Goal: Answer question/provide support: Share knowledge or assist other users

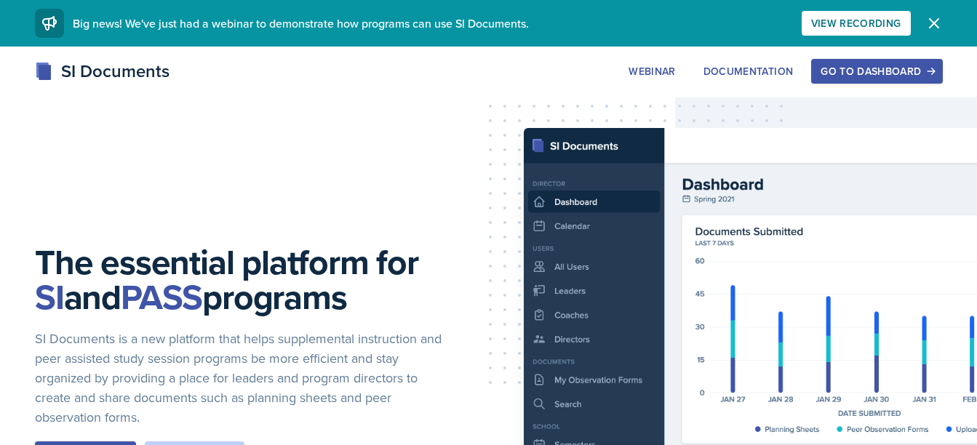
click at [710, 202] on div "The essential platform for SI and PASS programs SI Documents is a new platform …" at bounding box center [488, 370] width 977 height 647
drag, startPoint x: 901, startPoint y: 55, endPoint x: 836, endPoint y: 113, distance: 86.6
drag, startPoint x: 836, startPoint y: 113, endPoint x: 845, endPoint y: 76, distance: 37.4
click at [845, 76] on div "Go to Dashboard" at bounding box center [877, 71] width 112 height 12
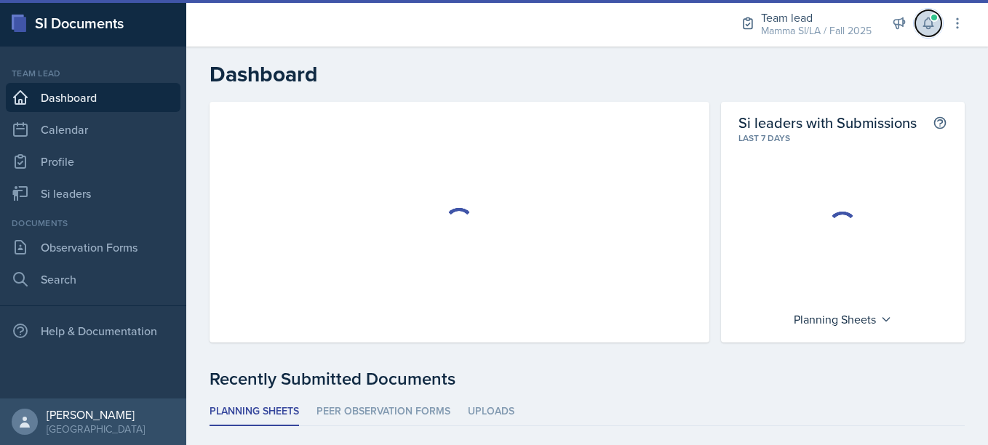
click at [932, 23] on icon at bounding box center [927, 23] width 9 height 11
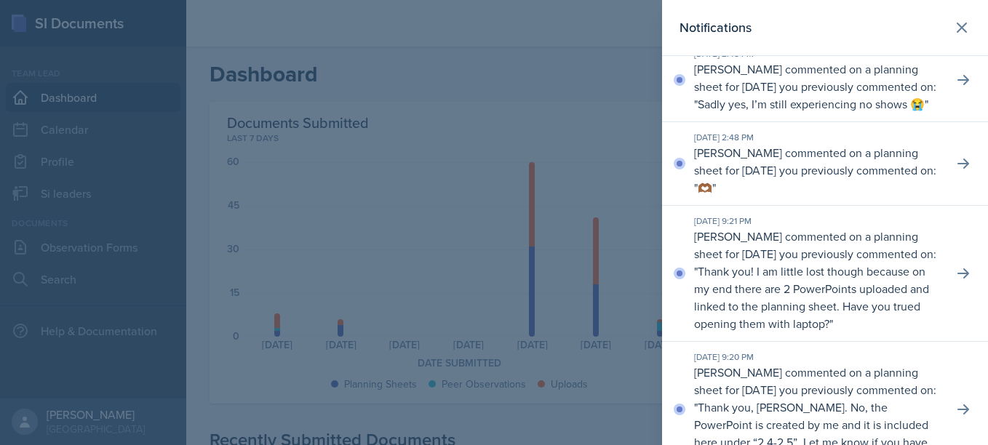
scroll to position [18, 0]
click at [816, 196] on p "[PERSON_NAME] commented on a planning sheet for [DATE] you previously commented…" at bounding box center [817, 169] width 247 height 52
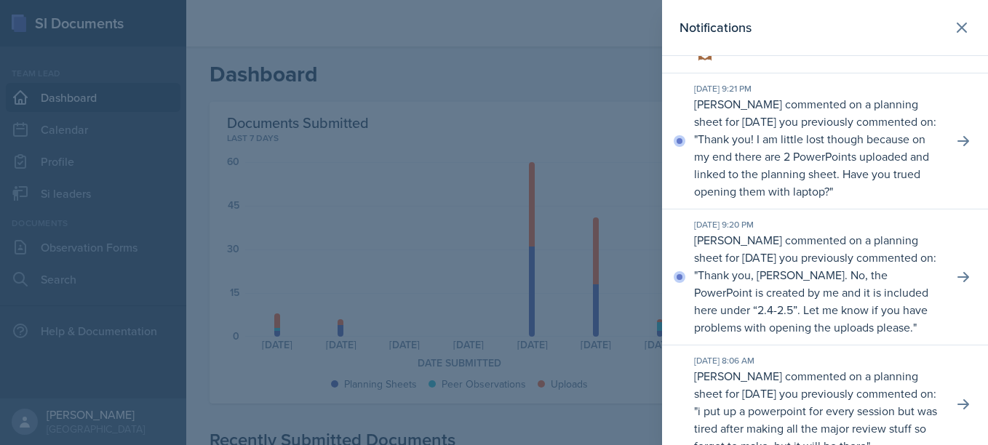
scroll to position [146, 0]
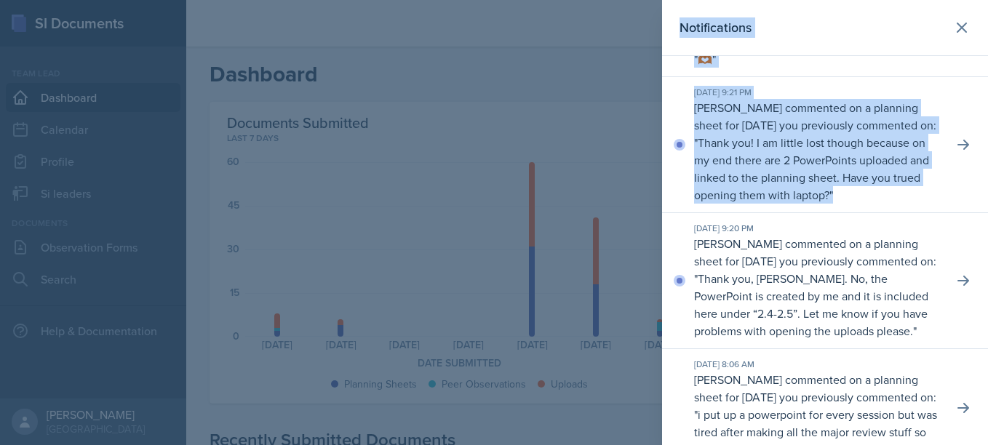
drag, startPoint x: 942, startPoint y: 154, endPoint x: 586, endPoint y: 196, distance: 359.0
click at [586, 196] on div "Notifications [DATE] 2:48 PM [PERSON_NAME] commented on a planning sheet for [D…" at bounding box center [494, 222] width 988 height 445
click at [586, 196] on div at bounding box center [494, 222] width 988 height 445
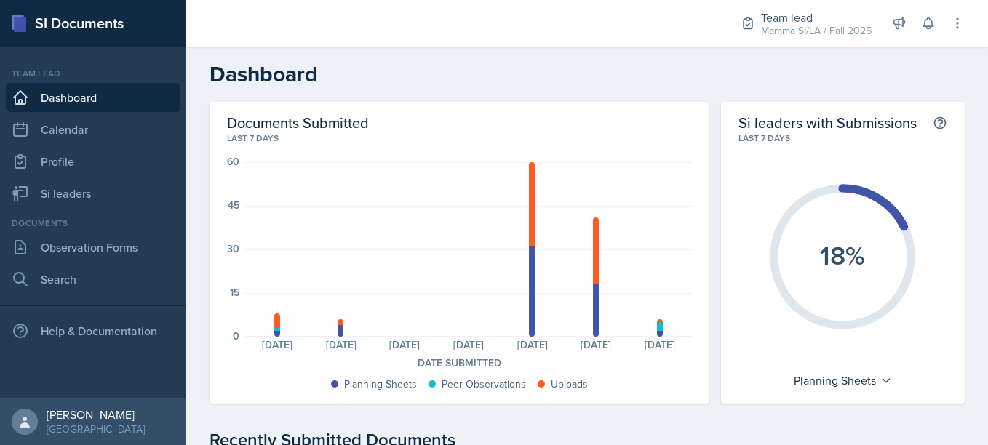
click at [98, 178] on div "Team lead Dashboard Calendar Profile Si leaders" at bounding box center [93, 137] width 175 height 141
click at [67, 200] on link "Si leaders" at bounding box center [93, 193] width 175 height 29
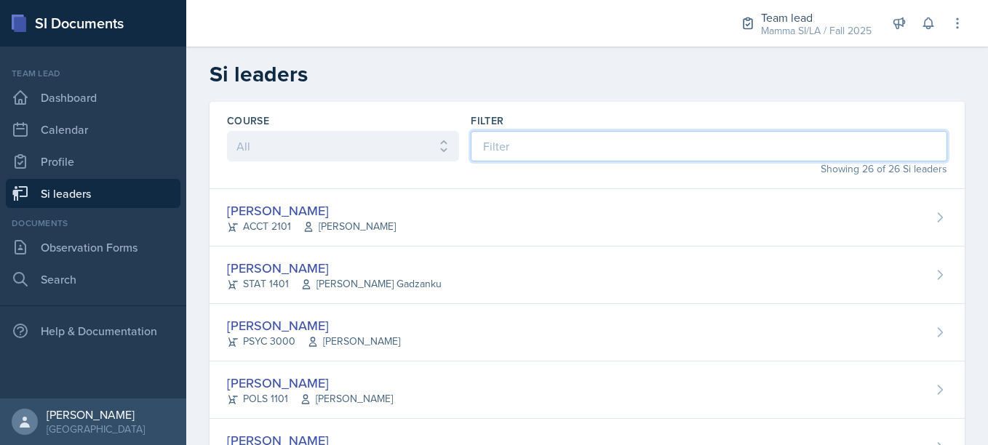
click at [496, 154] on input at bounding box center [709, 146] width 477 height 31
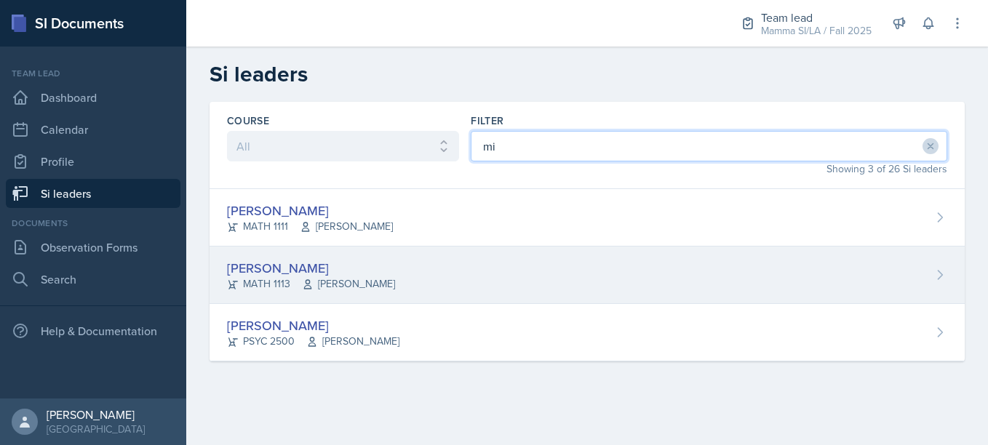
type input "mi"
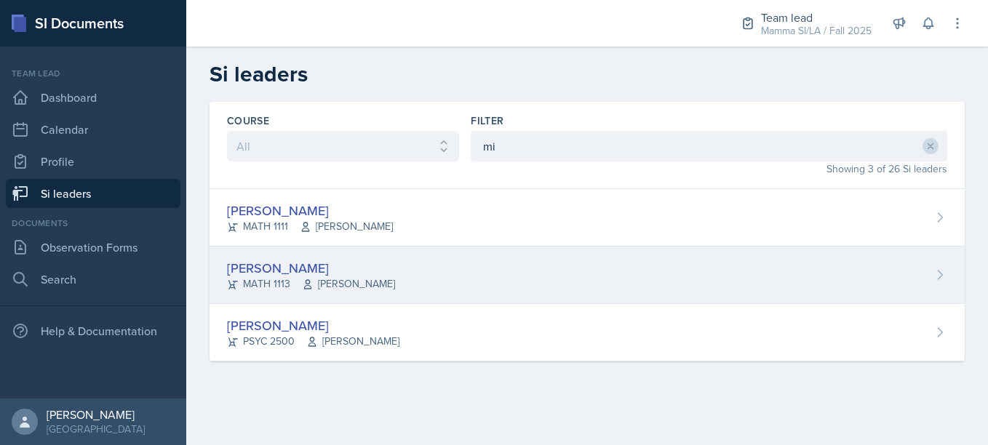
click at [378, 285] on div "[PERSON_NAME] MATH 1113 [PERSON_NAME]" at bounding box center [587, 275] width 755 height 57
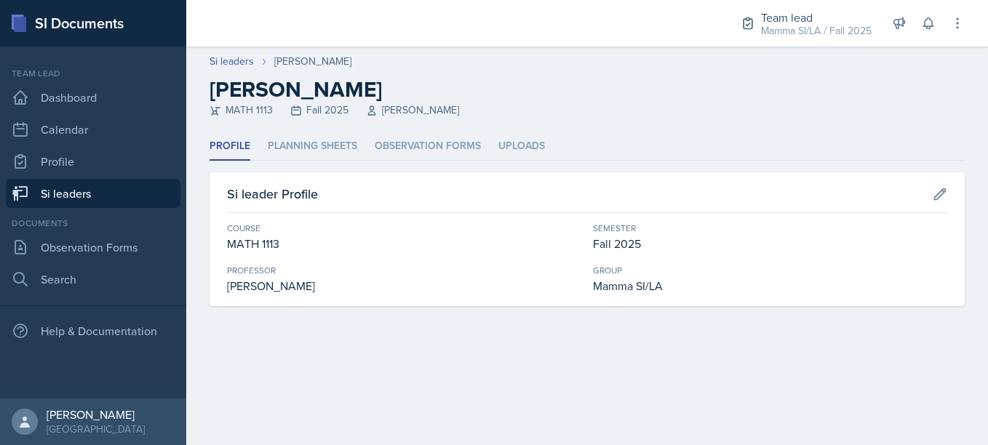
click at [309, 131] on header "Si leaders [PERSON_NAME] [PERSON_NAME] MATH 1113 Fall 2025 [PERSON_NAME]" at bounding box center [587, 90] width 802 height 86
click at [314, 145] on li "Planning Sheets" at bounding box center [313, 146] width 90 height 28
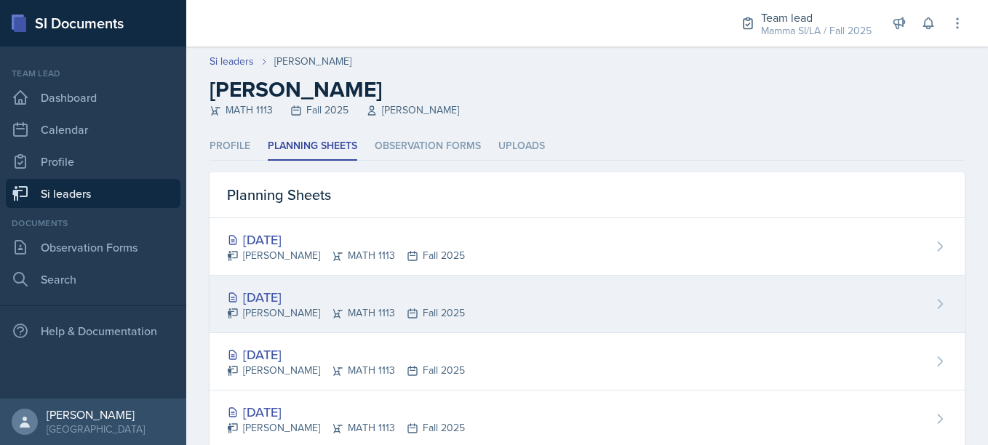
drag, startPoint x: 314, startPoint y: 145, endPoint x: 364, endPoint y: 310, distance: 172.4
drag, startPoint x: 364, startPoint y: 310, endPoint x: 496, endPoint y: 295, distance: 133.2
click at [496, 295] on div "[DATE] [PERSON_NAME] MATH 1113 Fall 2025" at bounding box center [587, 304] width 755 height 57
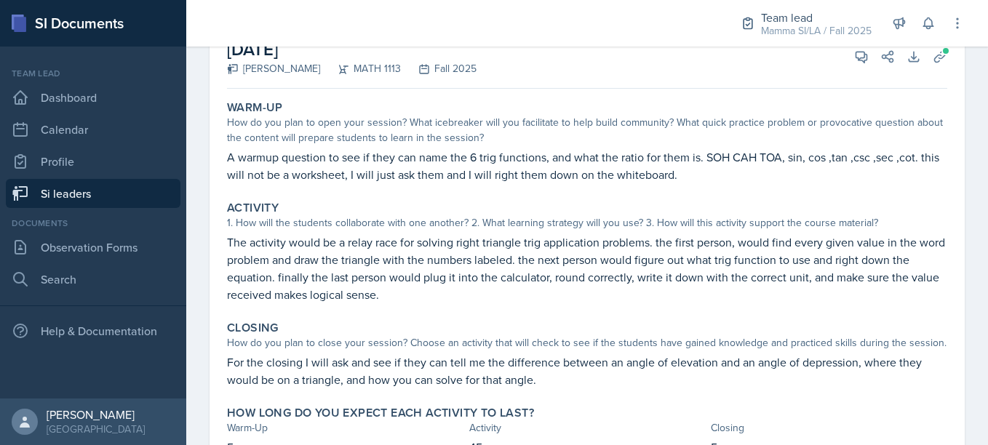
scroll to position [106, 0]
click at [496, 295] on p "The activity would be a relay race for solving right triangle trig application …" at bounding box center [587, 268] width 720 height 70
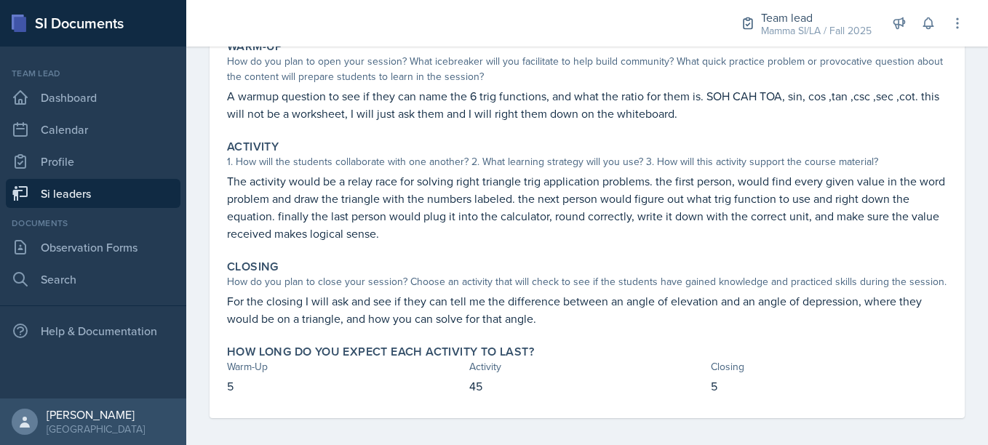
scroll to position [0, 0]
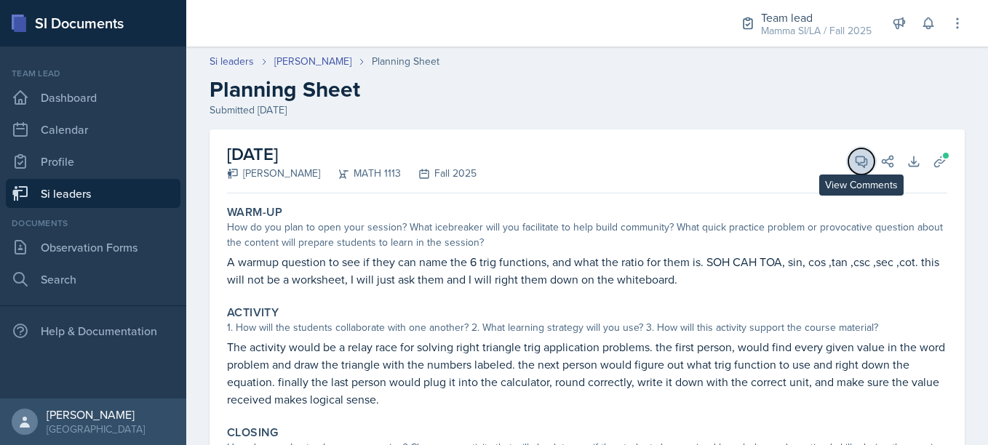
click at [854, 159] on icon at bounding box center [861, 161] width 15 height 15
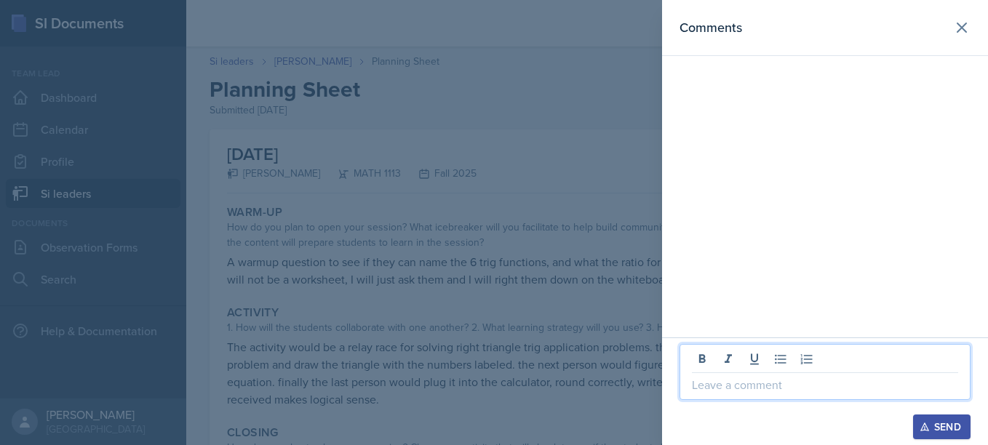
click at [730, 387] on p at bounding box center [825, 384] width 266 height 17
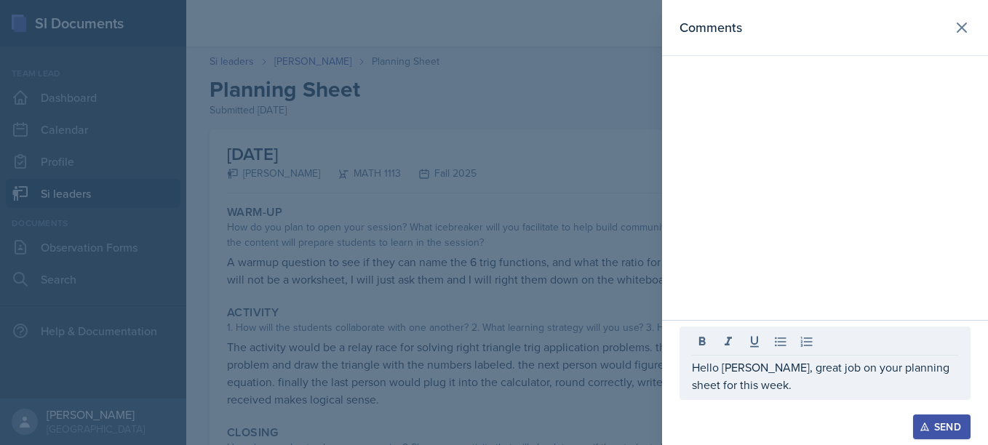
click at [536, 377] on div at bounding box center [494, 222] width 988 height 445
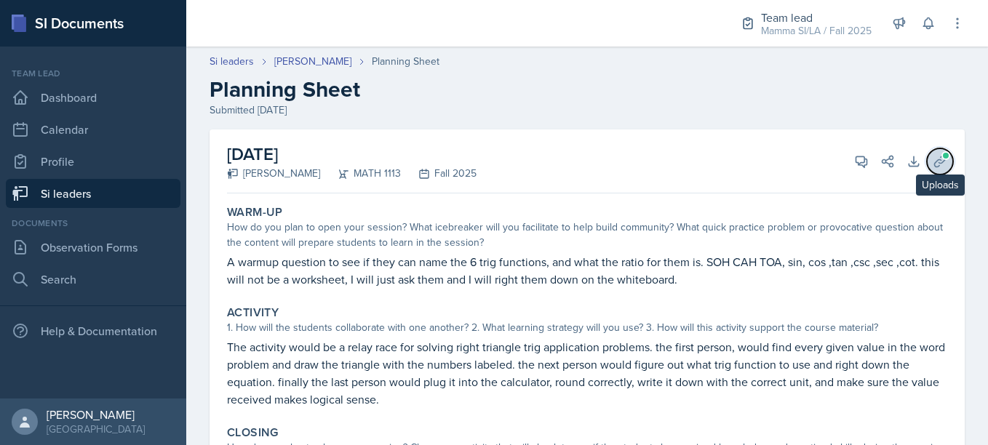
click at [933, 160] on icon at bounding box center [940, 161] width 15 height 15
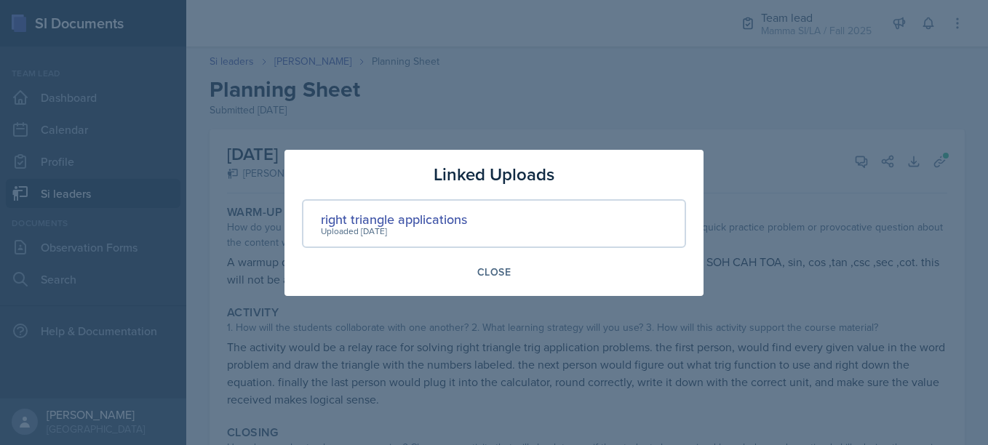
click at [433, 297] on div at bounding box center [494, 222] width 988 height 445
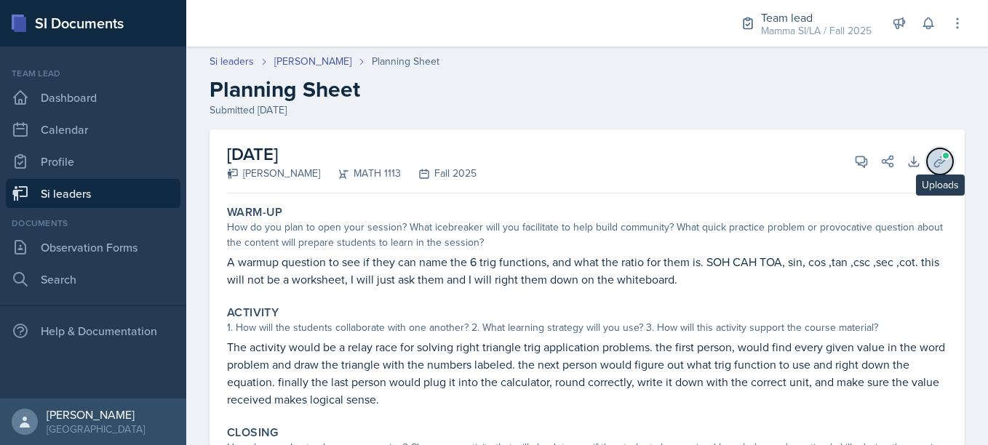
click at [942, 159] on span at bounding box center [946, 155] width 9 height 9
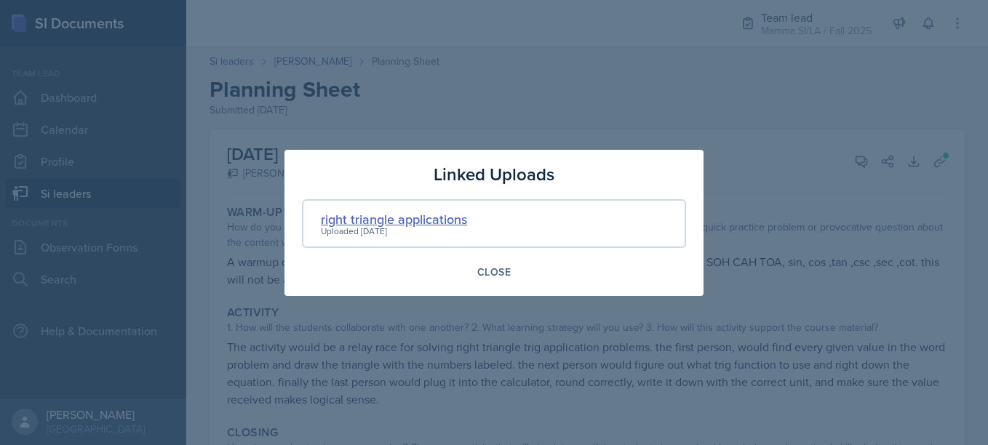
click at [454, 228] on div "right triangle applications" at bounding box center [394, 220] width 146 height 20
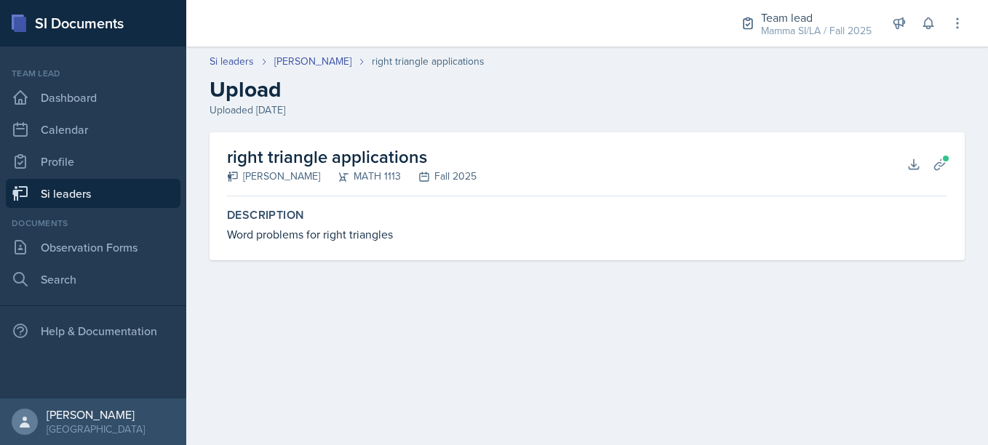
click at [354, 239] on div "Word problems for right triangles" at bounding box center [587, 234] width 720 height 17
click at [388, 228] on div "Word problems for right triangles" at bounding box center [587, 234] width 720 height 17
click at [955, 161] on div "right triangle applications [PERSON_NAME] MATH 1113 Fall 2025 Download Planning…" at bounding box center [587, 196] width 755 height 128
click at [951, 161] on button "Planning Sheets" at bounding box center [940, 164] width 26 height 26
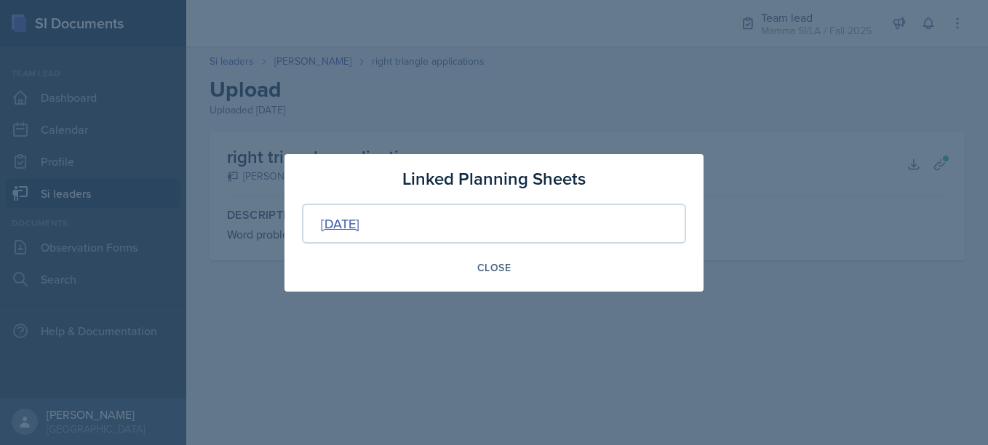
click at [359, 221] on div "[DATE]" at bounding box center [340, 224] width 39 height 20
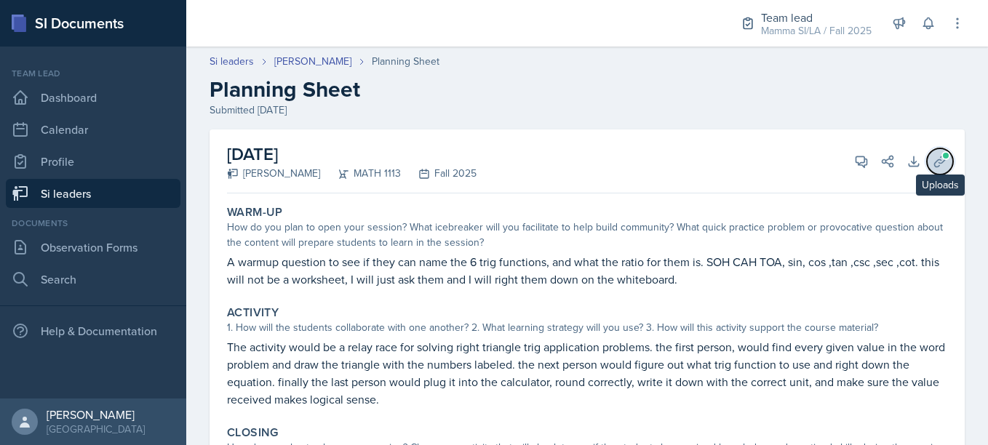
click at [942, 156] on span at bounding box center [946, 155] width 9 height 9
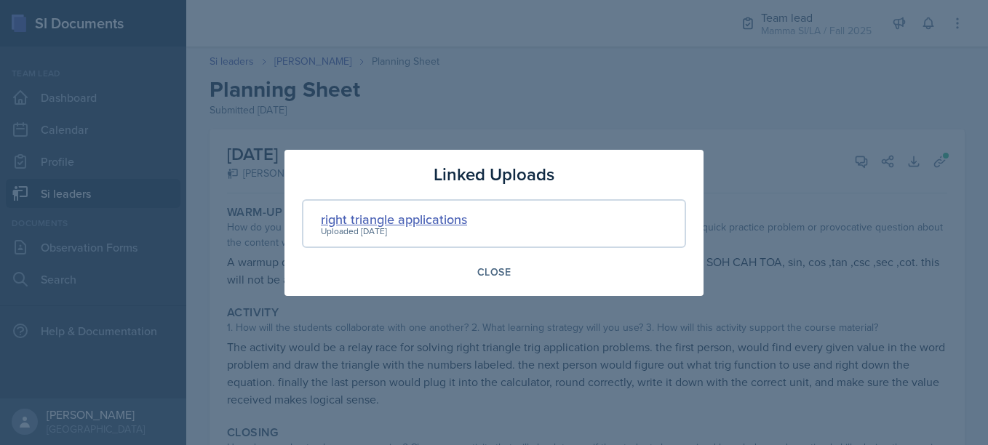
click at [434, 223] on div "right triangle applications" at bounding box center [394, 220] width 146 height 20
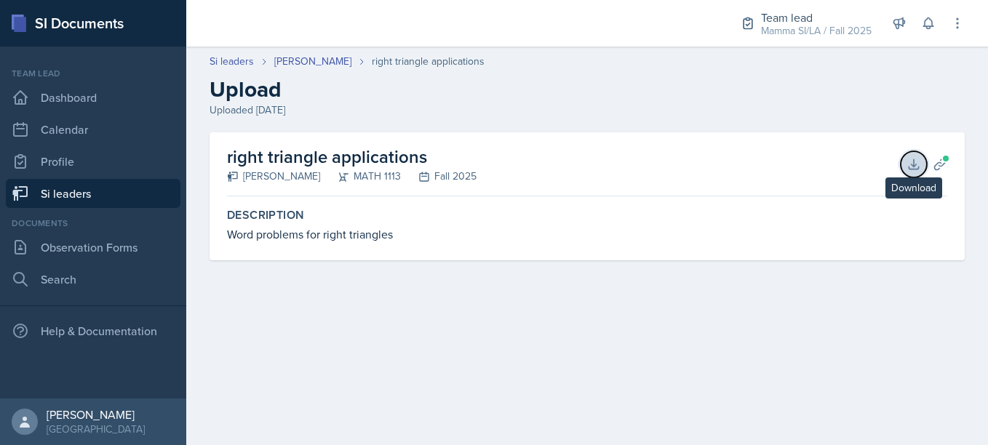
click at [920, 161] on icon at bounding box center [914, 164] width 15 height 15
click at [311, 56] on link "[PERSON_NAME]" at bounding box center [312, 61] width 77 height 15
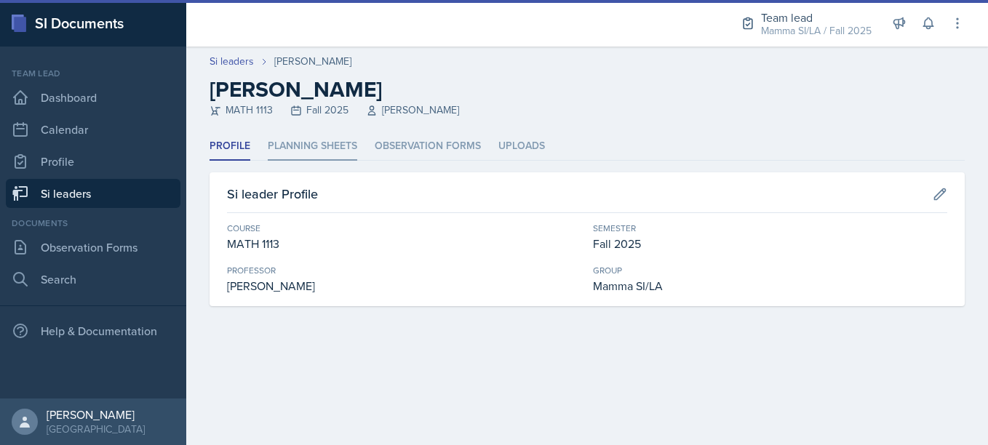
click at [316, 142] on li "Planning Sheets" at bounding box center [313, 146] width 90 height 28
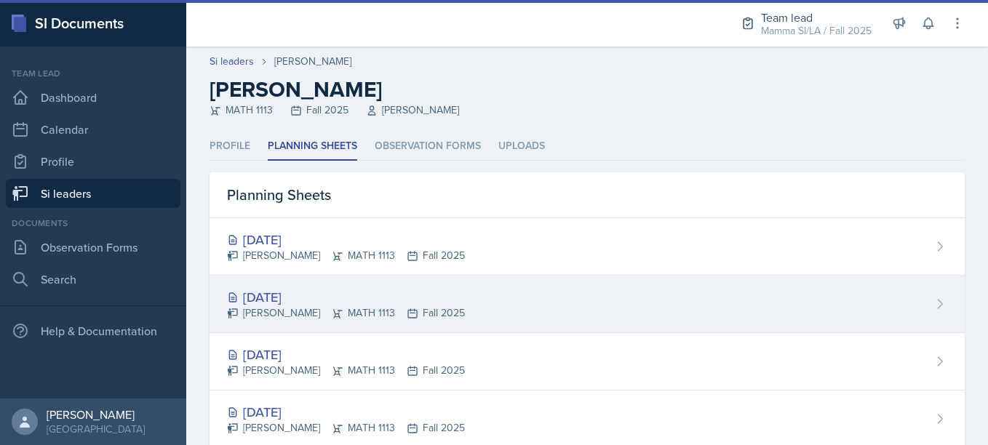
click at [373, 292] on div "[DATE]" at bounding box center [346, 297] width 238 height 20
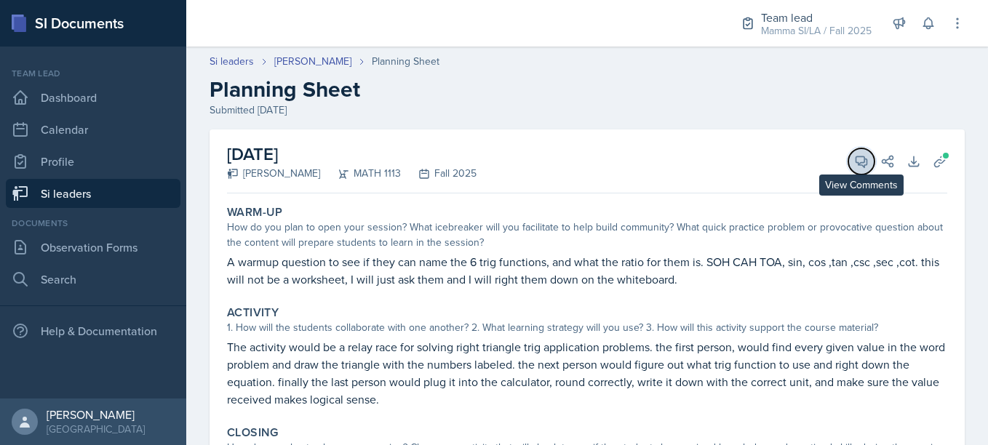
click at [863, 156] on span at bounding box center [866, 156] width 7 height 7
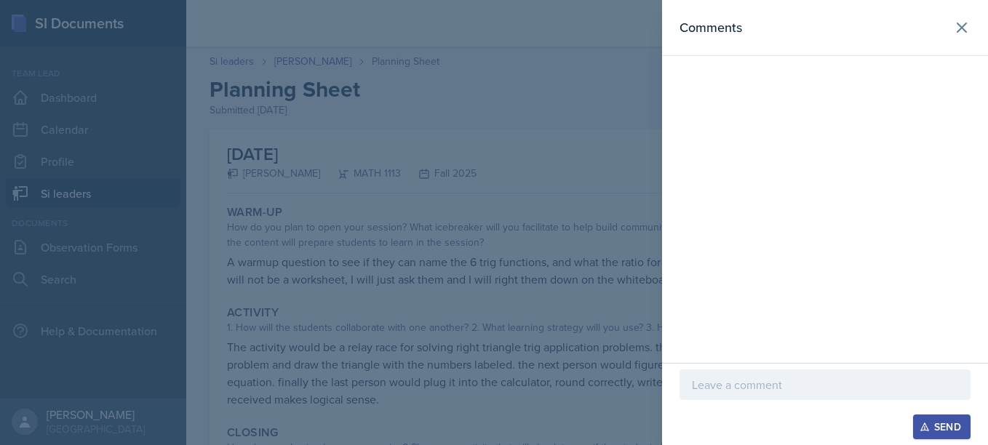
click at [578, 275] on div at bounding box center [494, 222] width 988 height 445
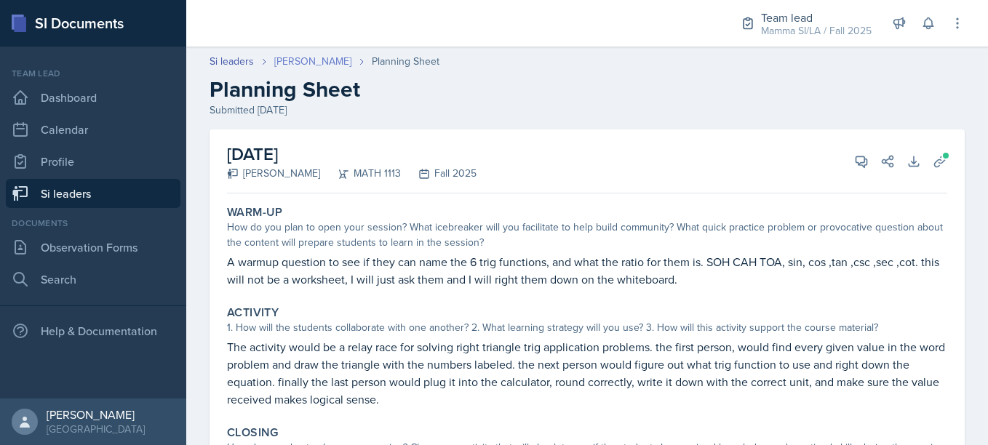
click at [336, 58] on link "[PERSON_NAME]" at bounding box center [312, 61] width 77 height 15
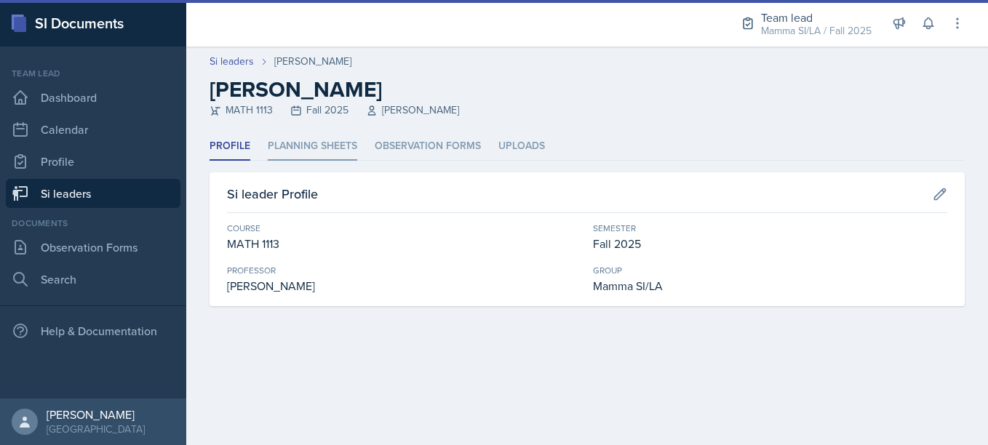
click at [319, 135] on li "Planning Sheets" at bounding box center [313, 146] width 90 height 28
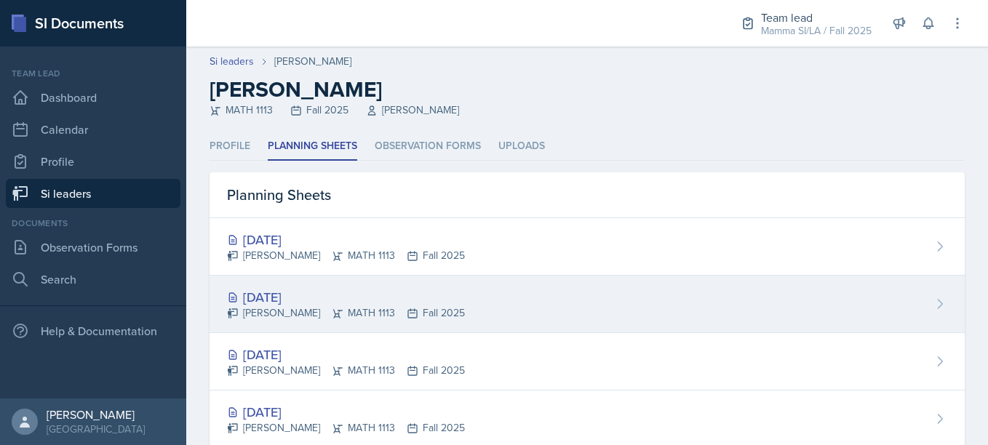
click at [498, 303] on div "[DATE] [PERSON_NAME] MATH 1113 Fall 2025" at bounding box center [587, 304] width 755 height 57
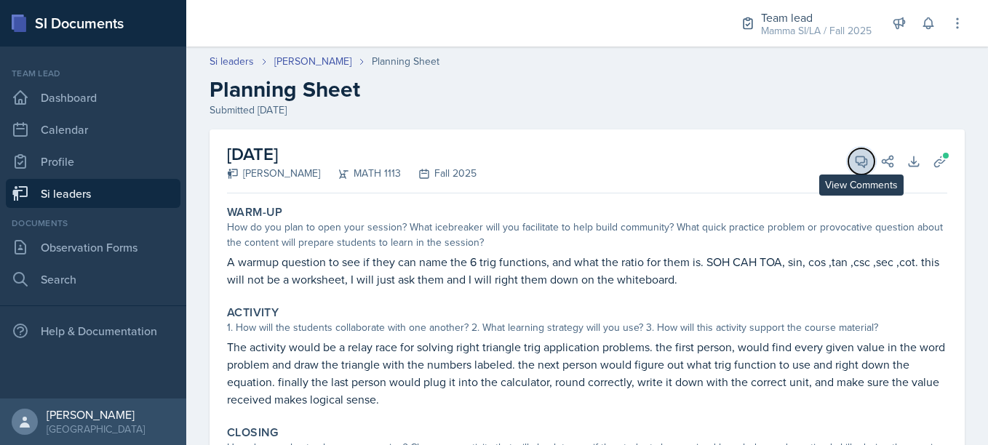
click at [854, 166] on icon at bounding box center [861, 161] width 15 height 15
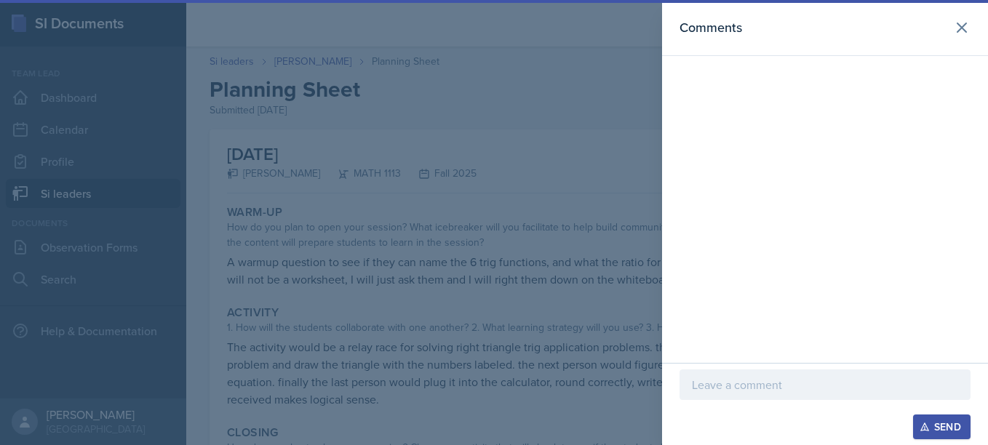
click at [766, 377] on p at bounding box center [825, 384] width 266 height 17
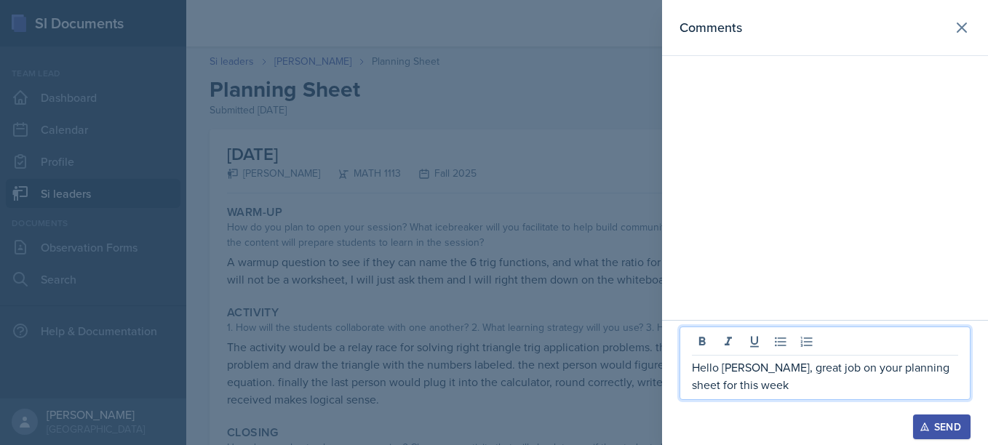
click at [848, 382] on p "Hello [PERSON_NAME], great job on your planning sheet for this week" at bounding box center [825, 376] width 266 height 35
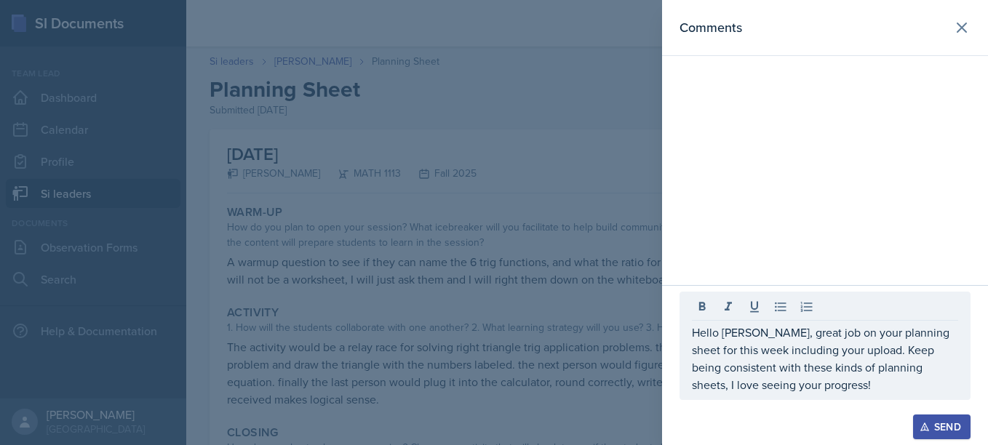
click at [931, 430] on div "Send" at bounding box center [942, 427] width 39 height 12
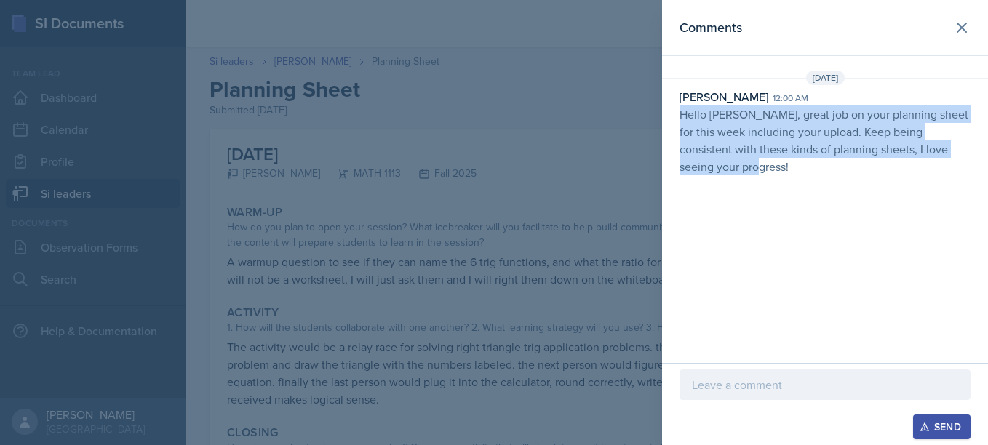
drag, startPoint x: 677, startPoint y: 113, endPoint x: 747, endPoint y: 195, distance: 107.4
click at [747, 195] on div "Comments [DATE] [PERSON_NAME] 12:00 am Hello [PERSON_NAME], great job on your p…" at bounding box center [825, 181] width 326 height 363
copy p "Hello [PERSON_NAME], great job on your planning sheet for this week including y…"
click at [747, 195] on div "Comments [DATE] [PERSON_NAME] 12:00 am Hello [PERSON_NAME], great job on your p…" at bounding box center [825, 181] width 326 height 363
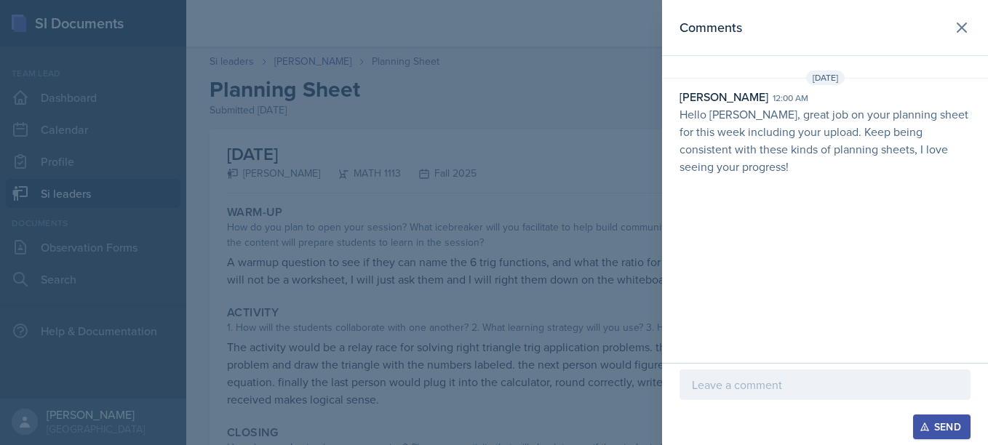
click at [586, 194] on div at bounding box center [494, 222] width 988 height 445
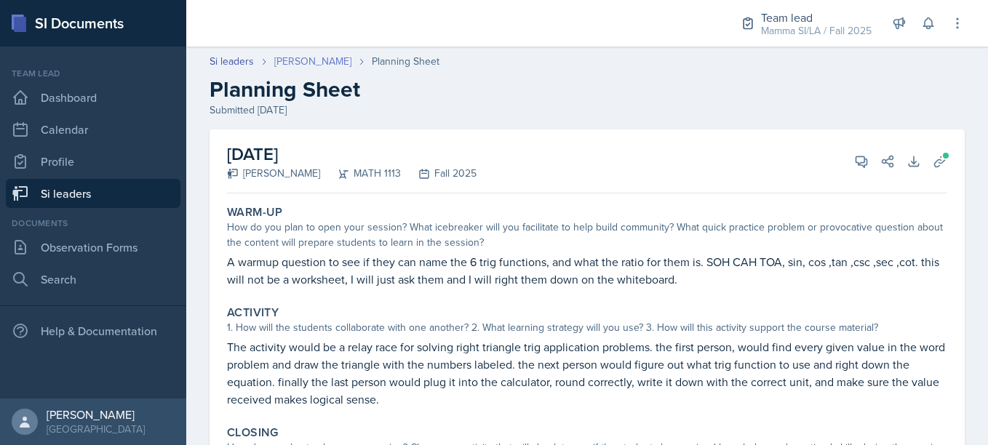
click at [314, 67] on link "[PERSON_NAME]" at bounding box center [312, 61] width 77 height 15
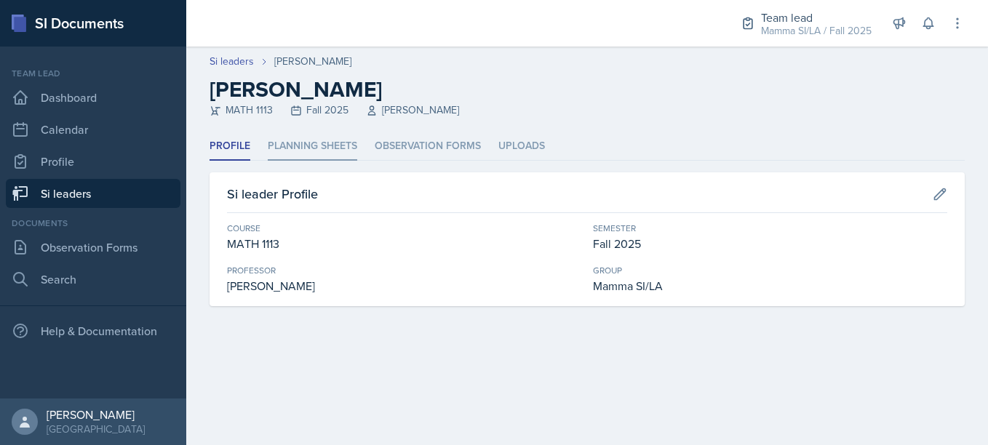
click at [314, 146] on li "Planning Sheets" at bounding box center [313, 146] width 90 height 28
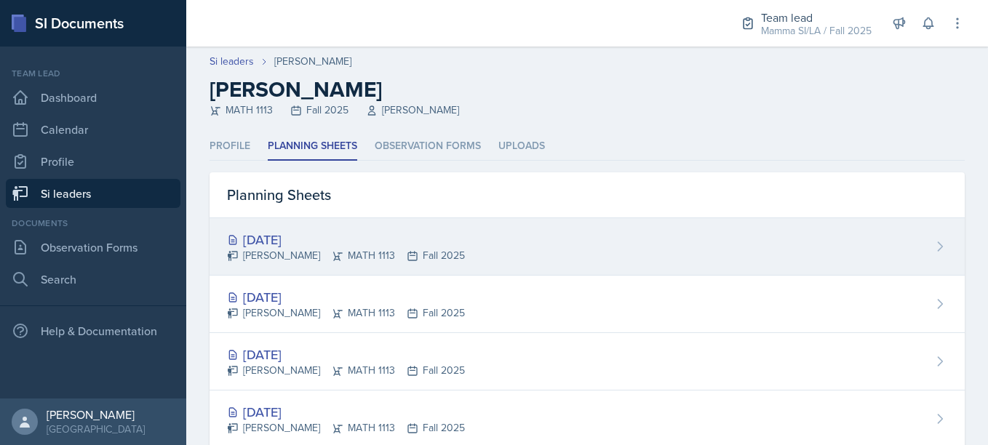
click at [412, 224] on div "[DATE] [PERSON_NAME] MATH 1113 Fall 2025" at bounding box center [587, 246] width 755 height 57
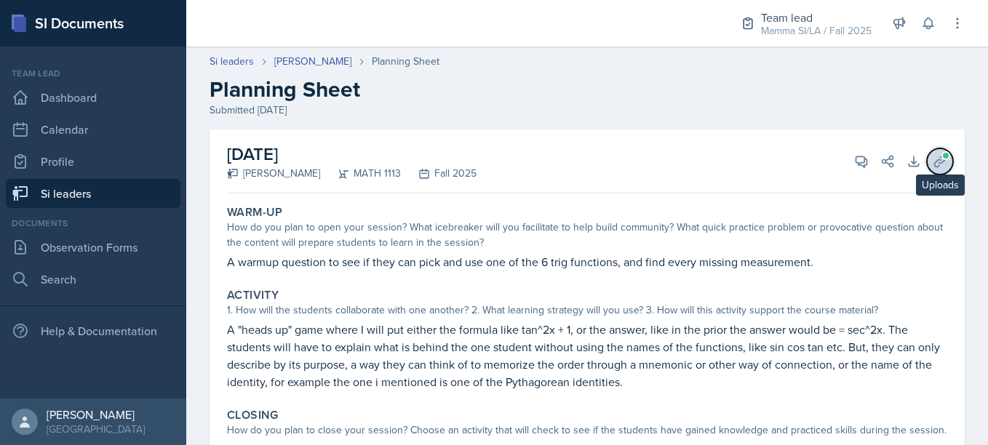
click at [927, 164] on button "Uploads" at bounding box center [940, 161] width 26 height 26
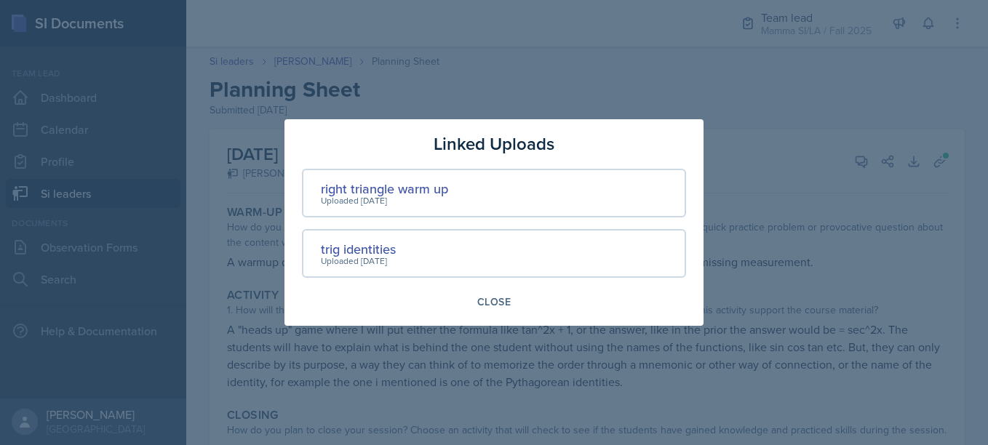
click at [870, 237] on div at bounding box center [494, 222] width 988 height 445
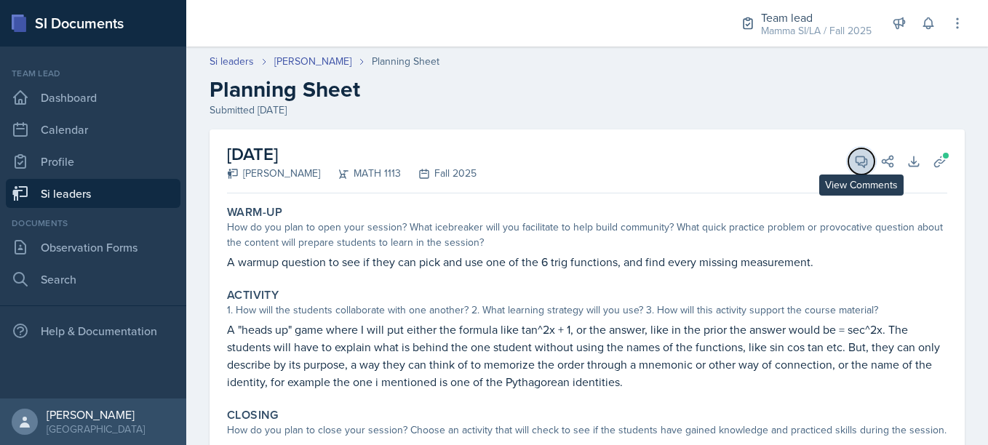
click at [848, 166] on button "View Comments" at bounding box center [861, 161] width 26 height 26
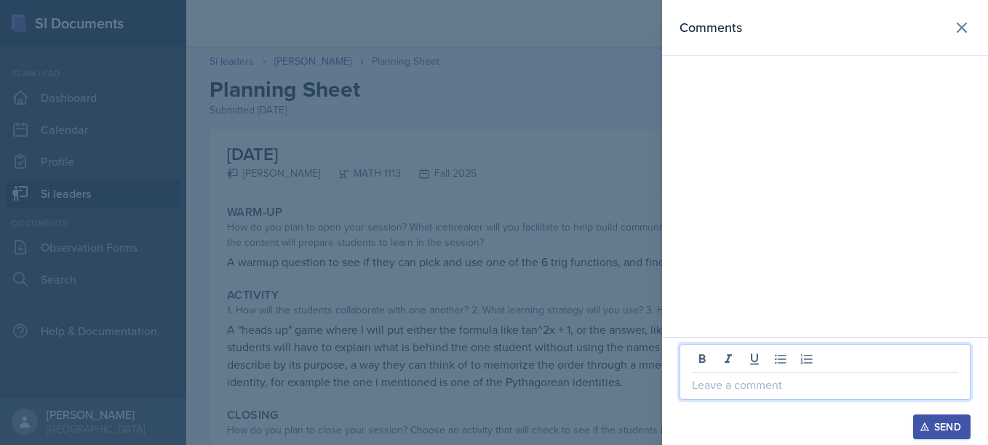
click at [726, 381] on p at bounding box center [825, 384] width 266 height 17
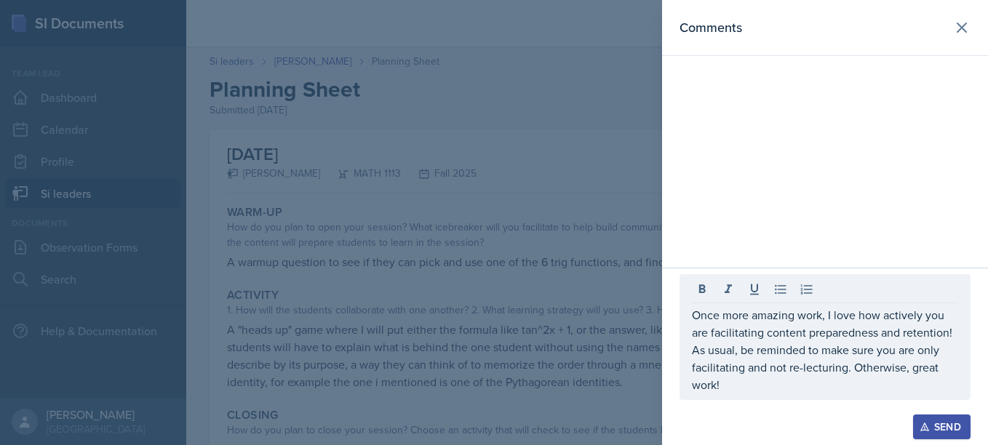
click at [941, 418] on button "Send" at bounding box center [941, 427] width 57 height 25
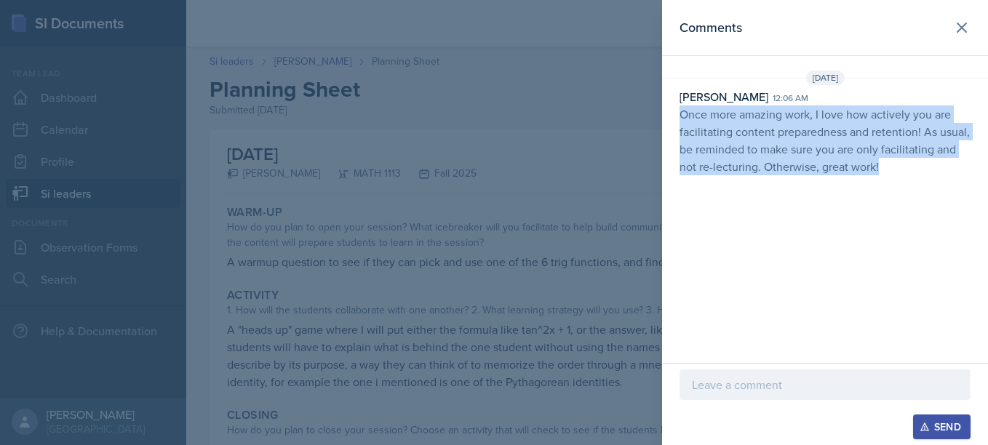
drag, startPoint x: 676, startPoint y: 107, endPoint x: 918, endPoint y: 168, distance: 249.2
click at [918, 168] on div "[PERSON_NAME] 12:06 am Once more amazing work, I love how actively you are faci…" at bounding box center [825, 131] width 326 height 87
click at [786, 138] on p "Once more amazing work, I love how actively you are facilitating content prepar…" at bounding box center [825, 141] width 291 height 70
drag, startPoint x: 677, startPoint y: 111, endPoint x: 872, endPoint y: 184, distance: 208.4
click at [872, 184] on div "Comments [DATE] [PERSON_NAME] 12:06 am Once more amazing work, I love how activ…" at bounding box center [825, 181] width 326 height 363
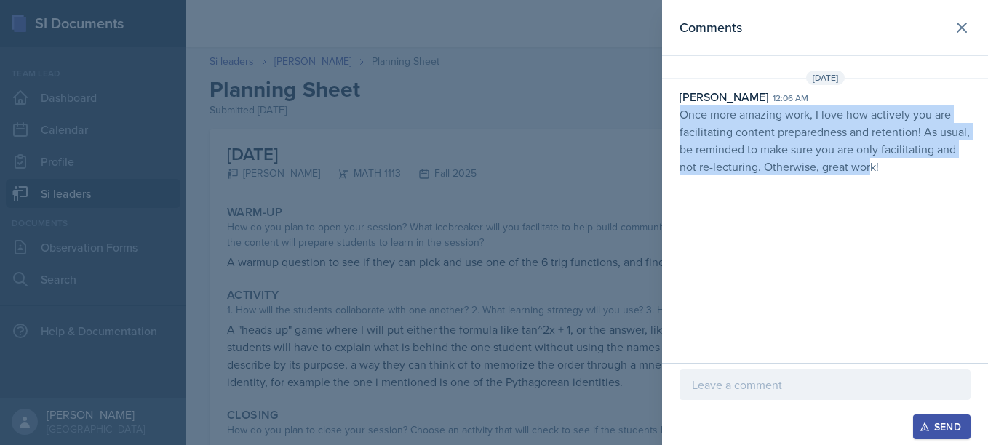
click at [872, 184] on div "Comments [DATE] [PERSON_NAME] 12:06 am Once more amazing work, I love how activ…" at bounding box center [825, 181] width 326 height 363
drag, startPoint x: 680, startPoint y: 114, endPoint x: 895, endPoint y: 180, distance: 224.7
click at [895, 180] on div "[DATE] [PERSON_NAME] 12:06 am Once more amazing work, I love how actively you a…" at bounding box center [825, 126] width 326 height 111
copy p "Once more amazing work, I love how actively you are facilitating content prepar…"
click at [771, 225] on div "Comments [DATE] [PERSON_NAME] 12:06 am Once more amazing work, I love how activ…" at bounding box center [825, 181] width 326 height 363
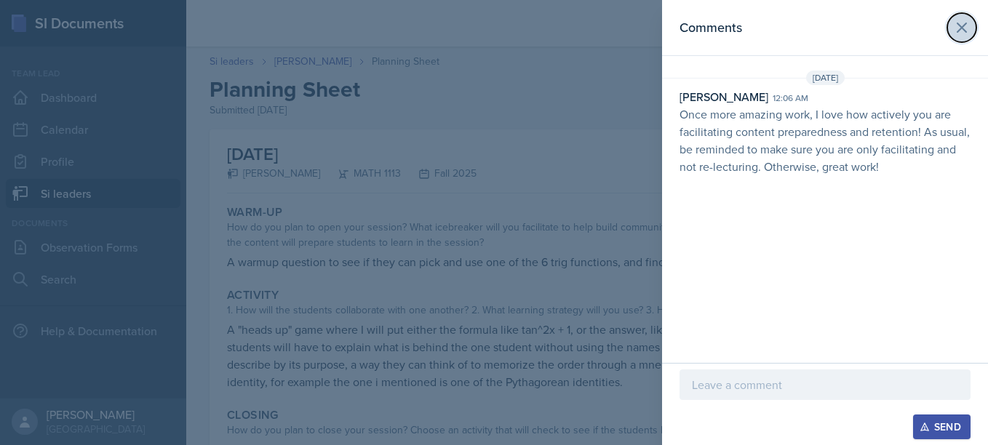
click at [968, 19] on icon at bounding box center [961, 27] width 17 height 17
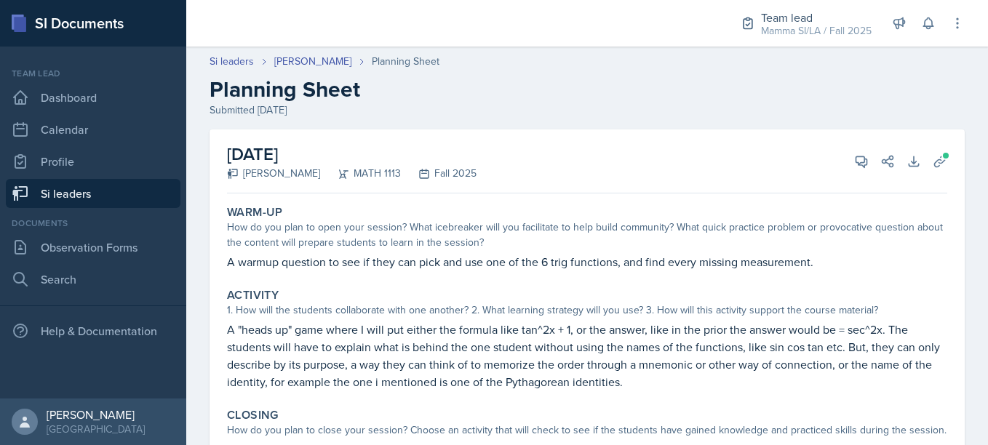
click at [112, 191] on link "Si leaders" at bounding box center [93, 193] width 175 height 29
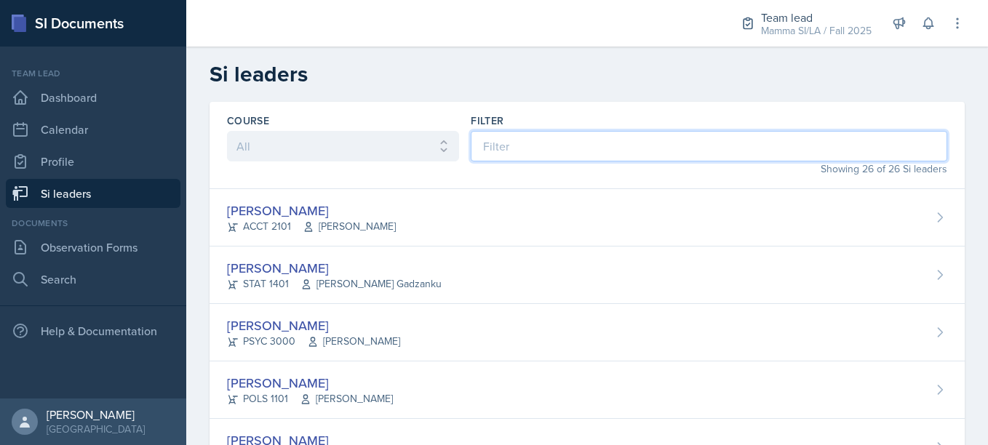
click at [525, 137] on input at bounding box center [709, 146] width 477 height 31
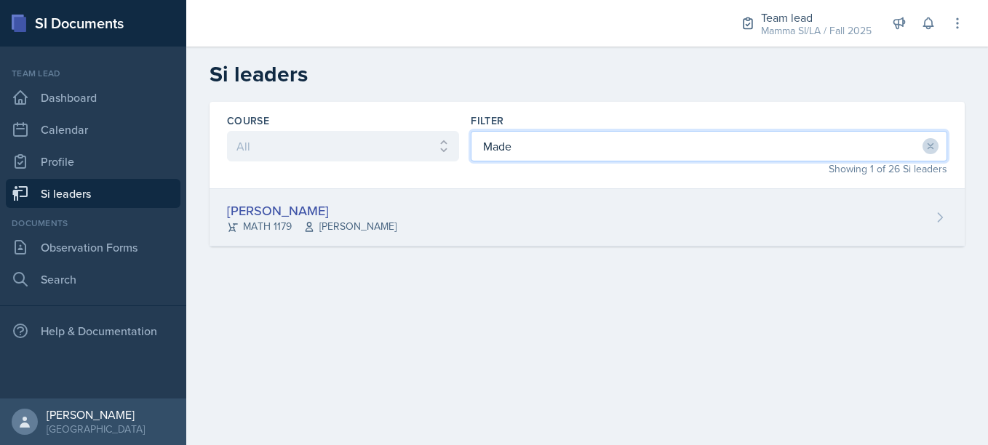
type input "Made"
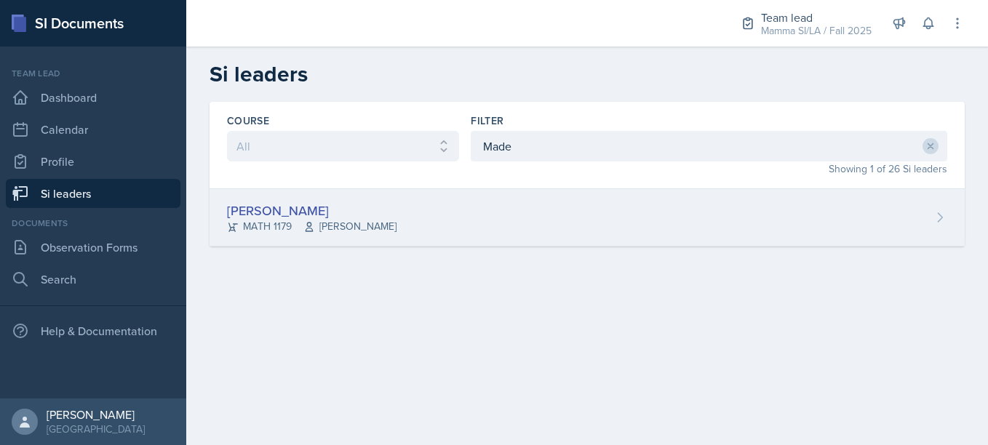
click at [460, 205] on div "[PERSON_NAME] MATH 1179 [PERSON_NAME]" at bounding box center [587, 217] width 755 height 57
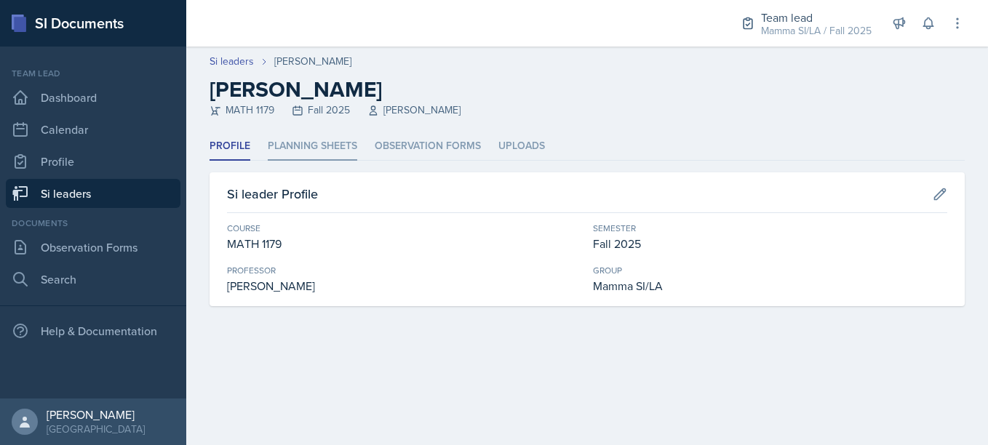
click at [314, 148] on li "Planning Sheets" at bounding box center [313, 146] width 90 height 28
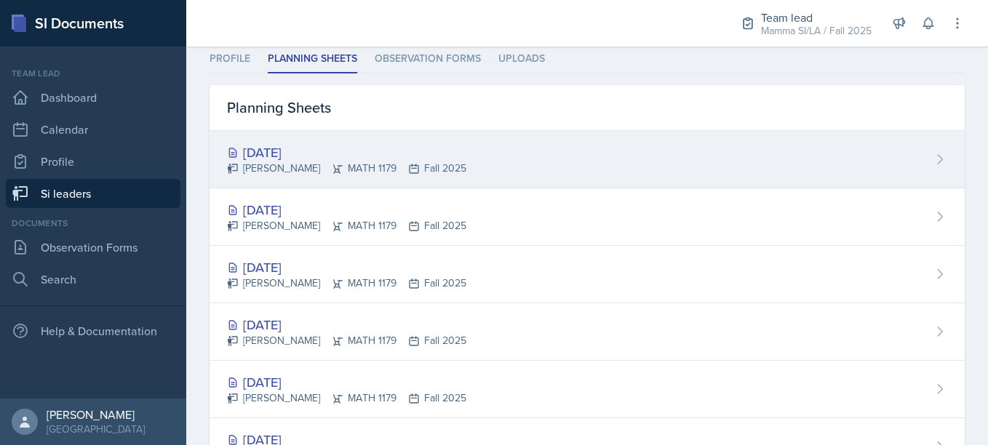
scroll to position [95, 0]
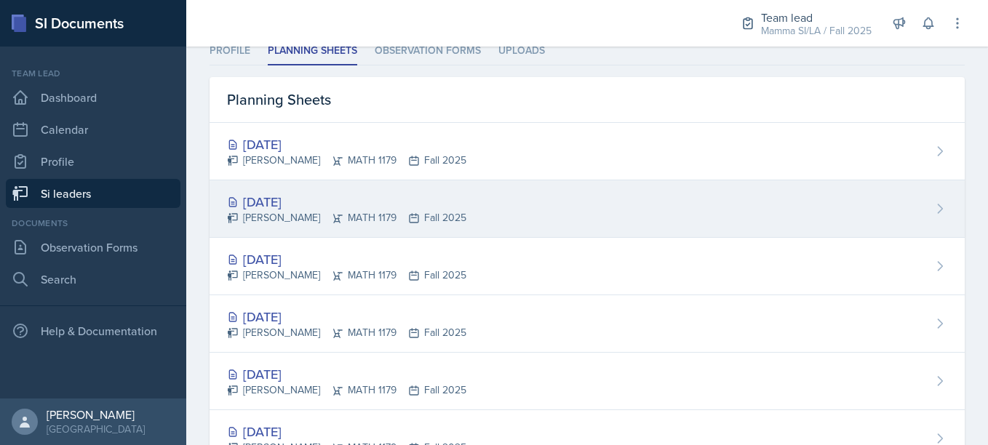
click at [526, 194] on div "[DATE] [PERSON_NAME] MATH 1179 Fall 2025" at bounding box center [587, 208] width 755 height 57
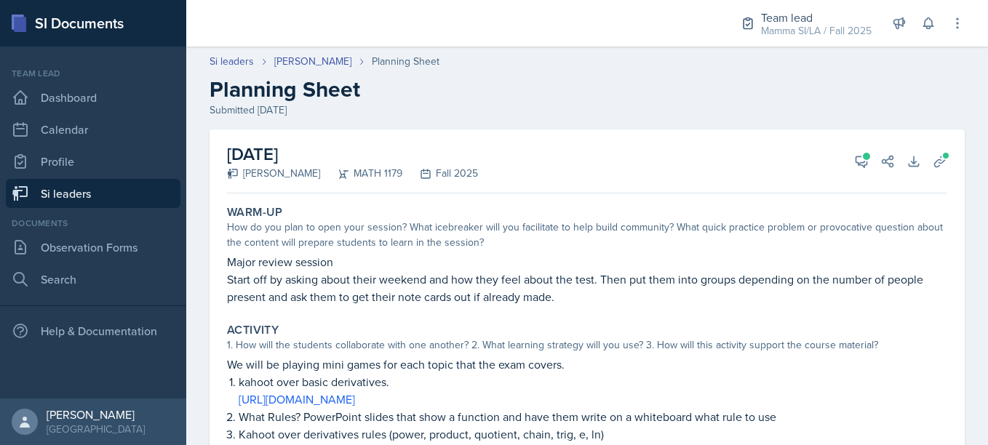
click at [848, 176] on div "[DATE] [PERSON_NAME] MATH 1179 Fall 2025 View Comments Comments [DATE] [PERSON_…" at bounding box center [587, 162] width 720 height 64
click at [854, 164] on icon at bounding box center [861, 161] width 15 height 15
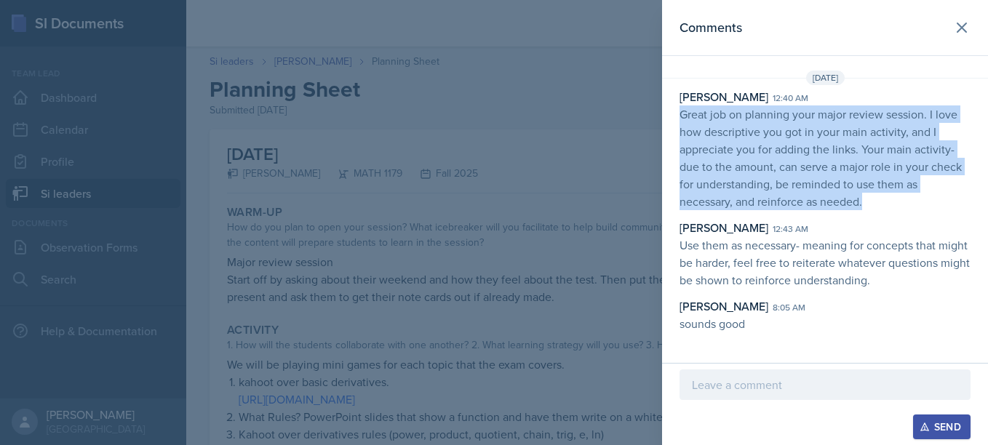
drag, startPoint x: 680, startPoint y: 109, endPoint x: 895, endPoint y: 199, distance: 233.3
click at [895, 199] on p "Great job on planning your major review session. I love how descriptive you got…" at bounding box center [825, 158] width 291 height 105
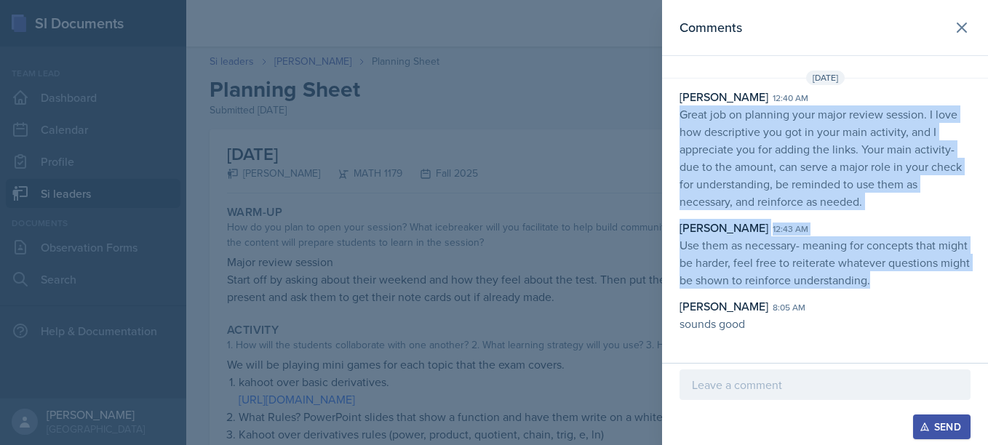
drag, startPoint x: 680, startPoint y: 111, endPoint x: 887, endPoint y: 283, distance: 268.7
click at [887, 283] on div "[PERSON_NAME] 12:40 am Great job on planning your major review session. I love …" at bounding box center [825, 210] width 326 height 245
copy div "Great job on planning your major review session. I love how descriptive you got…"
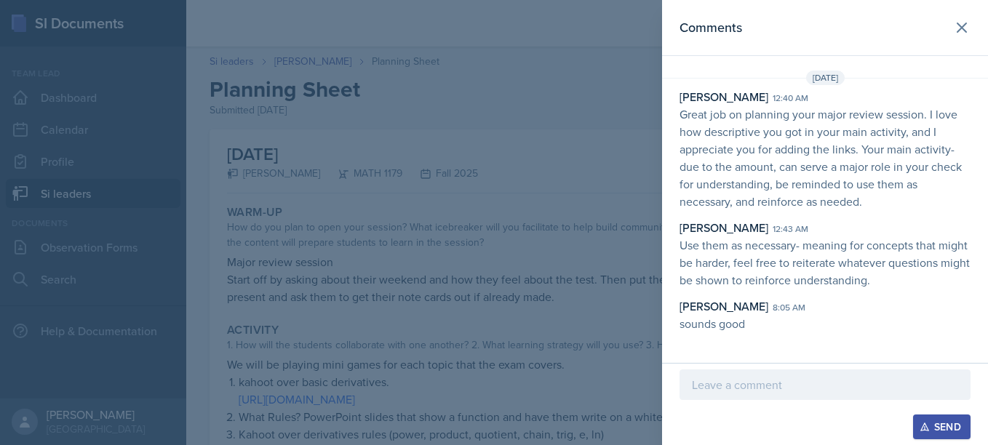
click at [606, 204] on div at bounding box center [494, 222] width 988 height 445
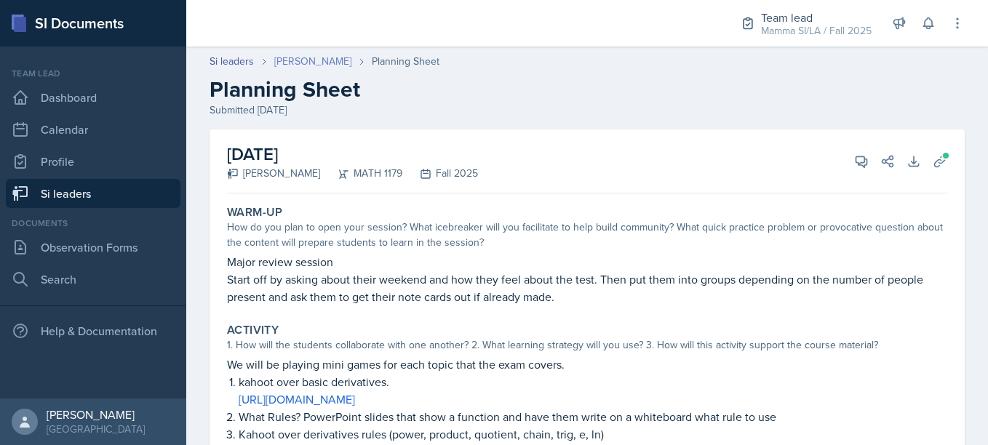
click at [320, 55] on link "[PERSON_NAME]" at bounding box center [312, 61] width 77 height 15
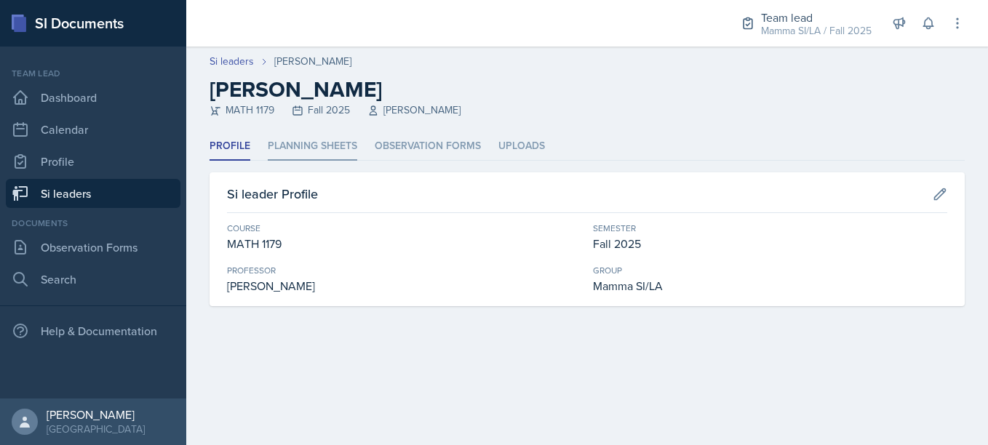
click at [335, 140] on li "Planning Sheets" at bounding box center [313, 146] width 90 height 28
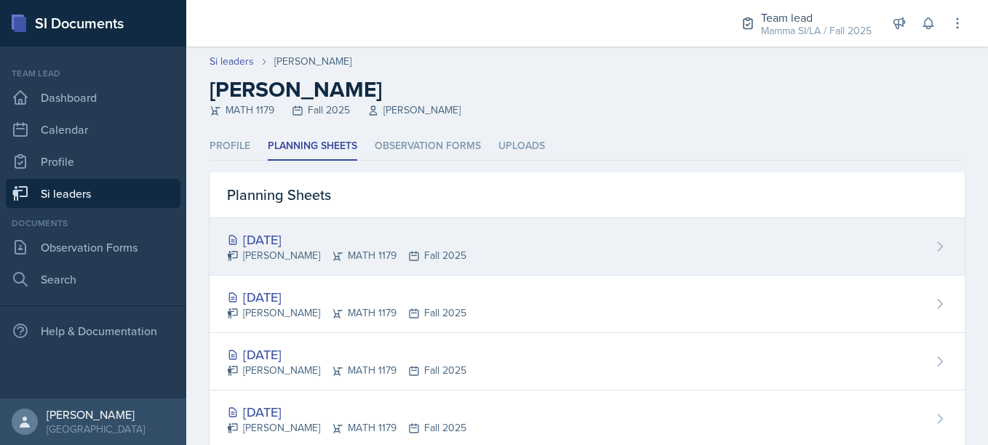
click at [485, 234] on div "[DATE] [PERSON_NAME] MATH 1179 Fall 2025" at bounding box center [587, 246] width 755 height 57
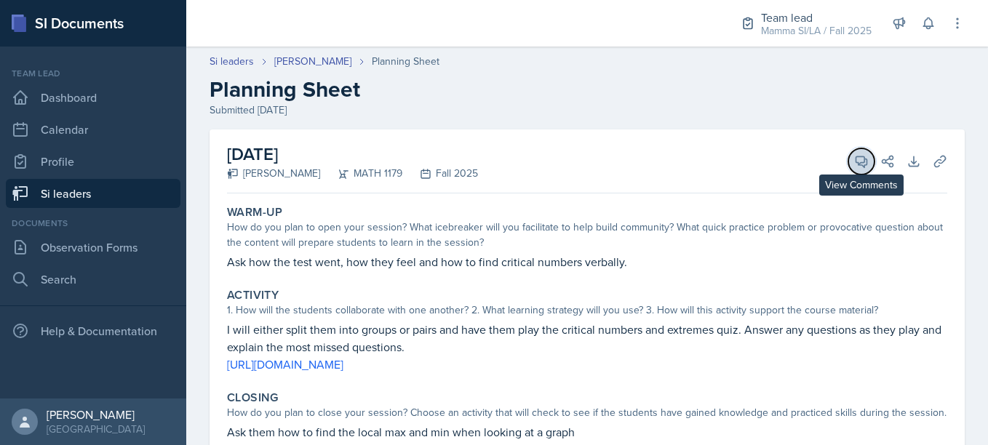
click at [854, 163] on icon at bounding box center [861, 161] width 15 height 15
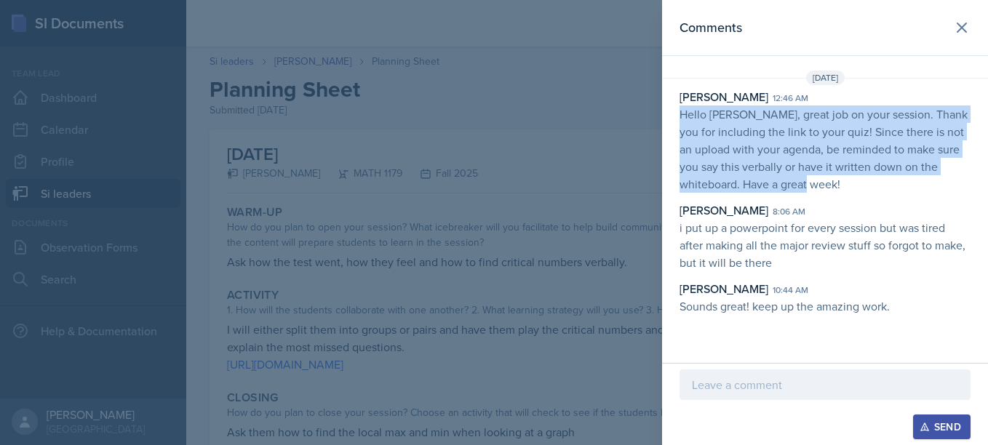
drag, startPoint x: 680, startPoint y: 113, endPoint x: 867, endPoint y: 187, distance: 200.5
click at [867, 187] on p "Hello [PERSON_NAME], great job on your session. Thank you for including the lin…" at bounding box center [825, 149] width 291 height 87
copy p "Hello [PERSON_NAME], great job on your session. Thank you for including the lin…"
click at [867, 187] on p "Hello [PERSON_NAME], great job on your session. Thank you for including the lin…" at bounding box center [825, 149] width 291 height 87
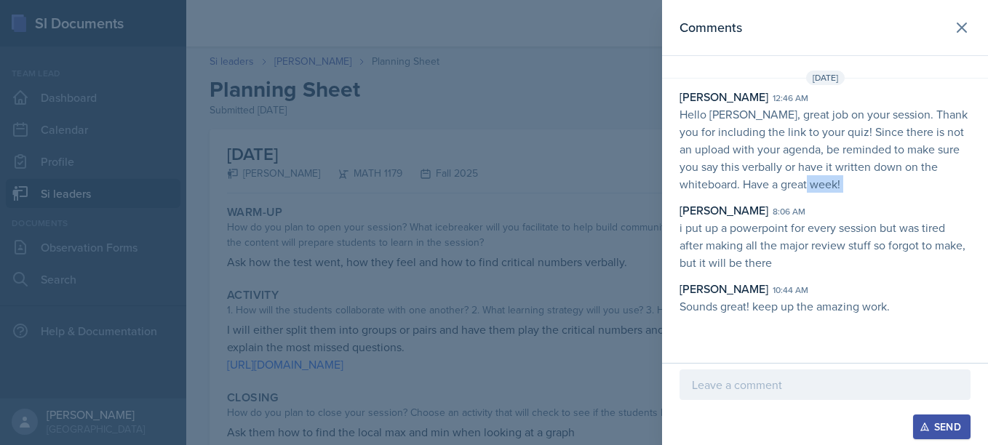
click at [867, 187] on p "Hello [PERSON_NAME], great job on your session. Thank you for including the lin…" at bounding box center [825, 149] width 291 height 87
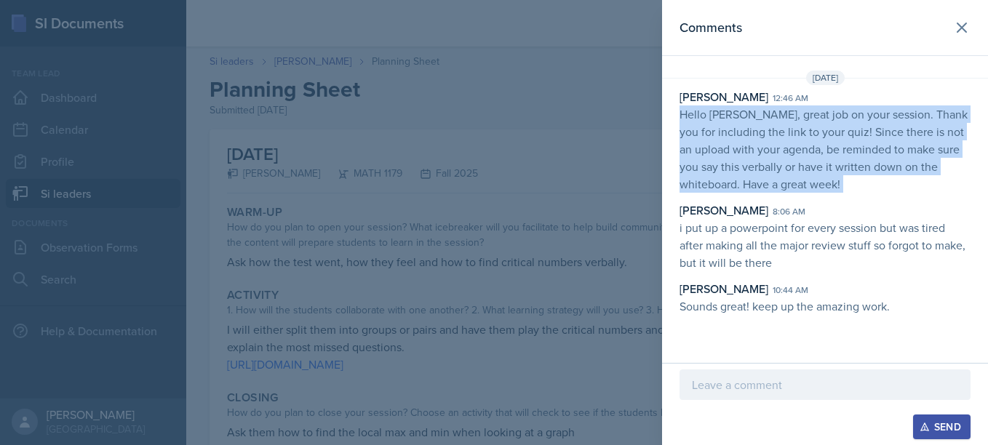
click at [867, 187] on p "Hello [PERSON_NAME], great job on your session. Thank you for including the lin…" at bounding box center [825, 149] width 291 height 87
copy p "Hello [PERSON_NAME], great job on your session. Thank you for including the lin…"
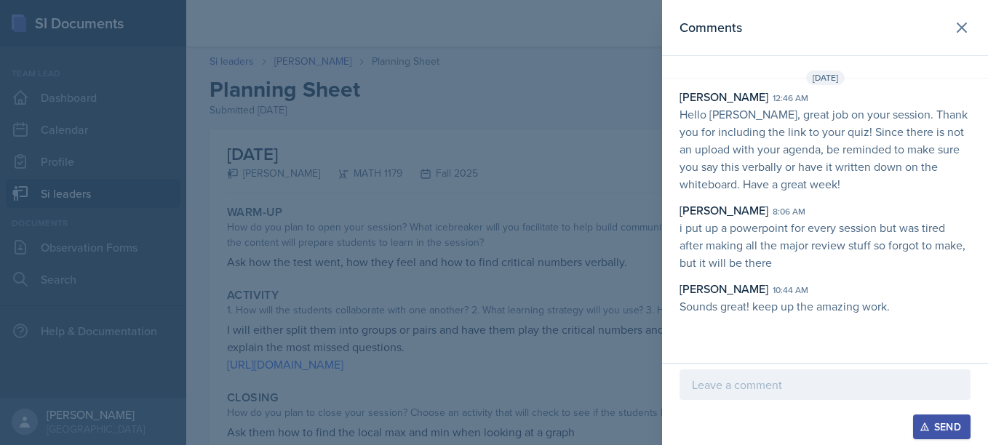
click at [517, 138] on div at bounding box center [494, 222] width 988 height 445
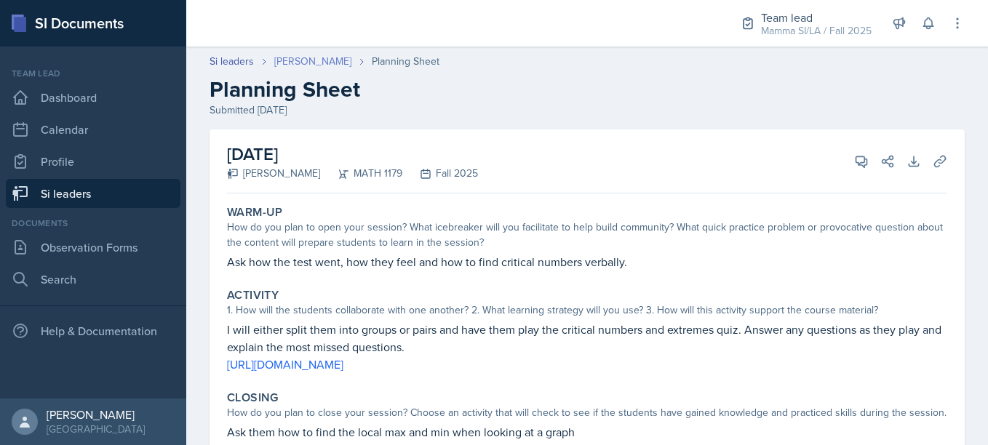
click at [301, 58] on link "[PERSON_NAME]" at bounding box center [312, 61] width 77 height 15
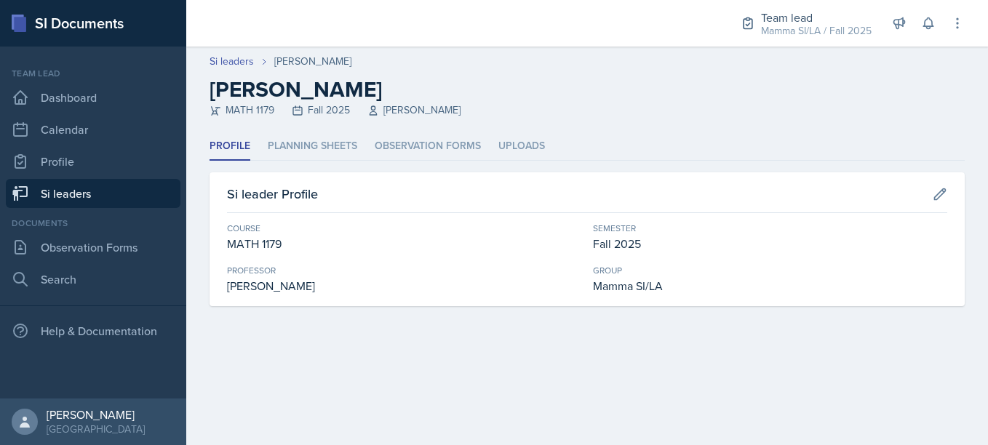
click at [131, 191] on link "Si leaders" at bounding box center [93, 193] width 175 height 29
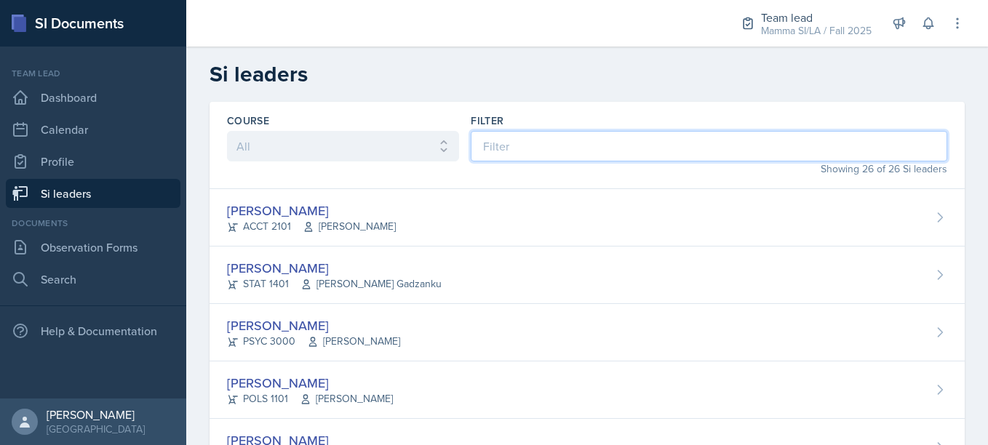
click at [559, 154] on input at bounding box center [709, 146] width 477 height 31
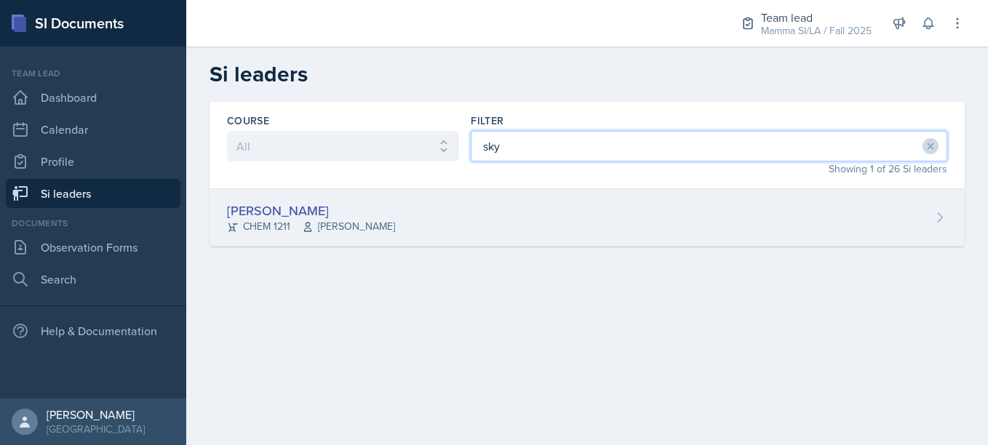
type input "sky"
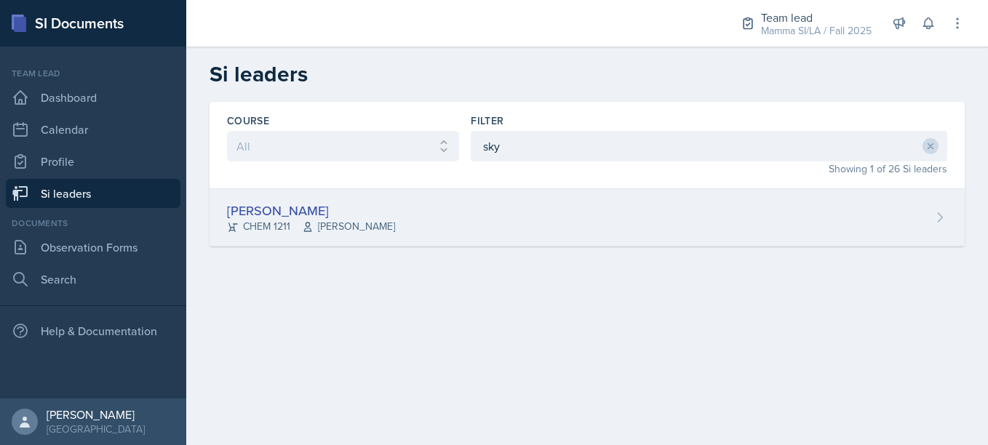
click at [512, 206] on div "[PERSON_NAME] CHEM 1211 [PERSON_NAME]" at bounding box center [587, 217] width 755 height 57
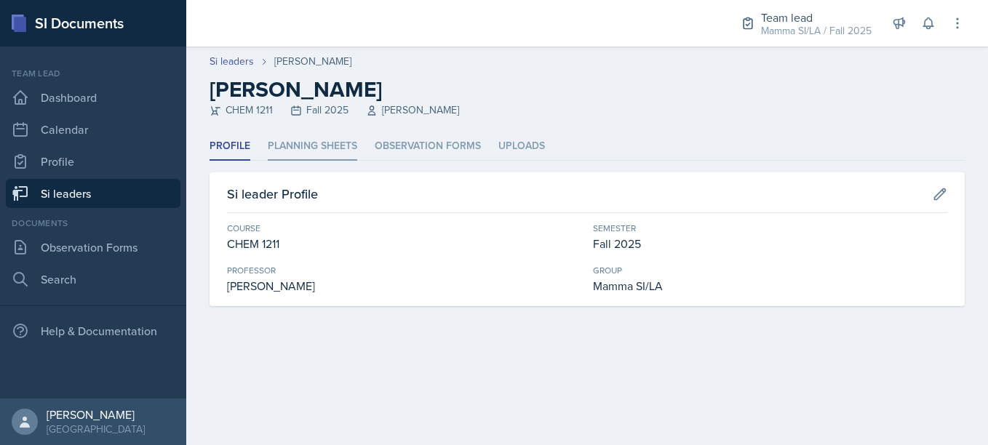
click at [329, 146] on li "Planning Sheets" at bounding box center [313, 146] width 90 height 28
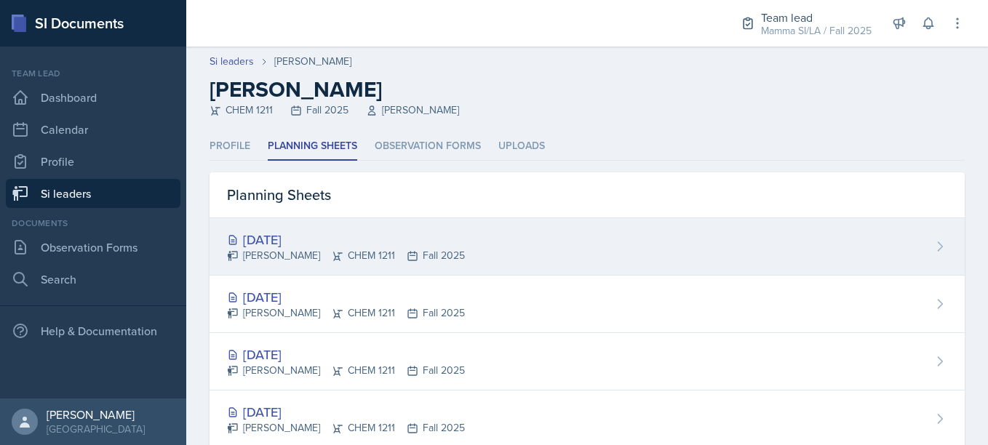
scroll to position [63, 0]
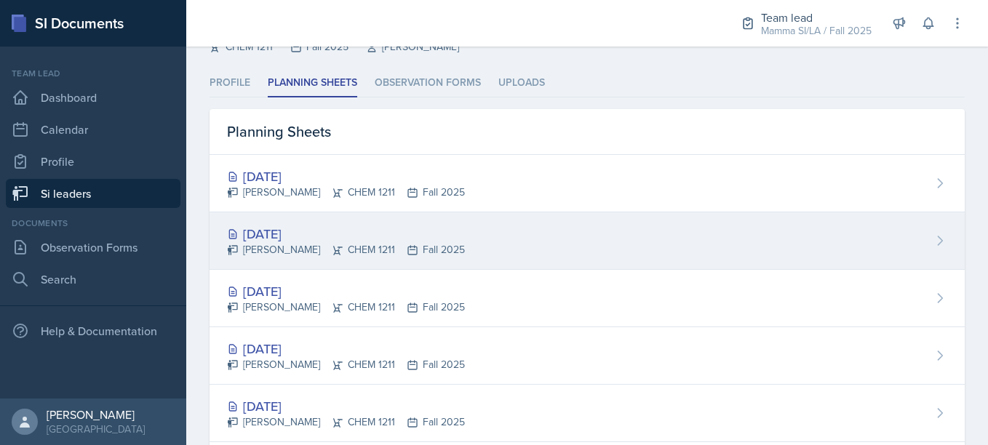
click at [451, 235] on div "[DATE] [PERSON_NAME] CHEM 1211 Fall 2025" at bounding box center [587, 240] width 755 height 57
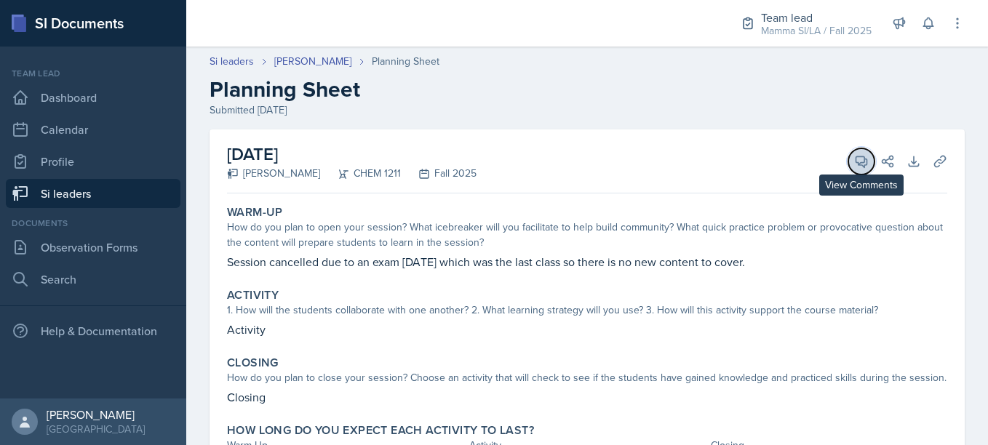
click at [855, 166] on icon at bounding box center [861, 161] width 15 height 15
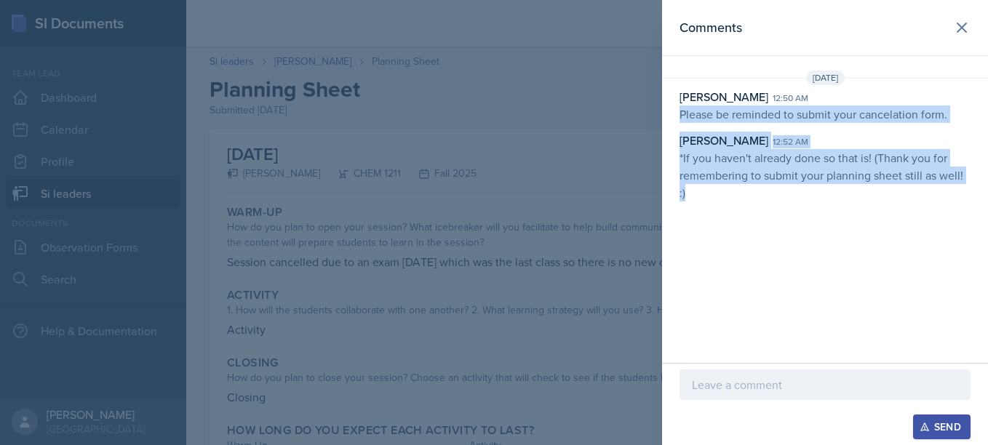
drag, startPoint x: 678, startPoint y: 118, endPoint x: 723, endPoint y: 199, distance: 92.5
click at [723, 199] on div "[PERSON_NAME] 12:50 am Please be reminded to submit your cancelation form. [PER…" at bounding box center [825, 145] width 326 height 114
click at [723, 199] on p "*If you haven't already done so that is! (Thank you for remembering to submit y…" at bounding box center [825, 175] width 291 height 52
drag, startPoint x: 680, startPoint y: 111, endPoint x: 721, endPoint y: 201, distance: 98.7
click at [721, 201] on div "[PERSON_NAME] 12:50 am Please be reminded to submit your cancelation form. [PER…" at bounding box center [825, 145] width 326 height 114
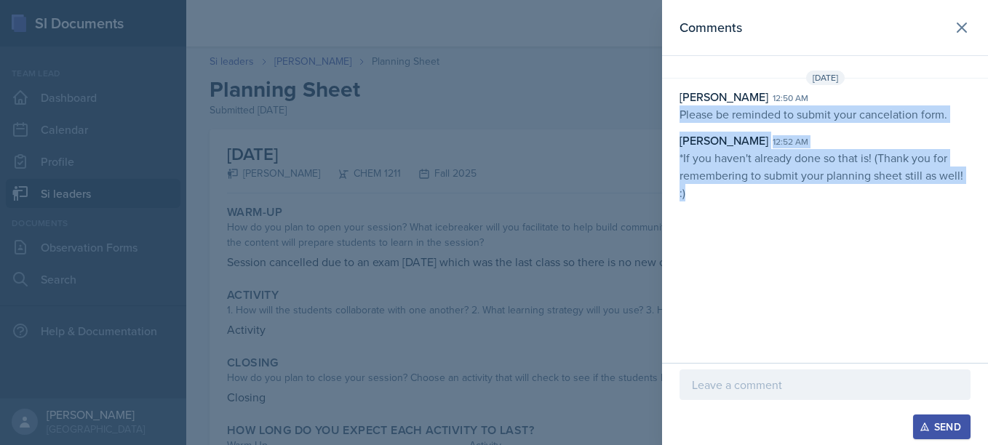
copy div "Please be reminded to submit your cancelation form. [PERSON_NAME] 12:52 am *If …"
click at [767, 204] on div "[DATE] [PERSON_NAME] 12:50 am Please be reminded to submit your cancelation for…" at bounding box center [825, 139] width 326 height 137
drag, startPoint x: 681, startPoint y: 114, endPoint x: 711, endPoint y: 198, distance: 88.8
click at [711, 198] on div "[PERSON_NAME] 12:50 am Please be reminded to submit your cancelation form. [PER…" at bounding box center [825, 145] width 326 height 114
copy div "Please be reminded to submit your cancelation form. [PERSON_NAME] 12:52 am *If …"
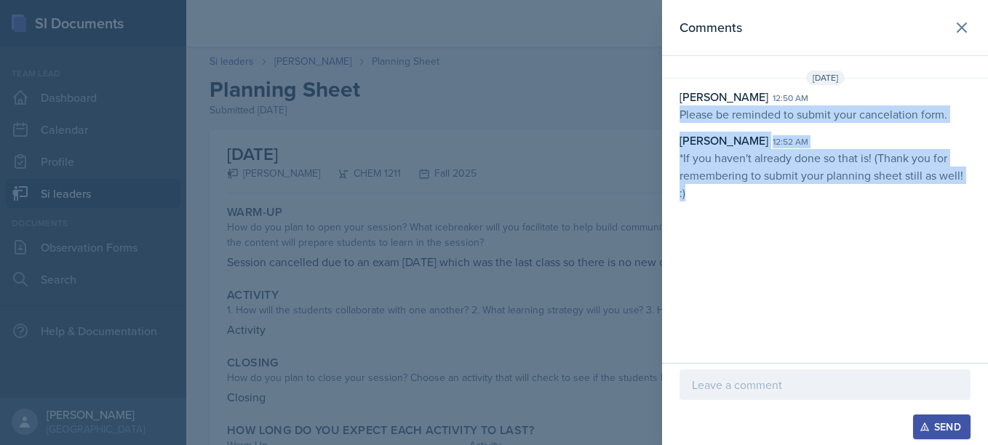
click at [760, 231] on div "Comments [DATE] [PERSON_NAME] 12:50 am Please be reminded to submit your cancel…" at bounding box center [825, 181] width 326 height 363
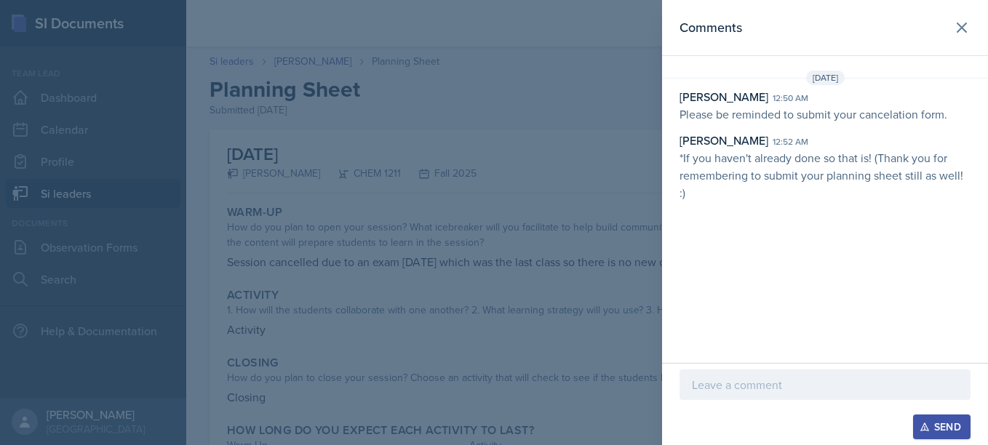
click at [493, 138] on div at bounding box center [494, 222] width 988 height 445
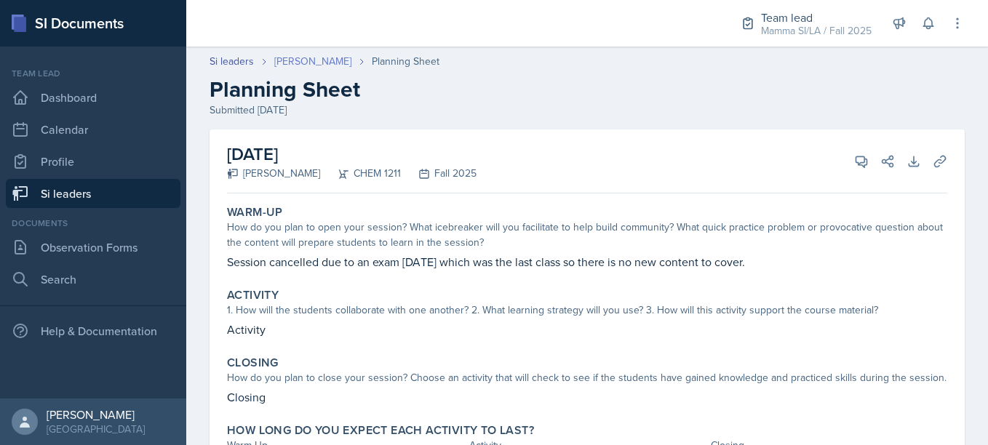
click at [330, 65] on link "[PERSON_NAME]" at bounding box center [312, 61] width 77 height 15
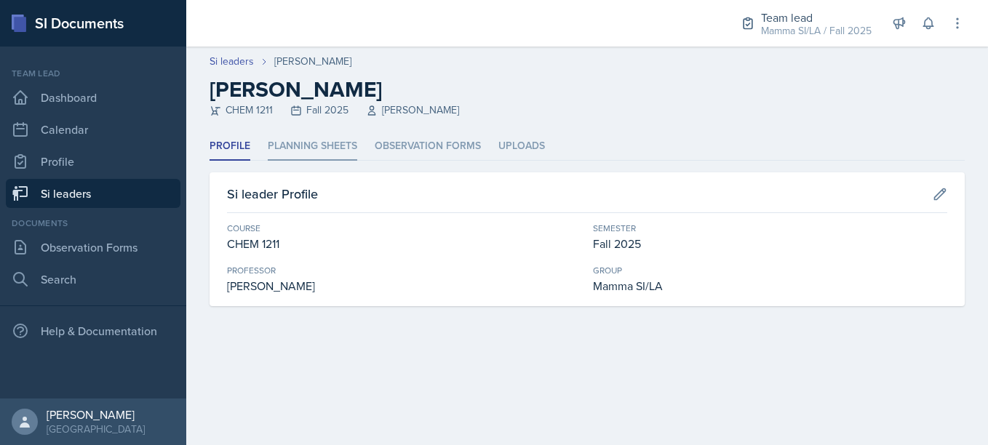
click at [307, 152] on li "Planning Sheets" at bounding box center [313, 146] width 90 height 28
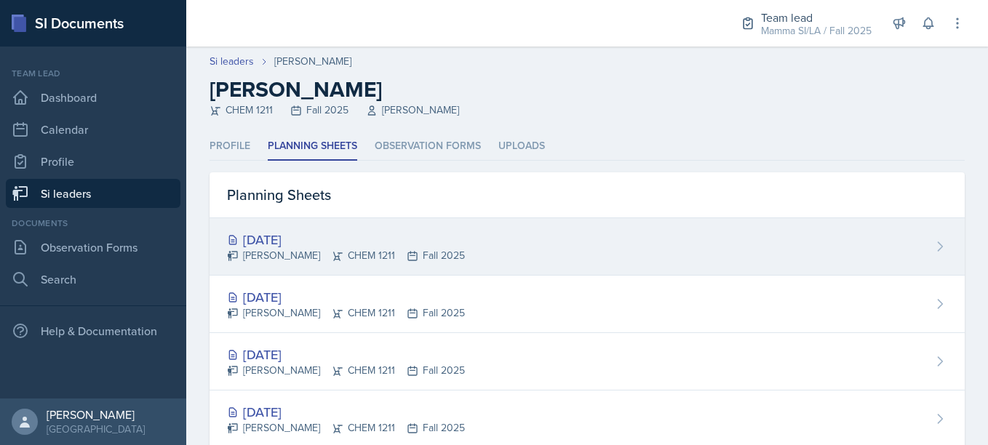
click at [490, 227] on div "[DATE] [PERSON_NAME] CHEM 1211 Fall 2025" at bounding box center [587, 246] width 755 height 57
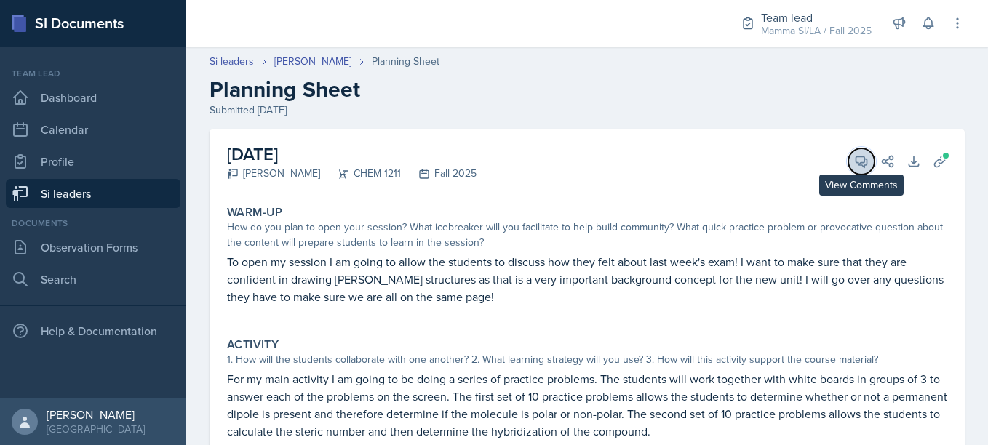
click at [856, 166] on icon at bounding box center [861, 161] width 11 height 11
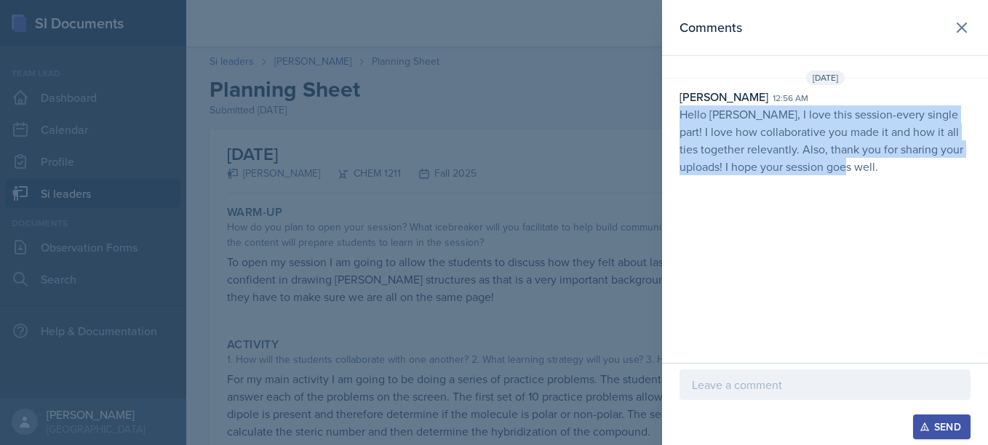
drag, startPoint x: 680, startPoint y: 114, endPoint x: 856, endPoint y: 177, distance: 187.1
click at [856, 177] on div "[DATE] [PERSON_NAME] 12:56 am Hello [PERSON_NAME], I love this session-every si…" at bounding box center [825, 126] width 326 height 111
copy p "Hello [PERSON_NAME], I love this session-every single part! I love how collabor…"
click at [856, 177] on div "[DATE] [PERSON_NAME] 12:56 am Hello [PERSON_NAME], I love this session-every si…" at bounding box center [825, 126] width 326 height 111
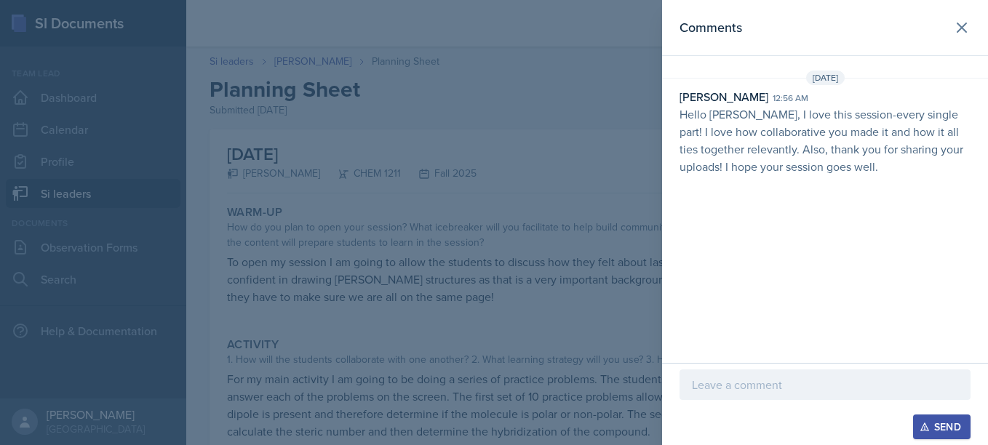
click at [783, 173] on p "Hello [PERSON_NAME], I love this session-every single part! I love how collabor…" at bounding box center [825, 141] width 291 height 70
click at [974, 21] on button at bounding box center [961, 27] width 29 height 29
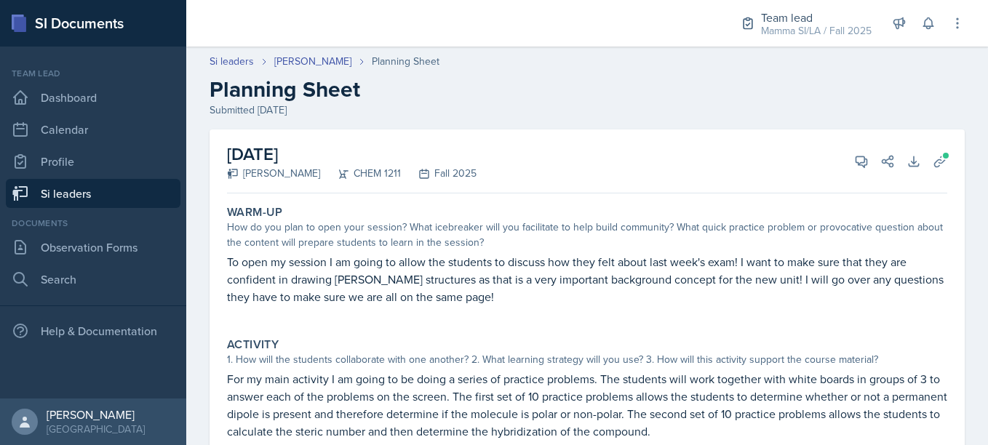
click at [127, 181] on link "Si leaders" at bounding box center [93, 193] width 175 height 29
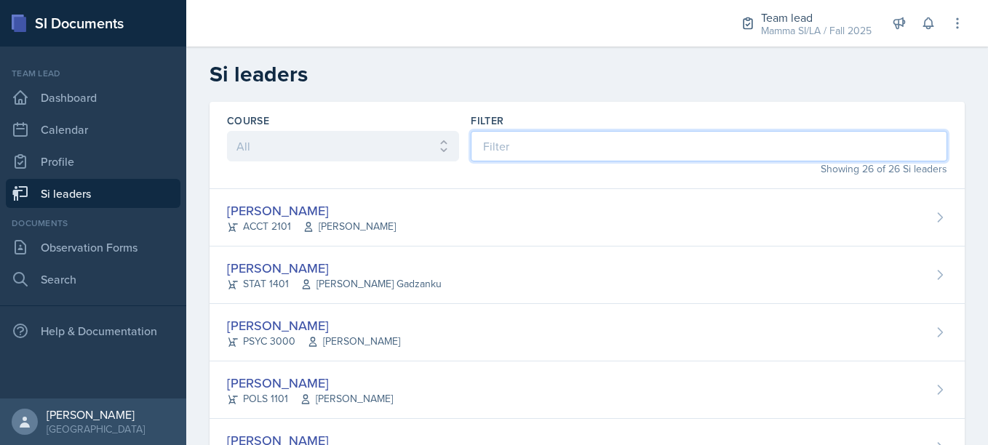
click at [509, 146] on input at bounding box center [709, 146] width 477 height 31
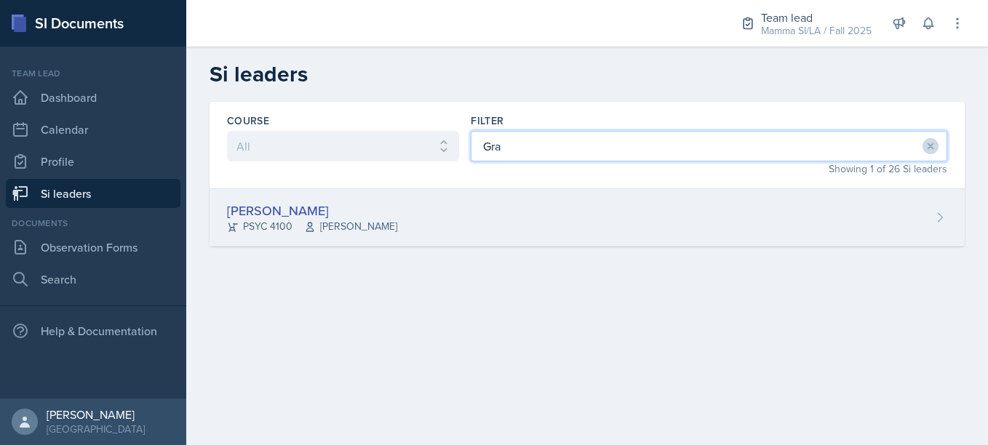
type input "Gra"
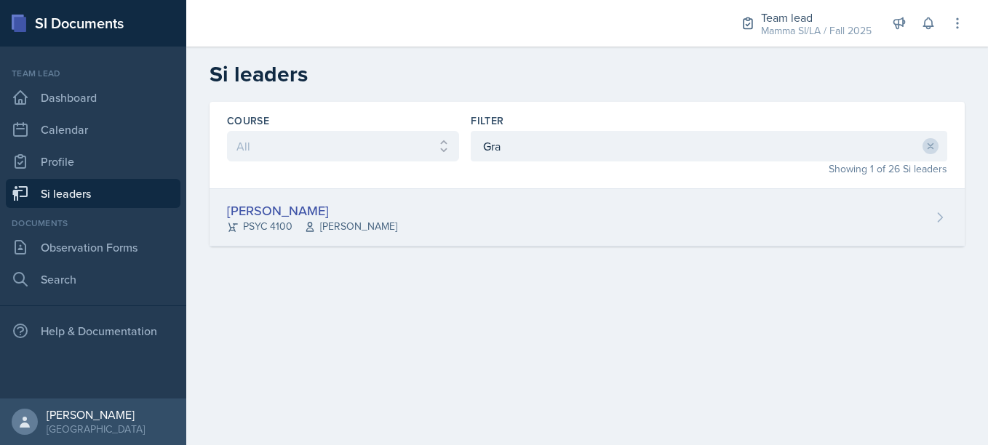
click at [490, 218] on div "[PERSON_NAME] PSYC 4100 [PERSON_NAME] Story" at bounding box center [587, 217] width 755 height 57
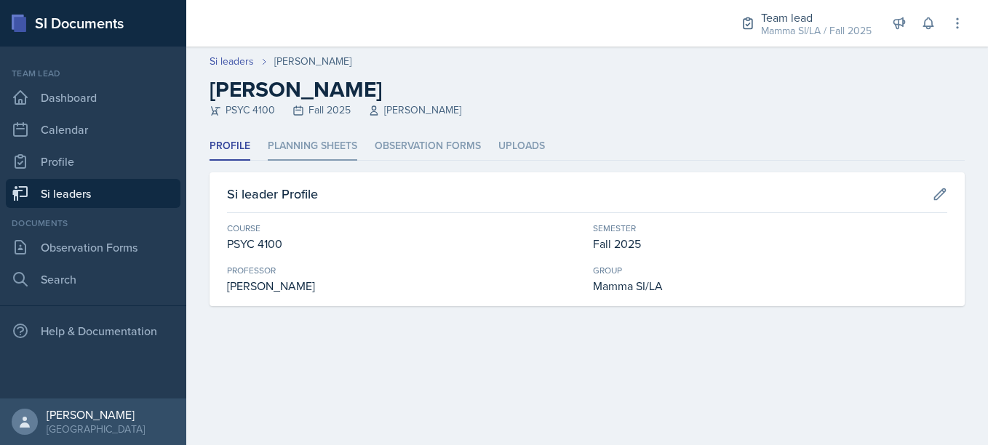
click at [304, 152] on li "Planning Sheets" at bounding box center [313, 146] width 90 height 28
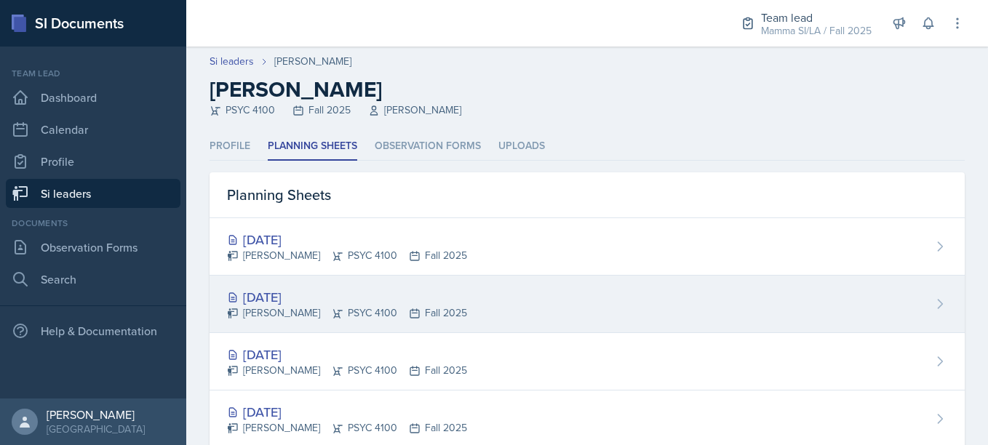
click at [369, 292] on div "[DATE]" at bounding box center [347, 297] width 240 height 20
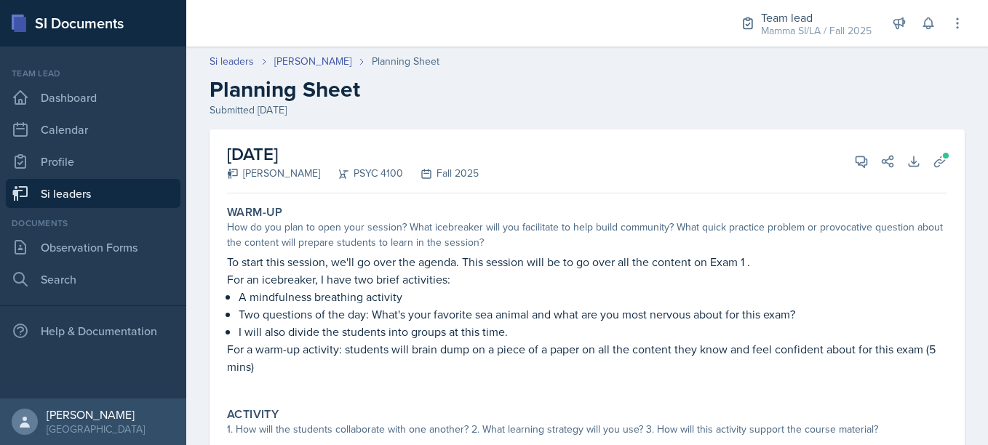
click at [842, 177] on div "[DATE] [PERSON_NAME] PSYC 4100 Fall 2025 View Comments Comments Send Share Down…" at bounding box center [587, 162] width 720 height 64
click at [854, 168] on icon at bounding box center [861, 161] width 15 height 15
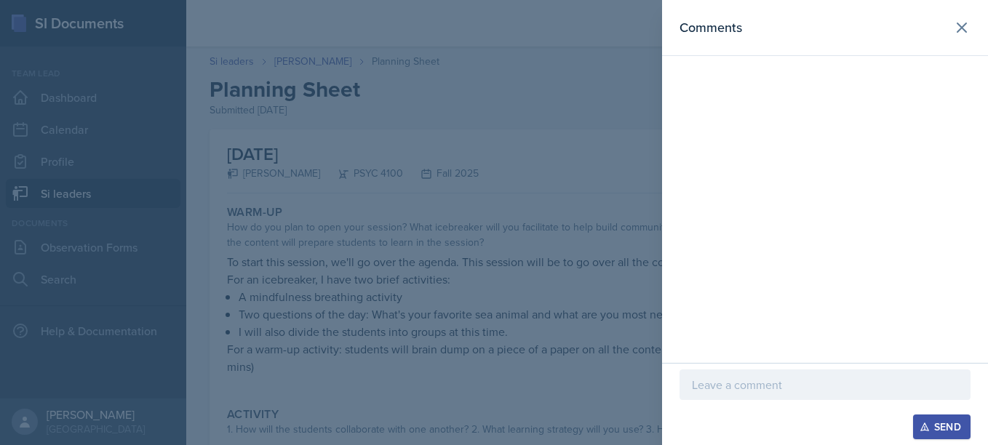
click at [973, 41] on header "Comments" at bounding box center [825, 28] width 326 height 56
click at [969, 36] on icon at bounding box center [961, 27] width 17 height 17
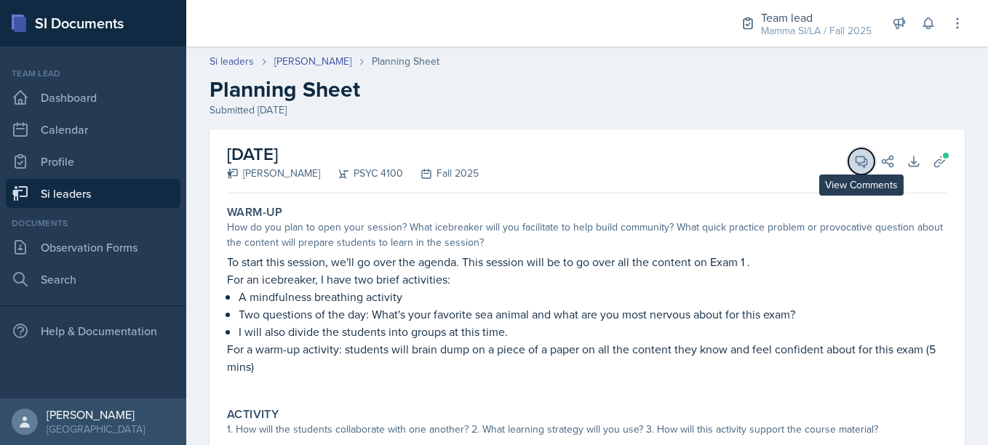
click at [854, 164] on icon at bounding box center [861, 161] width 15 height 15
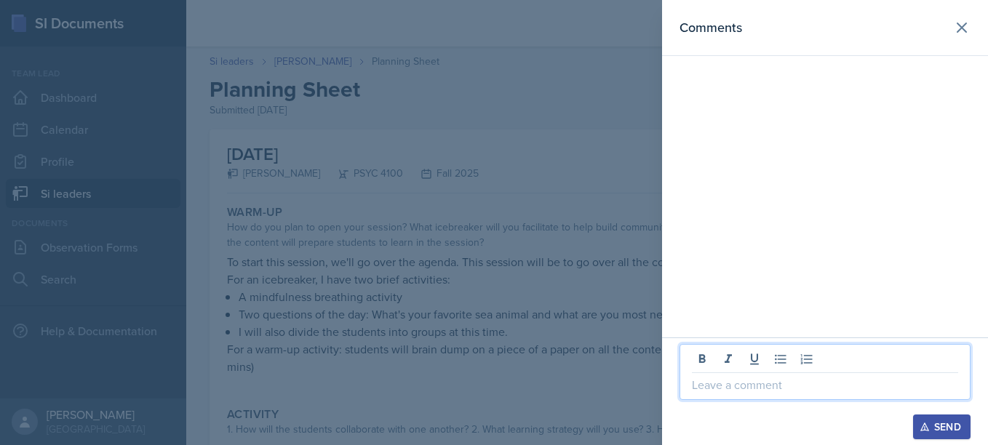
click at [728, 383] on p at bounding box center [825, 384] width 266 height 17
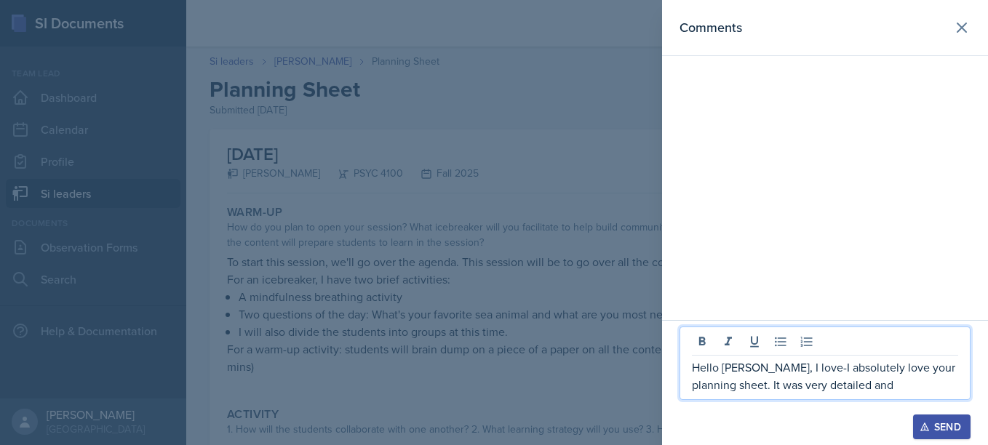
click at [792, 372] on p "Hello [PERSON_NAME], I love-I absolutely love your planning sheet. It was very …" at bounding box center [825, 376] width 266 height 35
click at [826, 394] on div "Hello [PERSON_NAME], I absolutely love your planning sheet. It was very detaile…" at bounding box center [825, 363] width 291 height 73
click at [822, 389] on p "Hello [PERSON_NAME], I absolutely love your planning sheet. It was very detaile…" at bounding box center [825, 376] width 266 height 35
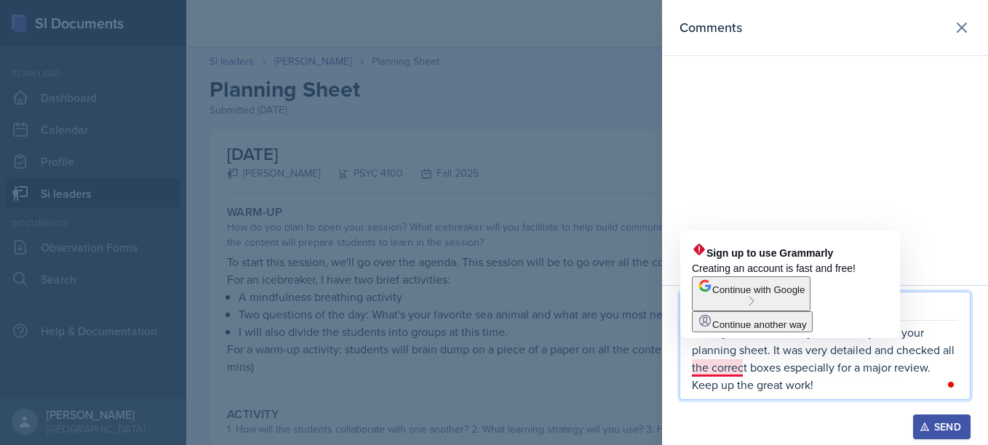
click at [725, 370] on p "Hello [PERSON_NAME], I absolutely love your planning sheet. It was very detaile…" at bounding box center [825, 359] width 266 height 70
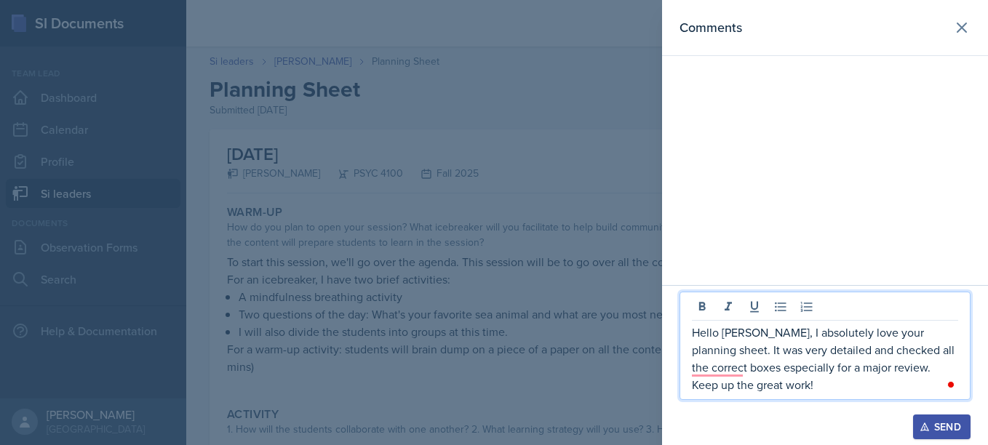
click at [747, 370] on p "Hello [PERSON_NAME], I absolutely love your planning sheet. It was very detaile…" at bounding box center [825, 359] width 266 height 70
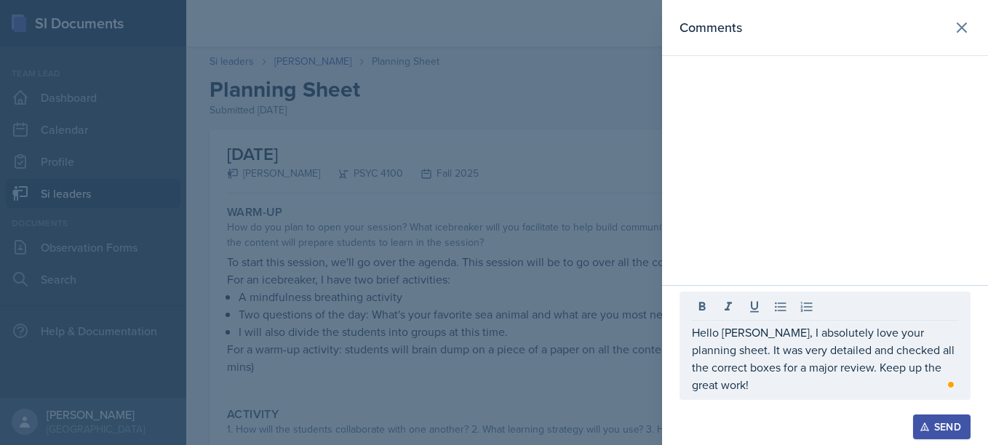
click at [925, 427] on icon "button" at bounding box center [925, 427] width 10 height 10
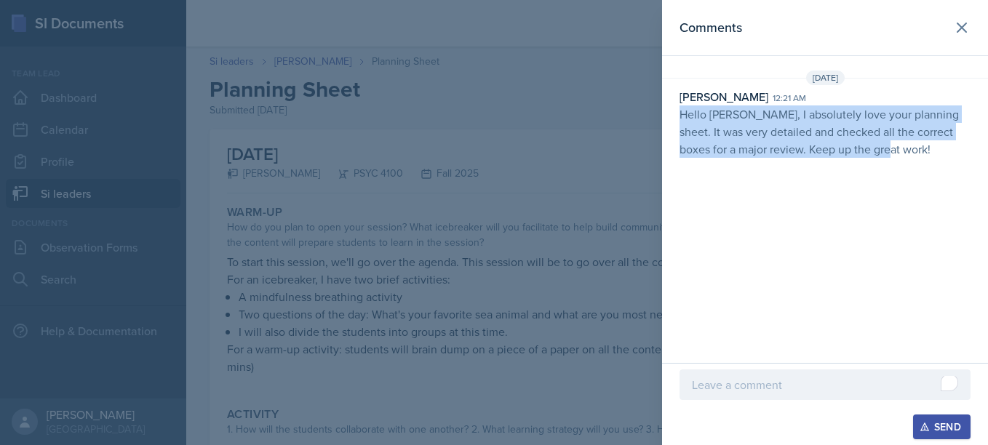
drag, startPoint x: 677, startPoint y: 113, endPoint x: 937, endPoint y: 172, distance: 265.8
click at [937, 172] on div "Comments [DATE] [PERSON_NAME] 12:21 am Hello [PERSON_NAME], I absolutely love y…" at bounding box center [825, 181] width 326 height 363
copy p "Hello [PERSON_NAME], I absolutely love your planning sheet. It was very detaile…"
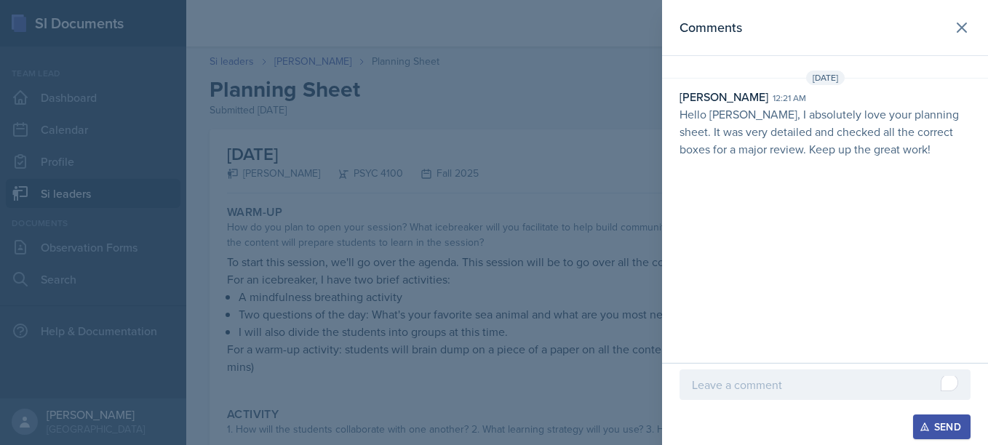
click at [604, 121] on div at bounding box center [494, 222] width 988 height 445
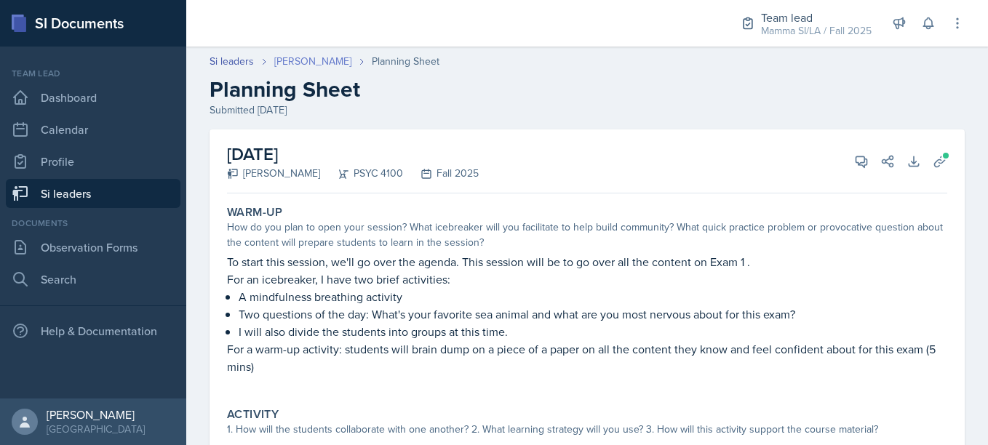
click at [314, 64] on link "[PERSON_NAME]" at bounding box center [312, 61] width 77 height 15
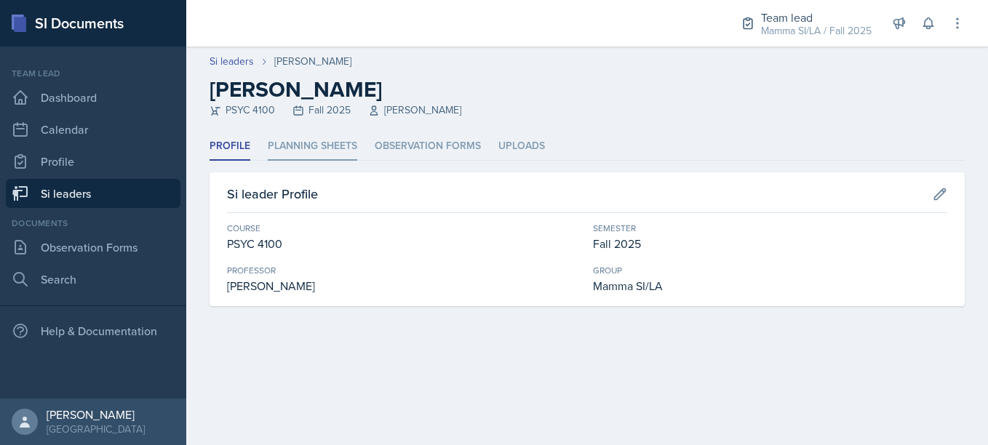
click at [300, 154] on li "Planning Sheets" at bounding box center [313, 146] width 90 height 28
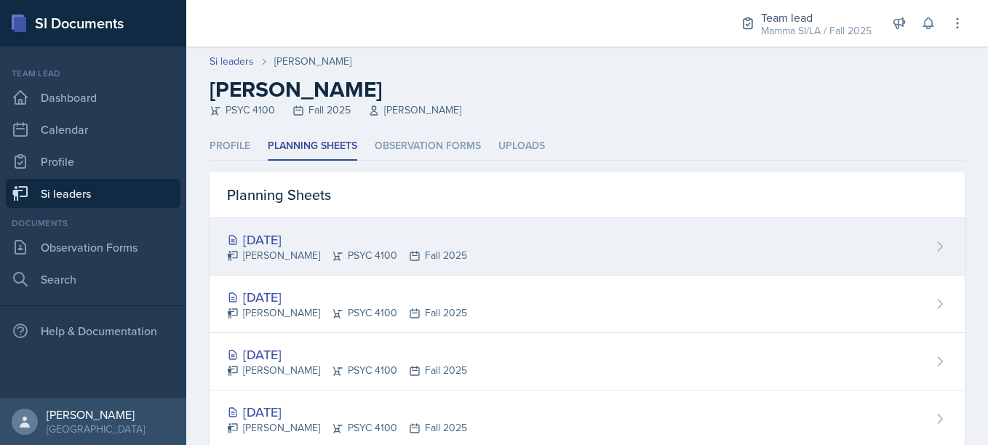
click at [389, 239] on div "[DATE]" at bounding box center [347, 240] width 240 height 20
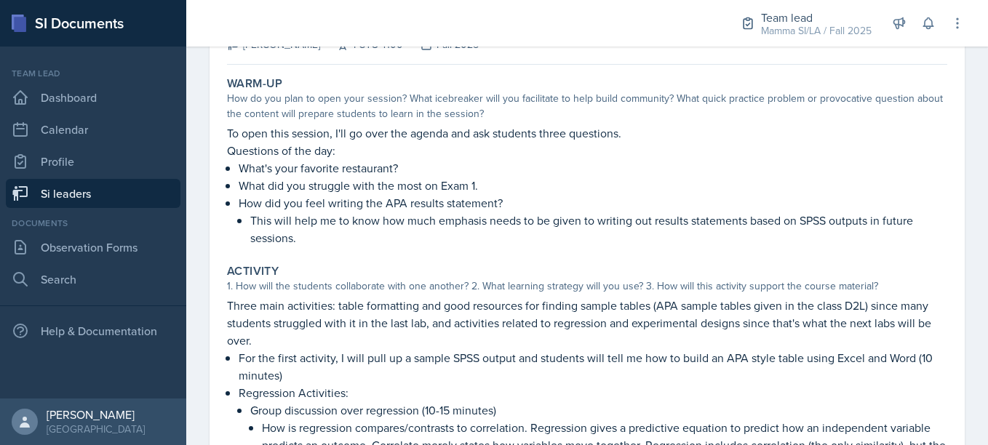
scroll to position [36, 0]
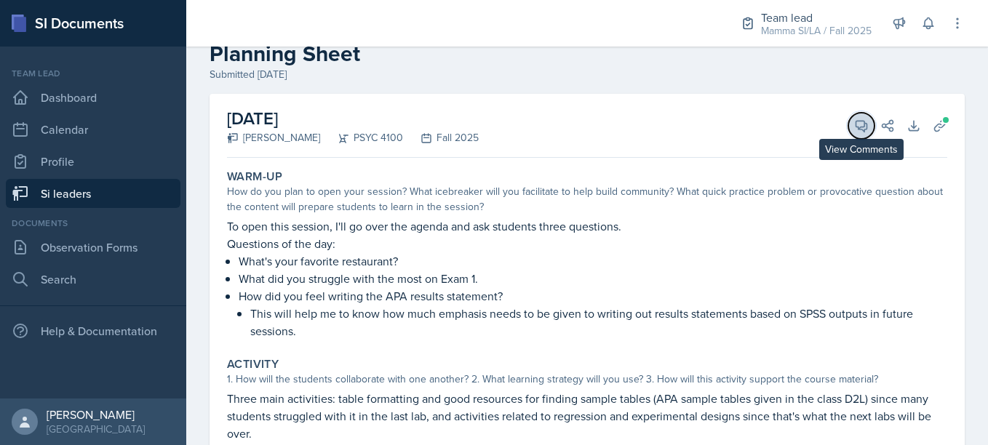
click at [850, 134] on button "View Comments" at bounding box center [861, 126] width 26 height 26
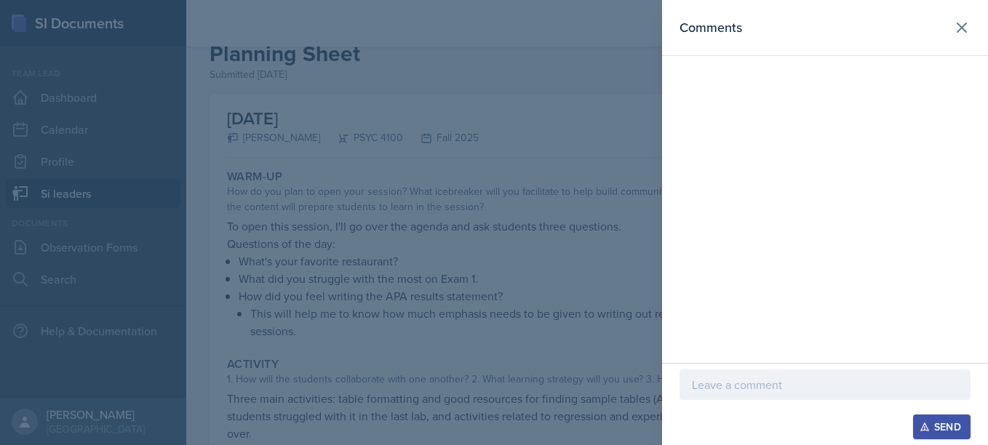
click at [803, 363] on div "Send" at bounding box center [825, 404] width 326 height 82
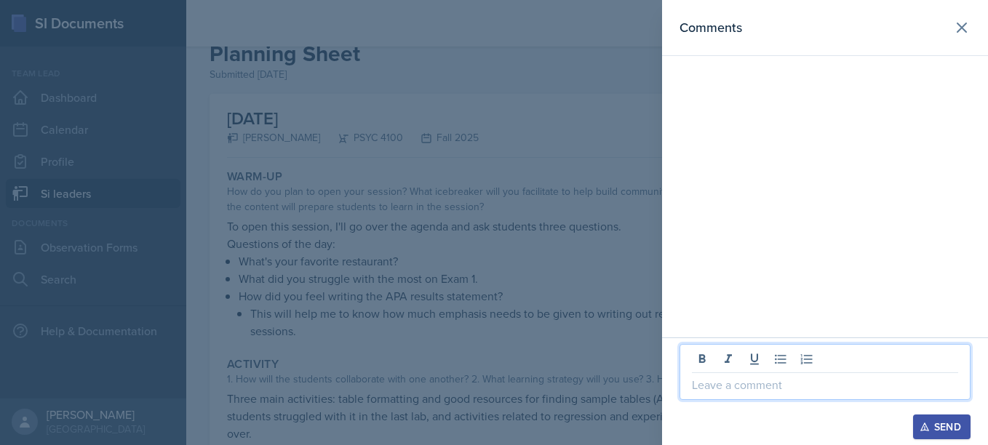
click at [796, 380] on p at bounding box center [825, 384] width 266 height 17
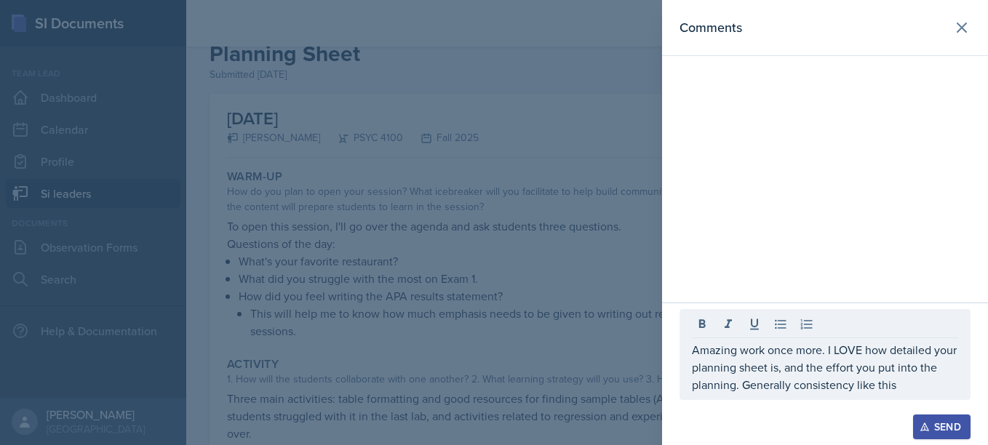
click at [758, 394] on div "Amazing work once more. I LOVE how detailed your planning sheet is, and the eff…" at bounding box center [825, 354] width 291 height 91
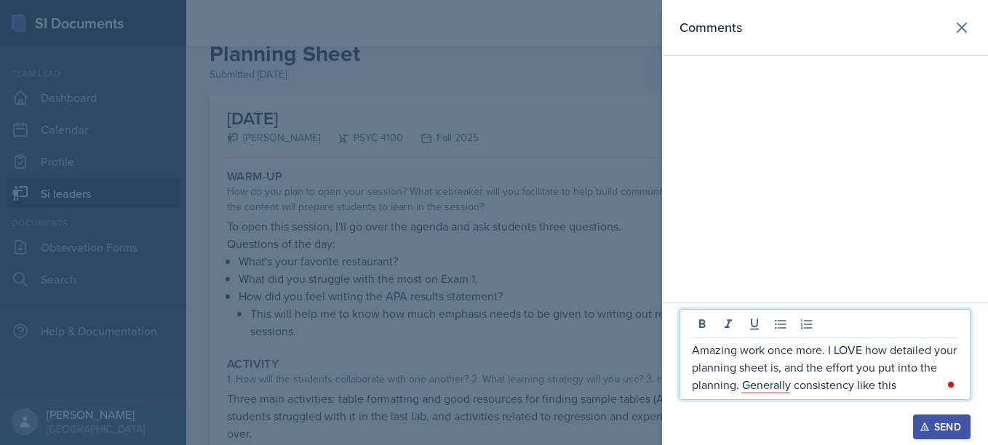
click at [790, 392] on p "Amazing work once more. I LOVE how detailed your planning sheet is, and the eff…" at bounding box center [825, 367] width 266 height 52
click at [914, 383] on p "Amazing work once more. I LOVE how detailed your planning sheet is, and the eff…" at bounding box center [825, 367] width 266 height 52
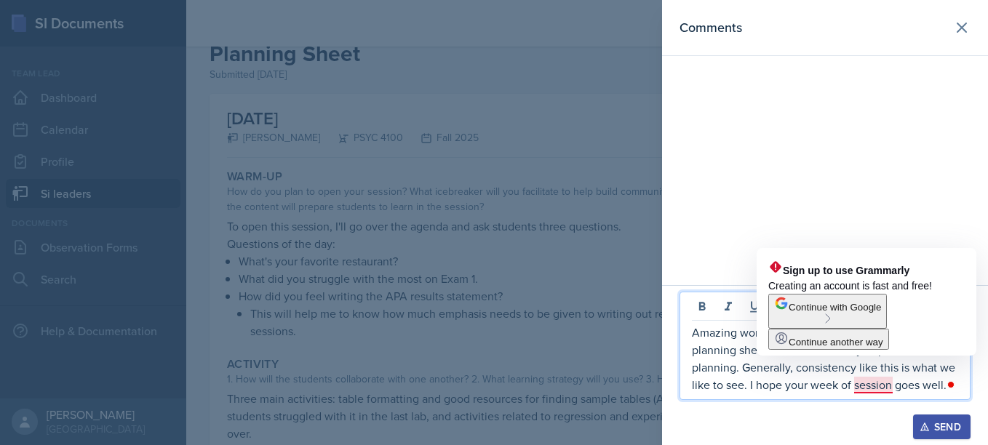
click at [876, 389] on p "Amazing work once more. I LOVE how detailed your planning sheet is, and the eff…" at bounding box center [825, 359] width 266 height 70
click at [889, 385] on p "Amazing work once more. I LOVE how detailed your planning sheet is, and the eff…" at bounding box center [825, 359] width 266 height 70
click at [891, 386] on p "Amazing work once more. I LOVE how detailed your planning sheet is, and the eff…" at bounding box center [825, 359] width 266 height 70
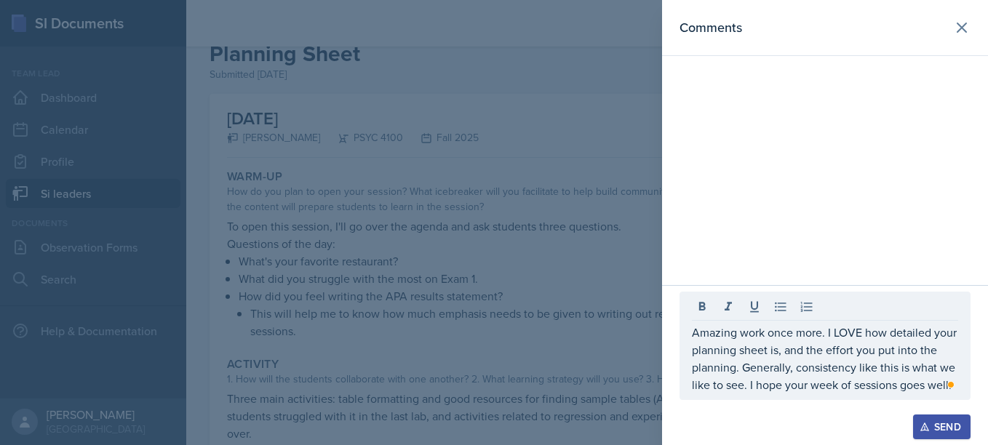
click at [932, 421] on div "Send" at bounding box center [942, 427] width 39 height 12
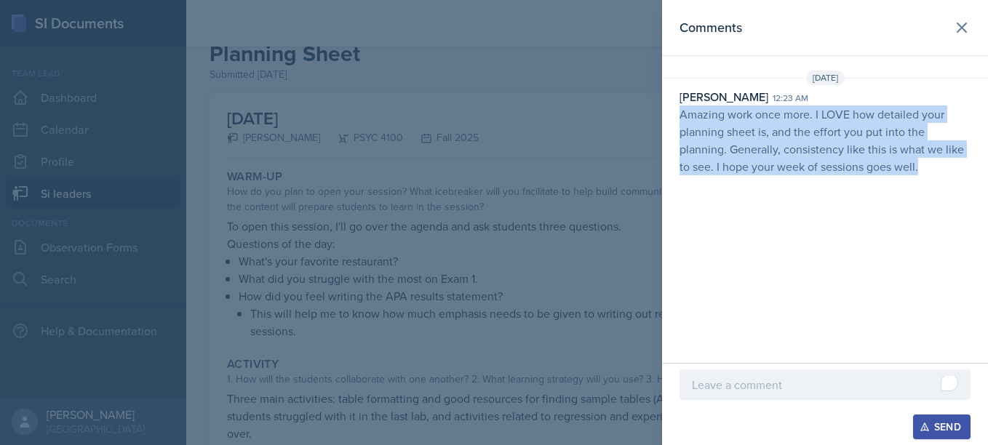
drag, startPoint x: 679, startPoint y: 113, endPoint x: 961, endPoint y: 206, distance: 296.6
click at [961, 206] on div "Comments [DATE] [PERSON_NAME] 12:23 am Amazing work once more. I LOVE how detai…" at bounding box center [825, 181] width 326 height 363
click at [805, 224] on div "Comments [DATE] [PERSON_NAME] 12:23 am Amazing work once more. I LOVE how detai…" at bounding box center [825, 181] width 326 height 363
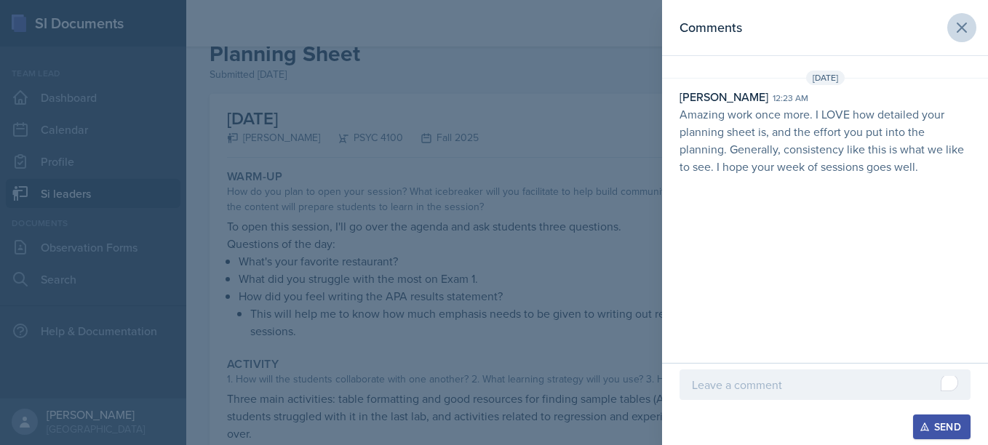
drag, startPoint x: 970, startPoint y: 9, endPoint x: 963, endPoint y: 28, distance: 20.3
click at [963, 28] on header "Comments" at bounding box center [825, 28] width 326 height 56
click at [963, 28] on icon at bounding box center [962, 27] width 9 height 9
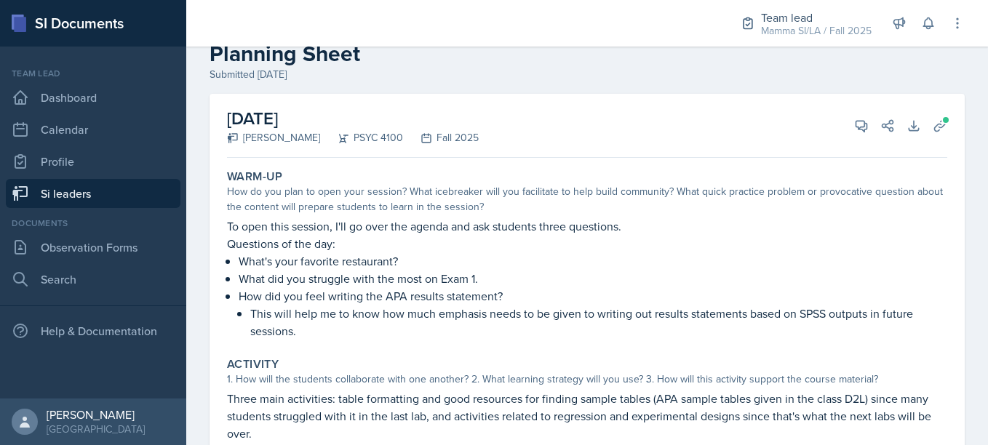
scroll to position [0, 0]
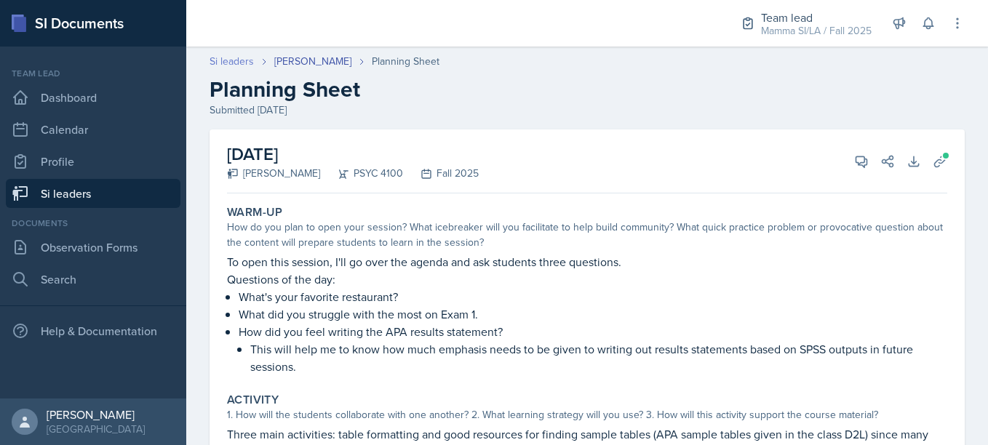
click at [240, 64] on link "Si leaders" at bounding box center [232, 61] width 44 height 15
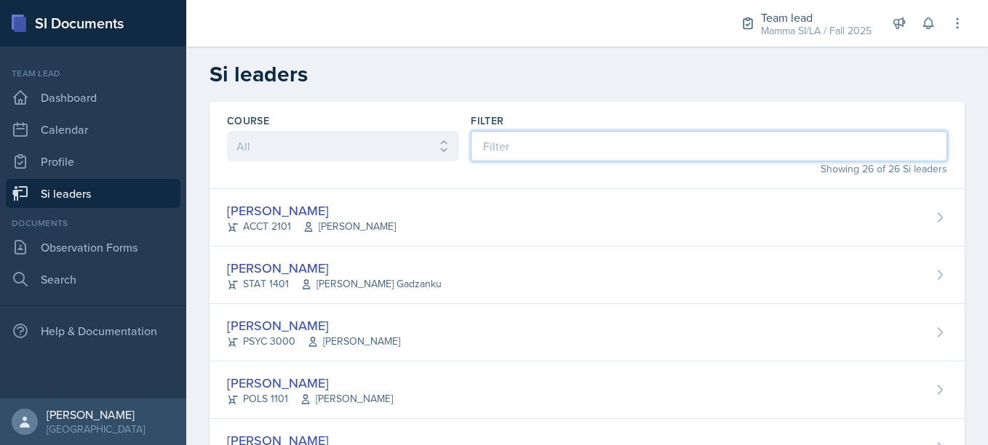
click at [579, 135] on input at bounding box center [709, 146] width 477 height 31
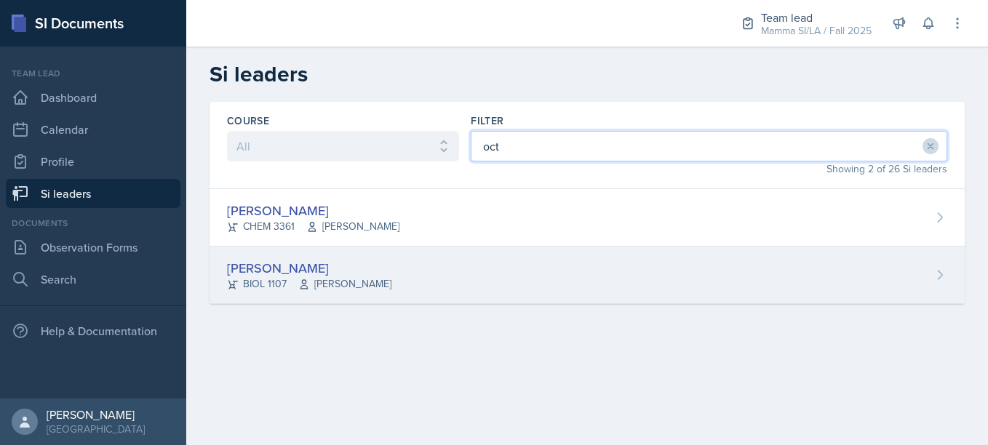
type input "oct"
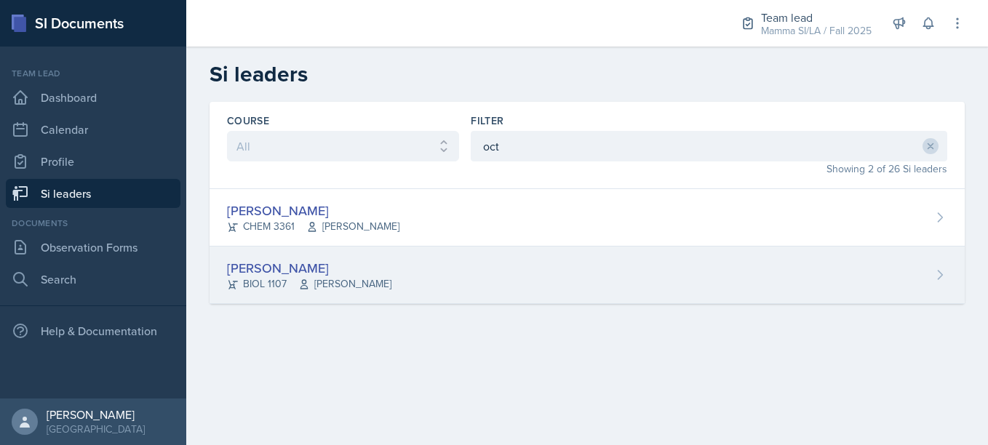
click at [460, 255] on div "[PERSON_NAME] BIOL 1107 [PERSON_NAME]" at bounding box center [587, 275] width 755 height 57
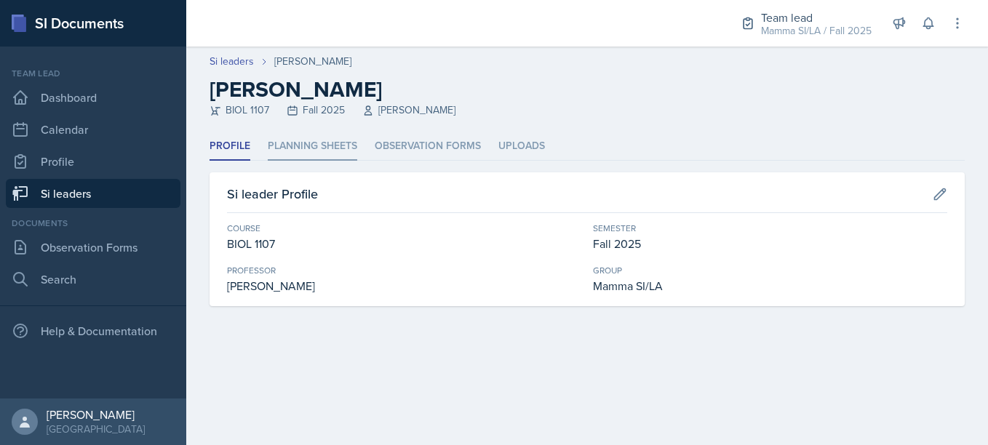
click at [322, 153] on li "Planning Sheets" at bounding box center [313, 146] width 90 height 28
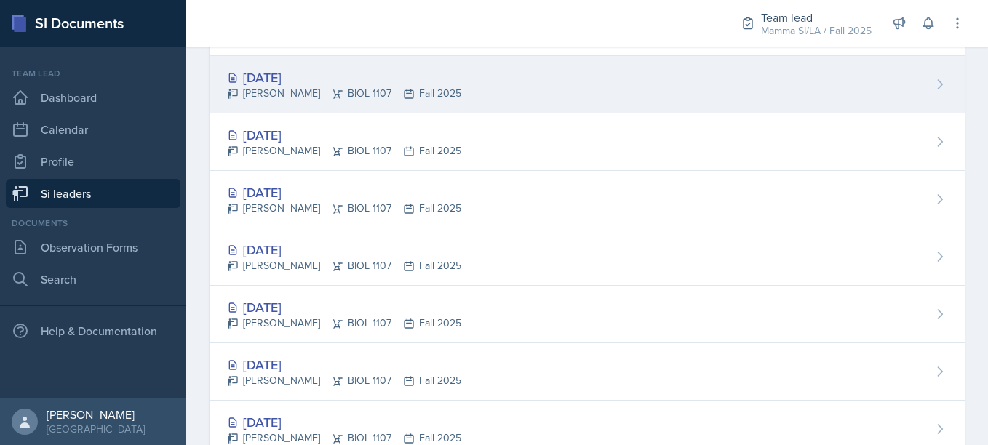
scroll to position [164, 0]
click at [373, 242] on div "[DATE]" at bounding box center [344, 249] width 234 height 20
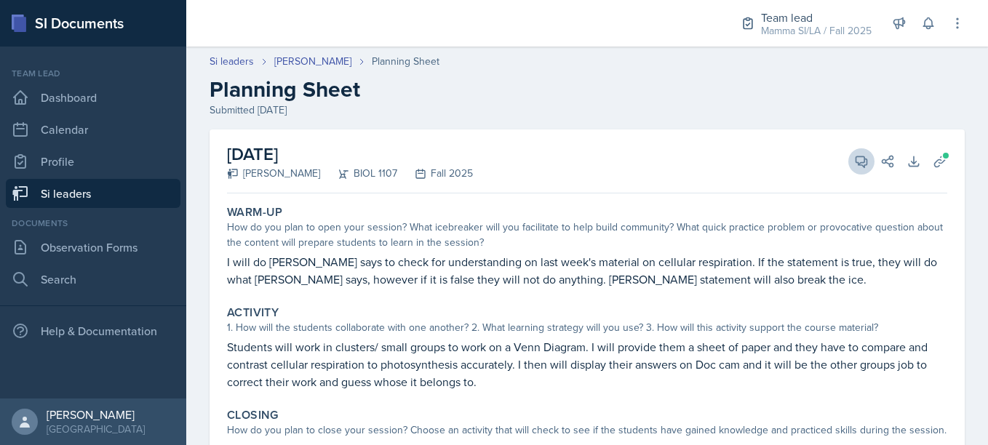
drag, startPoint x: 862, startPoint y: 149, endPoint x: 851, endPoint y: 162, distance: 16.5
click at [851, 162] on div "[DATE] [PERSON_NAME] BIOL 1107 Fall 2025 View Comments Comments Send Share Down…" at bounding box center [587, 162] width 720 height 64
click at [854, 162] on icon at bounding box center [861, 161] width 15 height 15
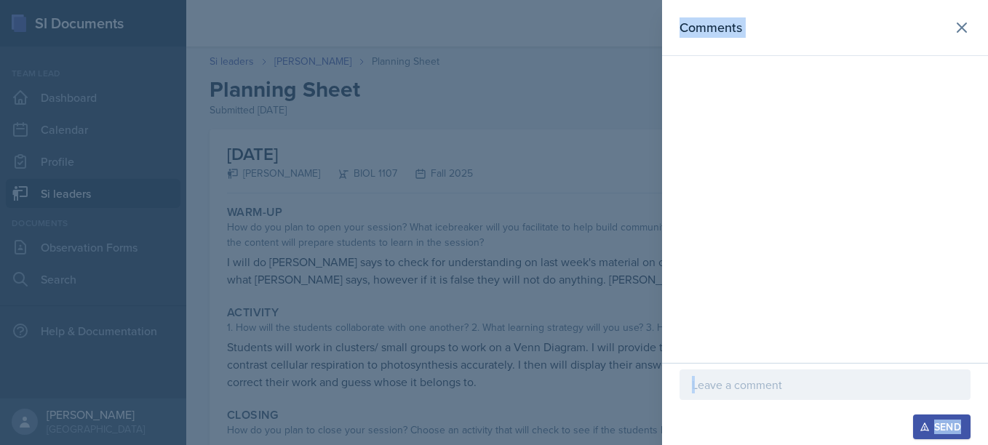
click at [732, 397] on div at bounding box center [825, 385] width 291 height 31
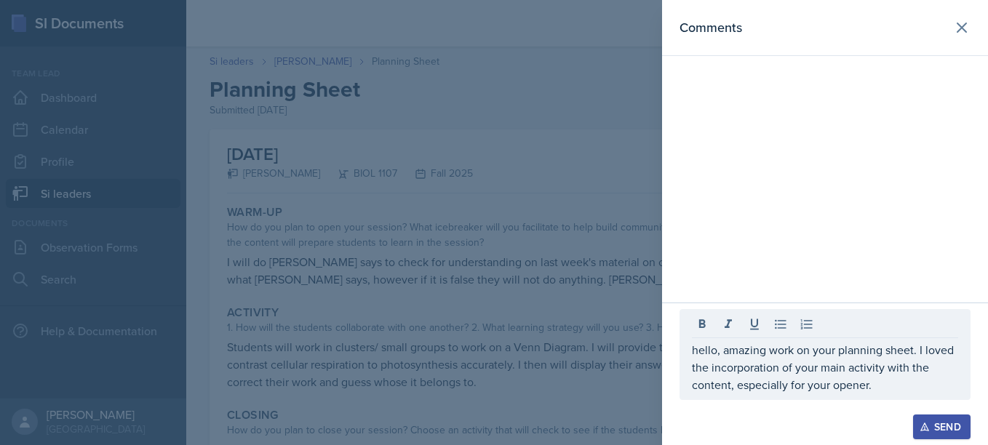
click at [948, 426] on div "Send" at bounding box center [942, 427] width 39 height 12
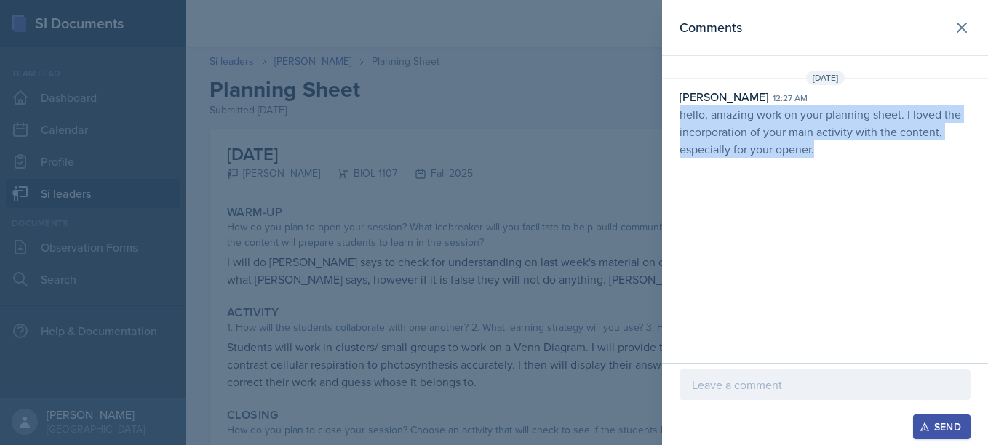
drag, startPoint x: 681, startPoint y: 114, endPoint x: 840, endPoint y: 167, distance: 167.5
click at [840, 167] on div "Comments [DATE] [PERSON_NAME] 12:27 am hello, amazing work on your planning she…" at bounding box center [825, 181] width 326 height 363
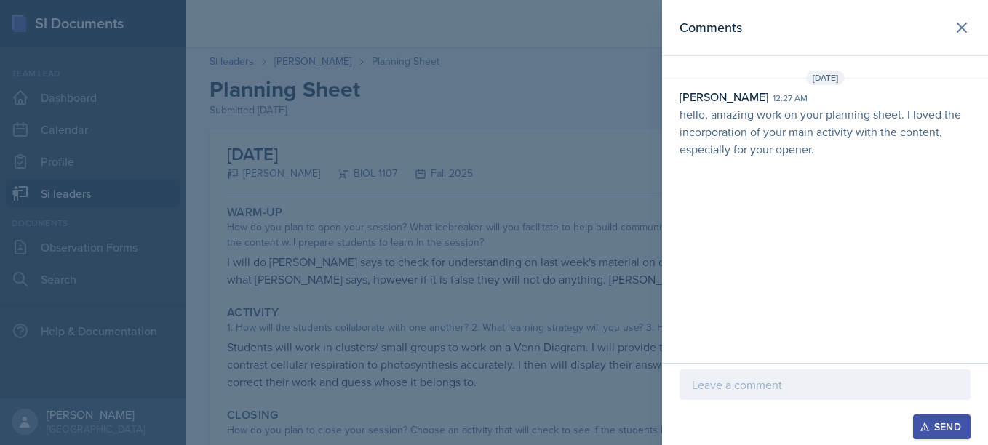
click at [608, 172] on div at bounding box center [494, 222] width 988 height 445
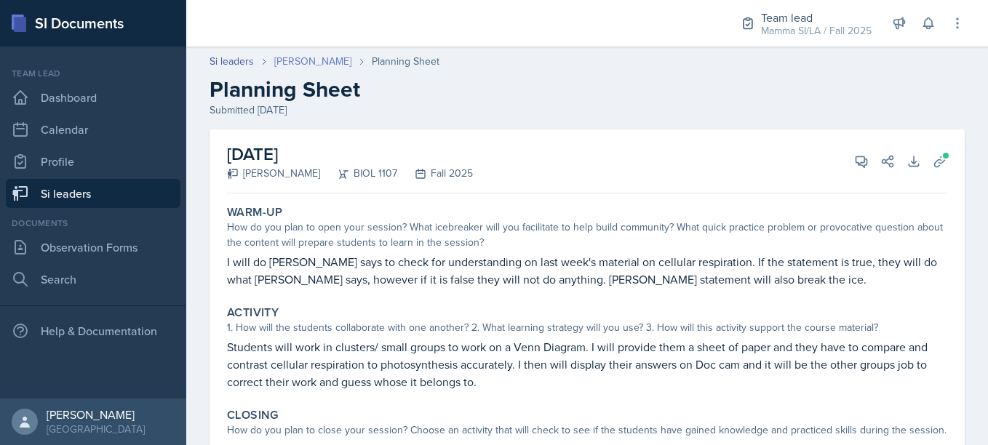
click at [322, 65] on link "[PERSON_NAME]" at bounding box center [312, 61] width 77 height 15
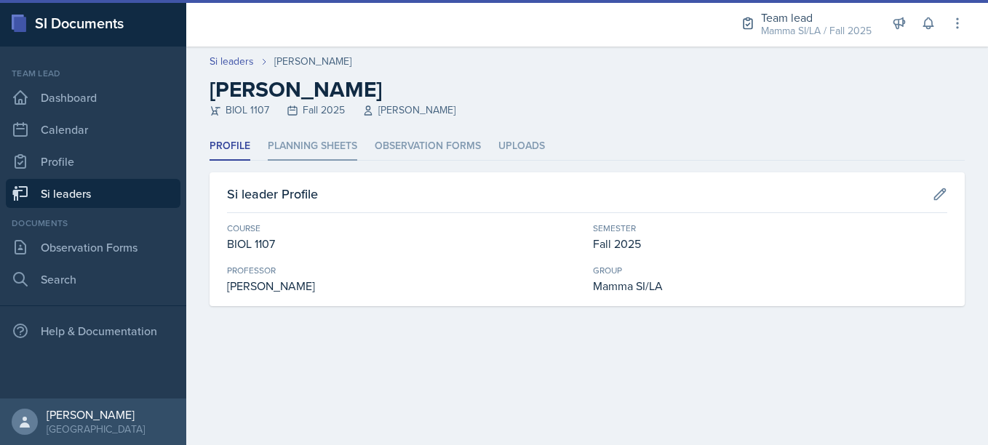
click at [329, 156] on li "Planning Sheets" at bounding box center [313, 146] width 90 height 28
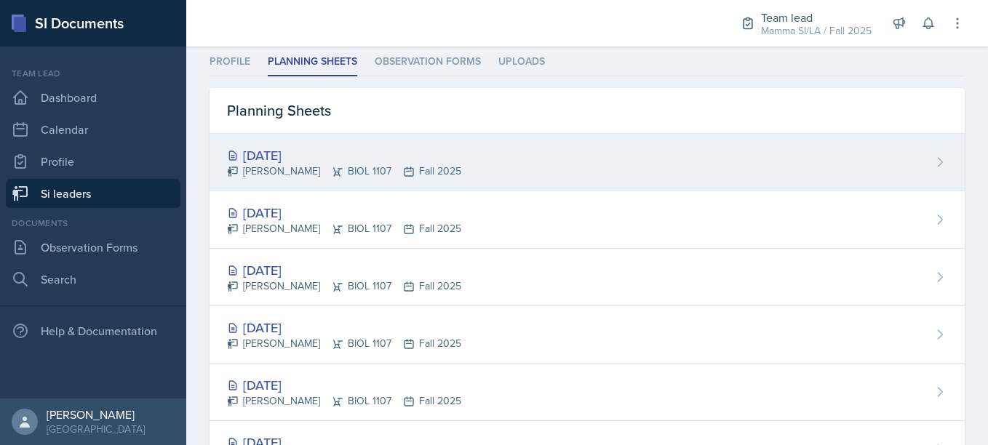
scroll to position [87, 0]
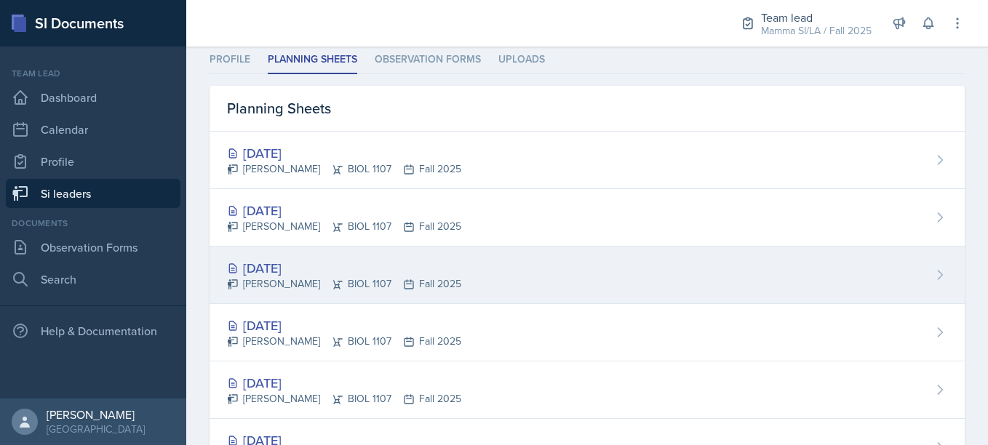
click at [373, 253] on div "[DATE] [PERSON_NAME] BIOL 1107 Fall 2025" at bounding box center [587, 275] width 755 height 57
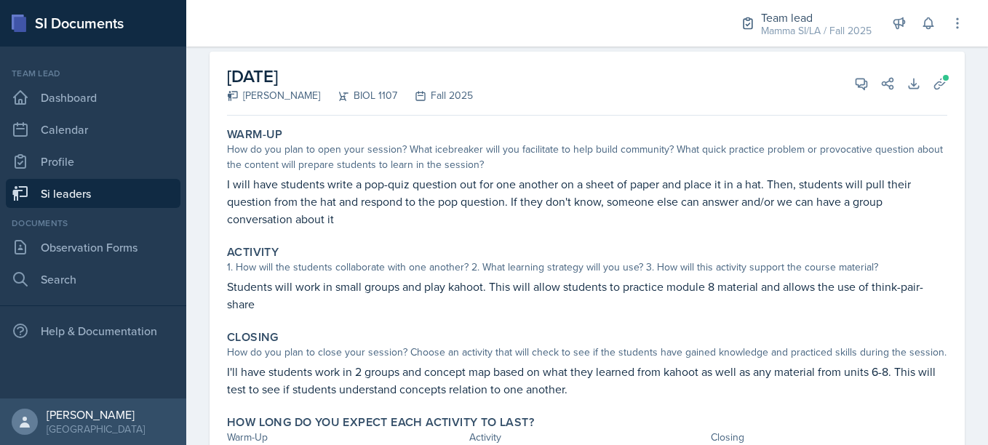
scroll to position [84, 0]
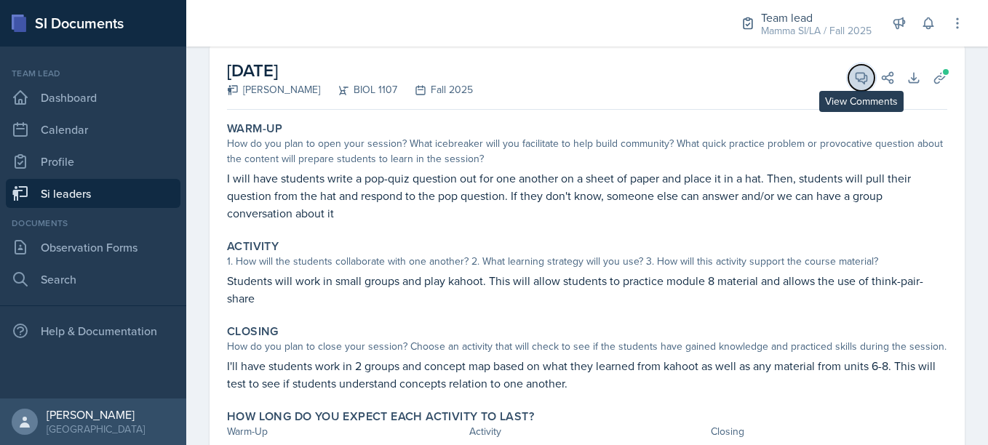
click at [850, 86] on button "View Comments" at bounding box center [861, 78] width 26 height 26
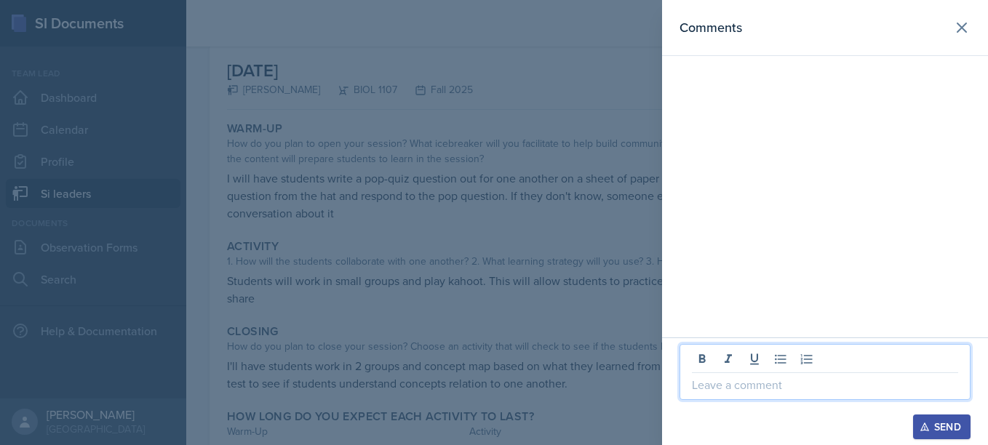
click at [725, 386] on p at bounding box center [825, 384] width 266 height 17
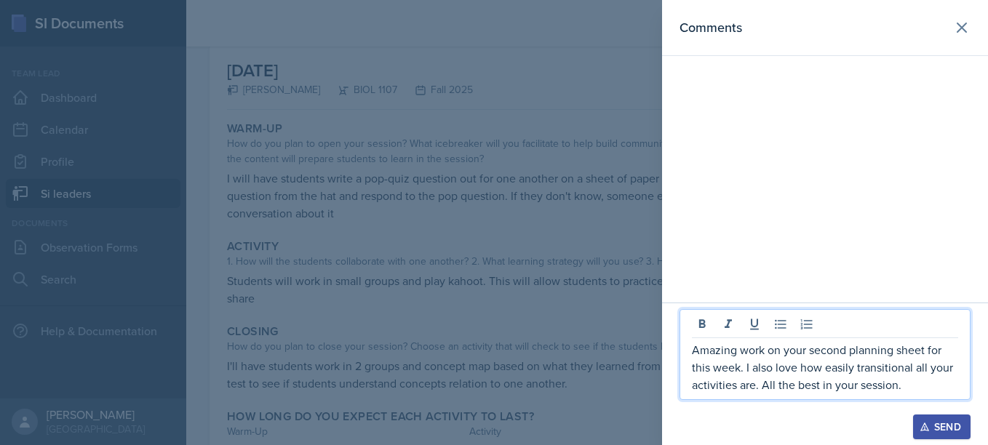
click at [756, 385] on p "Amazing work on your second planning sheet for this week. I also love how easil…" at bounding box center [825, 367] width 266 height 52
click at [918, 369] on p "Amazing work on your second planning sheet for this week. I also love how easil…" at bounding box center [825, 367] width 266 height 52
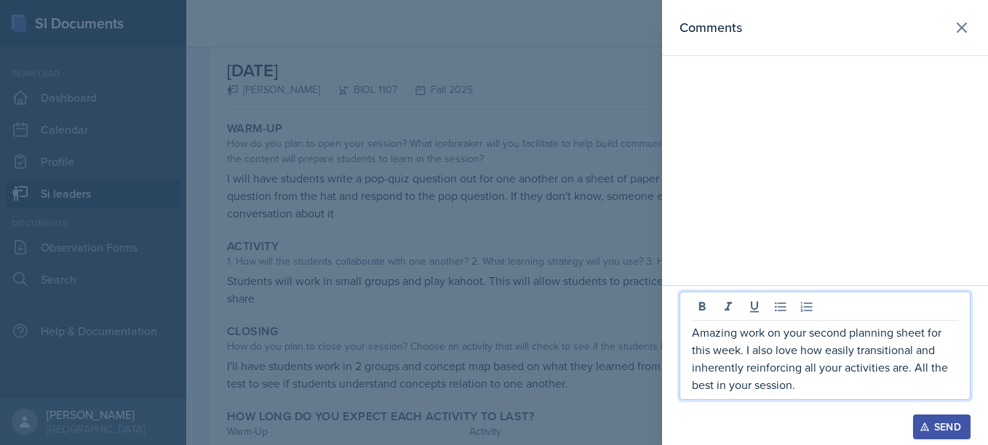
click at [889, 393] on p "Amazing work on your second planning sheet for this week. I also love how easil…" at bounding box center [825, 359] width 266 height 70
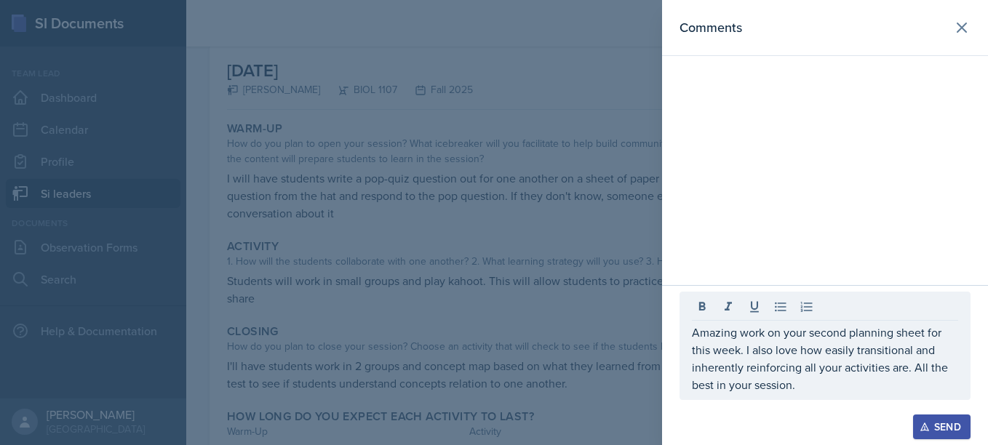
click at [945, 419] on button "Send" at bounding box center [941, 427] width 57 height 25
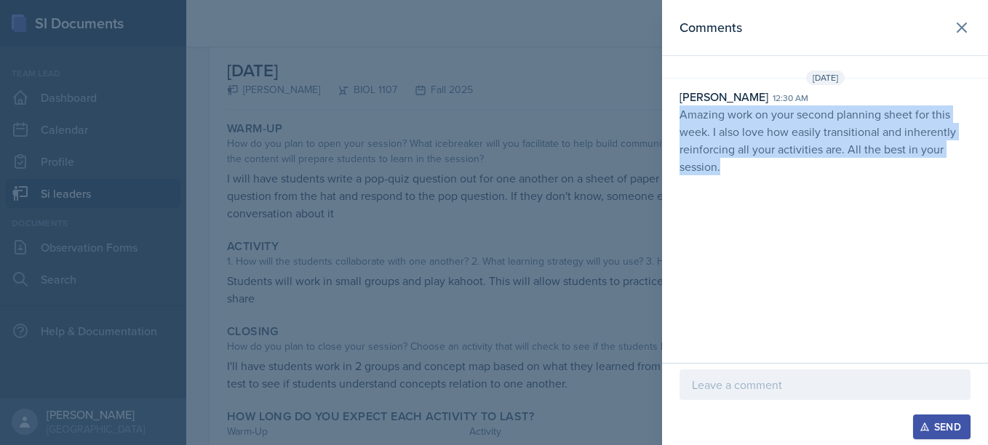
drag, startPoint x: 681, startPoint y: 117, endPoint x: 780, endPoint y: 217, distance: 140.5
click at [780, 217] on div "Comments [DATE] [PERSON_NAME] 12:30 am Amazing work on your second planning she…" at bounding box center [825, 181] width 326 height 363
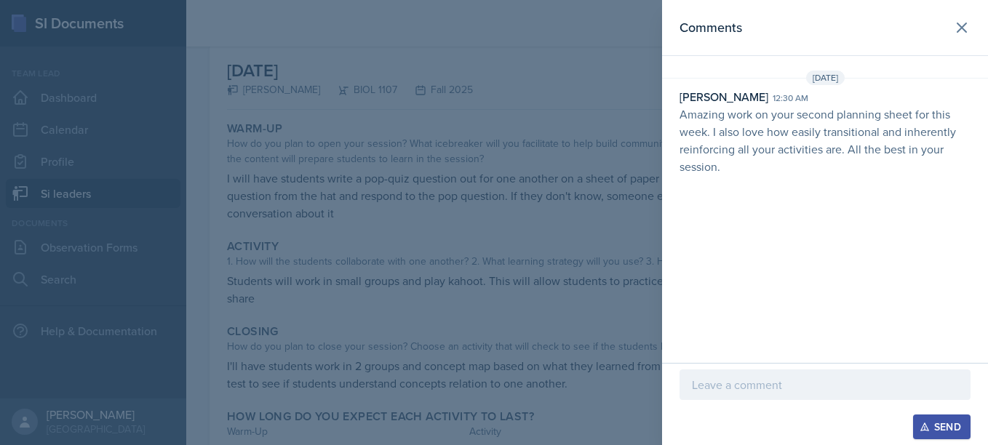
click at [564, 114] on div at bounding box center [494, 222] width 988 height 445
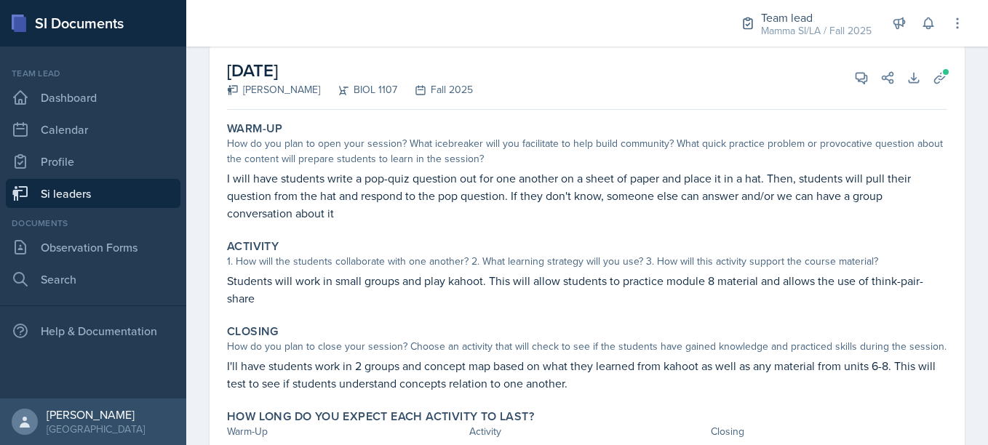
click at [564, 114] on div "[DATE] [PERSON_NAME] BIOL 1107 Fall 2025 View Comments Comments [DATE] [PERSON_…" at bounding box center [587, 264] width 755 height 437
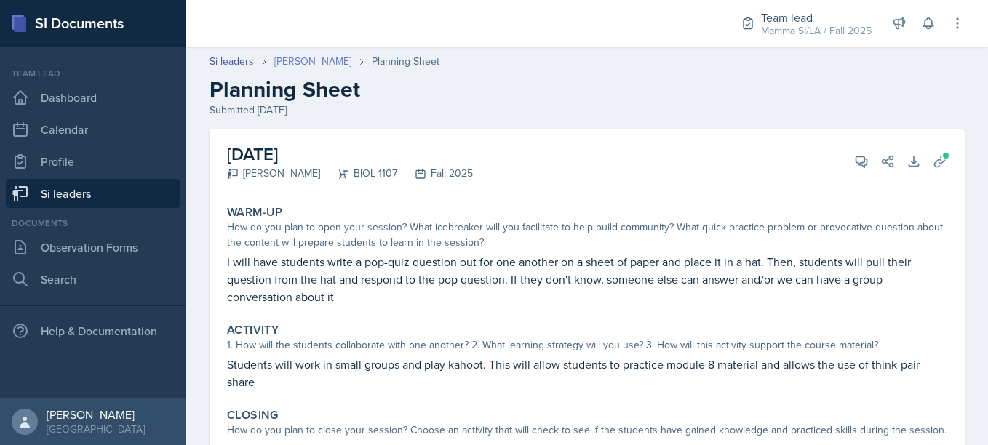
click at [319, 57] on link "[PERSON_NAME]" at bounding box center [312, 61] width 77 height 15
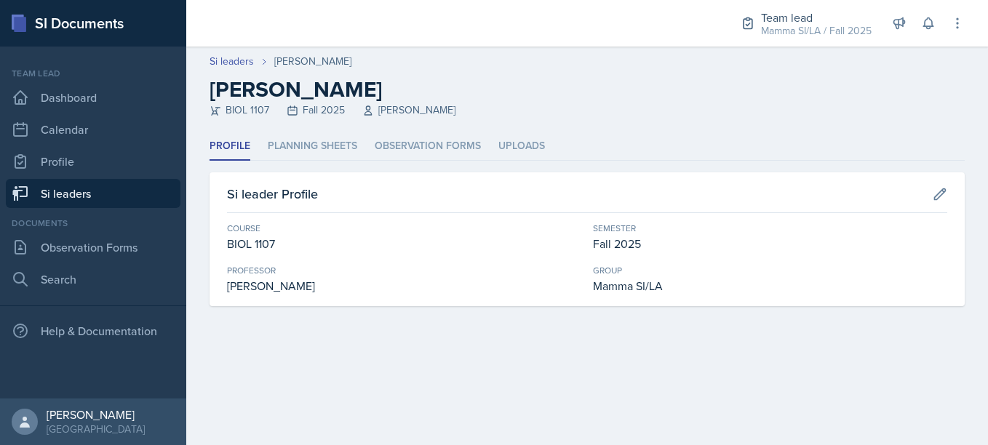
click at [317, 59] on div "[PERSON_NAME]" at bounding box center [312, 61] width 77 height 15
click at [286, 57] on div "[PERSON_NAME]" at bounding box center [312, 61] width 77 height 15
click at [237, 54] on link "Si leaders" at bounding box center [232, 61] width 44 height 15
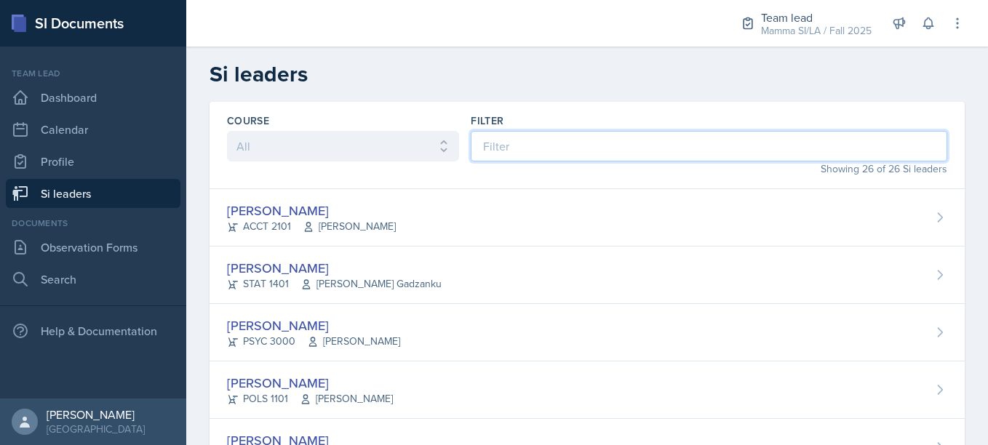
click at [514, 132] on input at bounding box center [709, 146] width 477 height 31
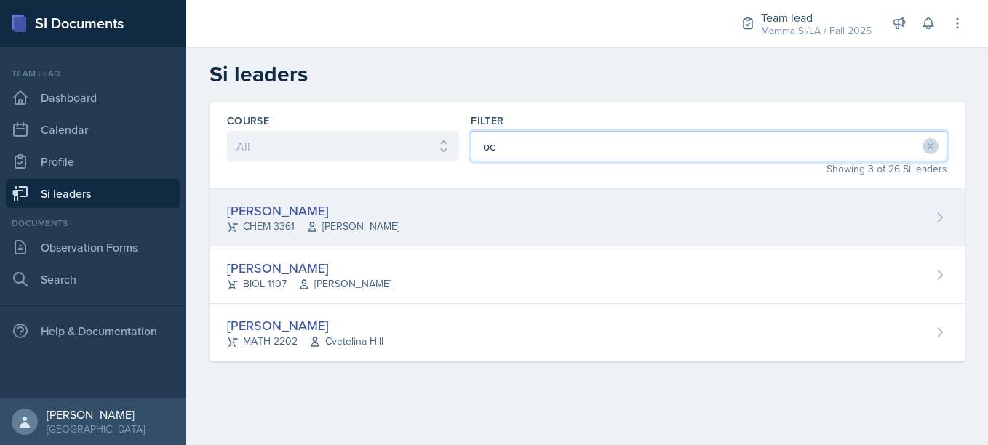
type input "oc"
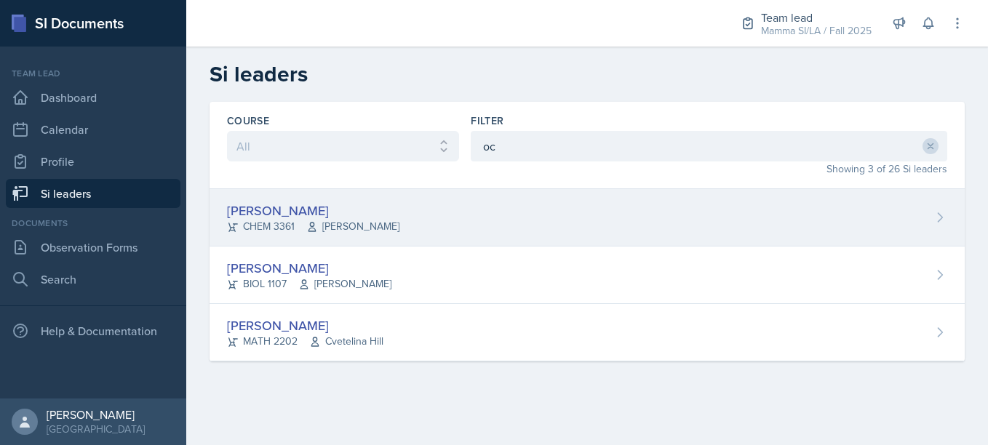
click at [422, 206] on div "[PERSON_NAME] CHEM 3361 [PERSON_NAME]" at bounding box center [587, 217] width 755 height 57
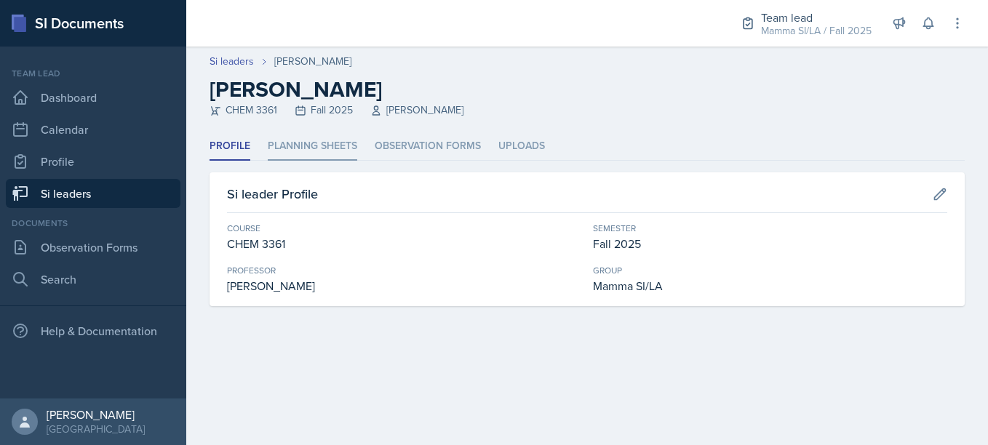
click at [325, 135] on li "Planning Sheets" at bounding box center [313, 146] width 90 height 28
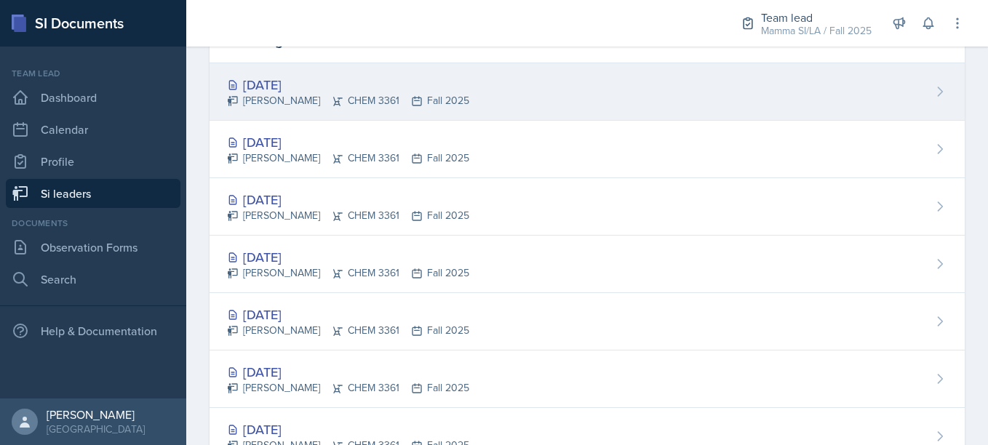
scroll to position [156, 0]
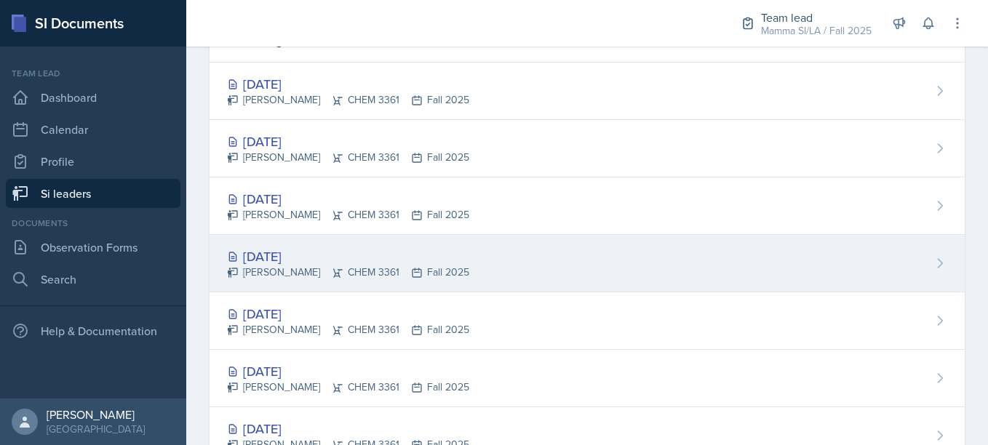
click at [355, 245] on div "[DATE] [PERSON_NAME] CHEM 3361 Fall 2025" at bounding box center [587, 263] width 755 height 57
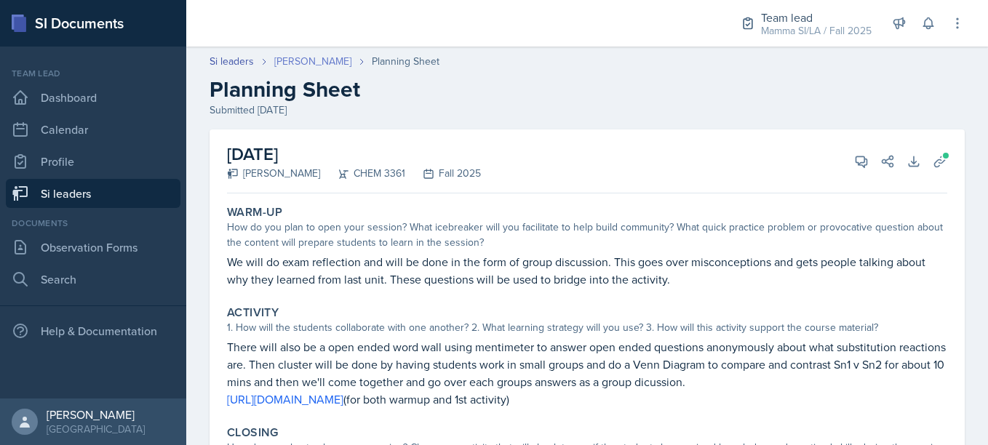
click at [329, 62] on link "[PERSON_NAME]" at bounding box center [312, 61] width 77 height 15
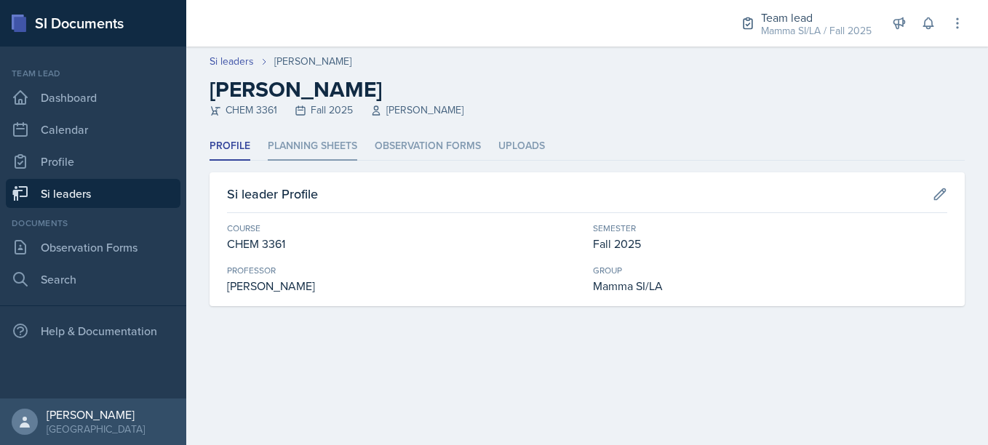
click at [323, 147] on li "Planning Sheets" at bounding box center [313, 146] width 90 height 28
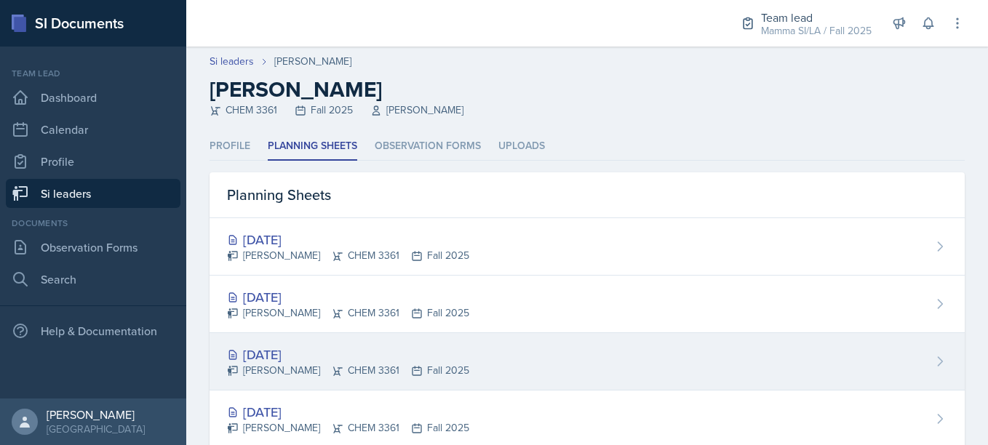
click at [449, 349] on div "[DATE]" at bounding box center [348, 355] width 242 height 20
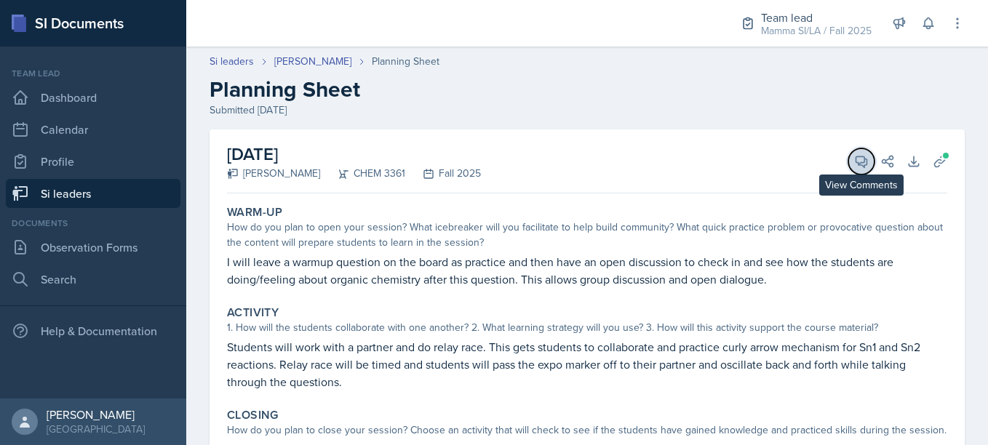
click at [854, 167] on icon at bounding box center [861, 161] width 15 height 15
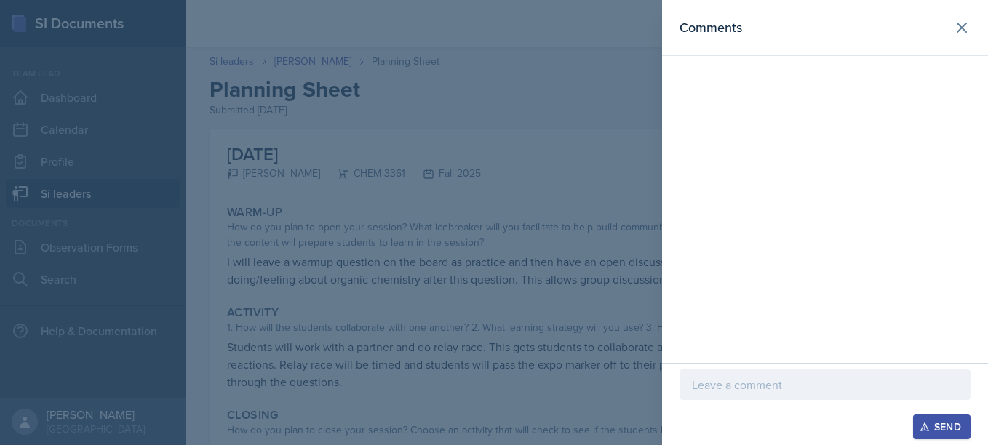
click at [731, 394] on div at bounding box center [825, 385] width 291 height 31
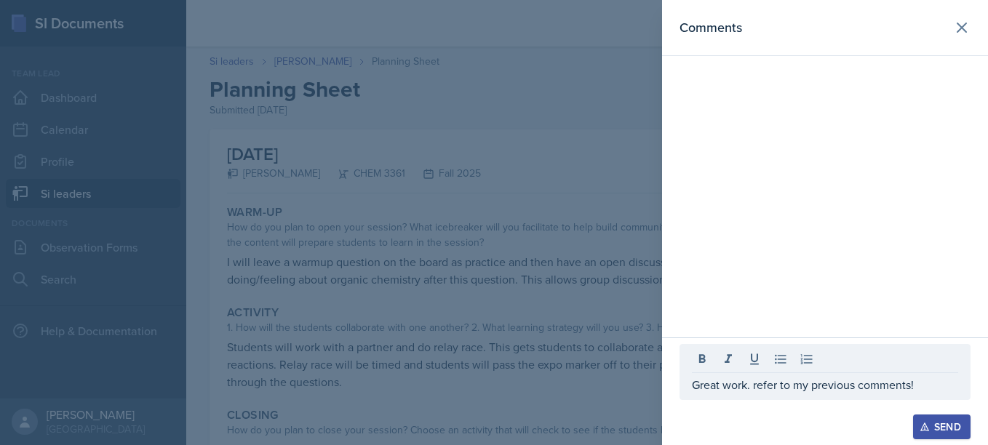
click at [924, 418] on button "Send" at bounding box center [941, 427] width 57 height 25
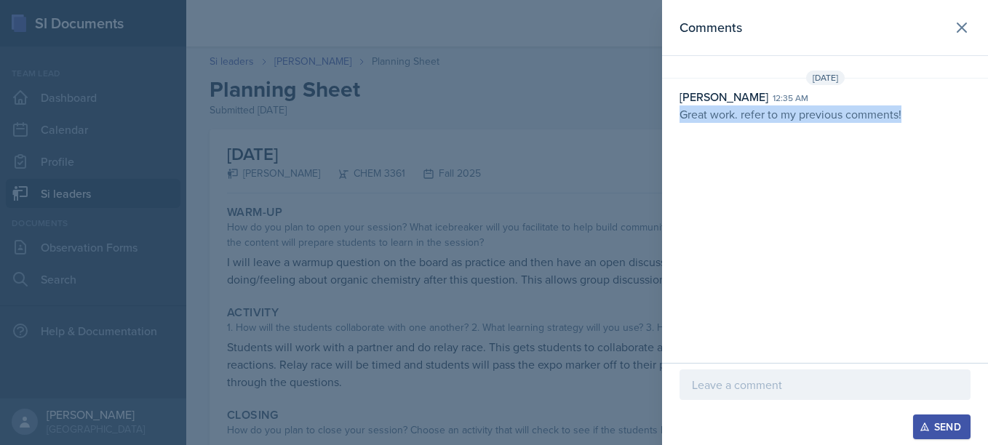
drag, startPoint x: 677, startPoint y: 115, endPoint x: 926, endPoint y: 131, distance: 250.1
click at [926, 131] on div "Comments [DATE] [PERSON_NAME] 12:35 am Great work. refer to my previous comment…" at bounding box center [825, 181] width 326 height 363
click at [624, 228] on div at bounding box center [494, 222] width 988 height 445
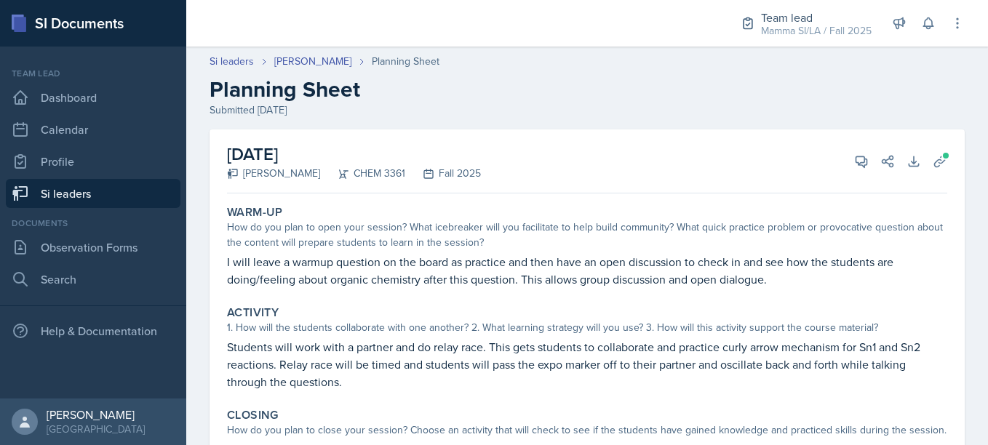
click at [321, 52] on header "Si leaders [PERSON_NAME] Planning Sheet Planning Sheet Submitted [DATE]" at bounding box center [587, 85] width 802 height 93
click at [322, 55] on link "[PERSON_NAME]" at bounding box center [312, 61] width 77 height 15
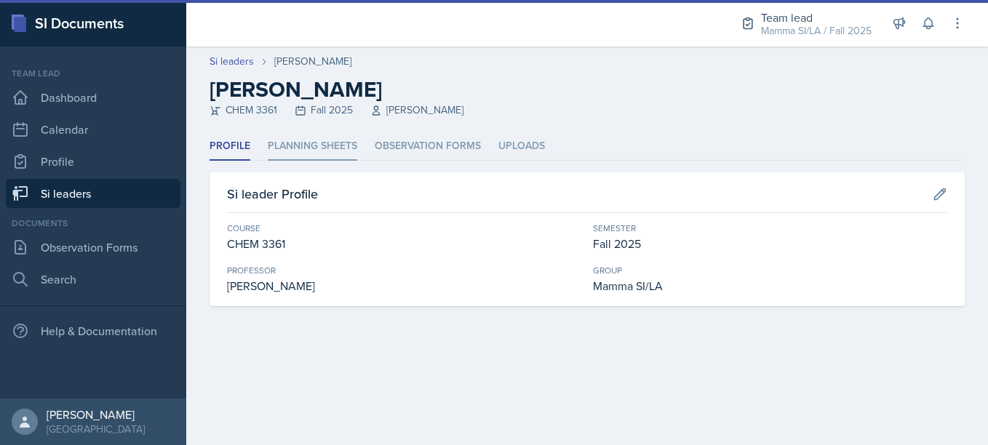
click at [323, 144] on li "Planning Sheets" at bounding box center [313, 146] width 90 height 28
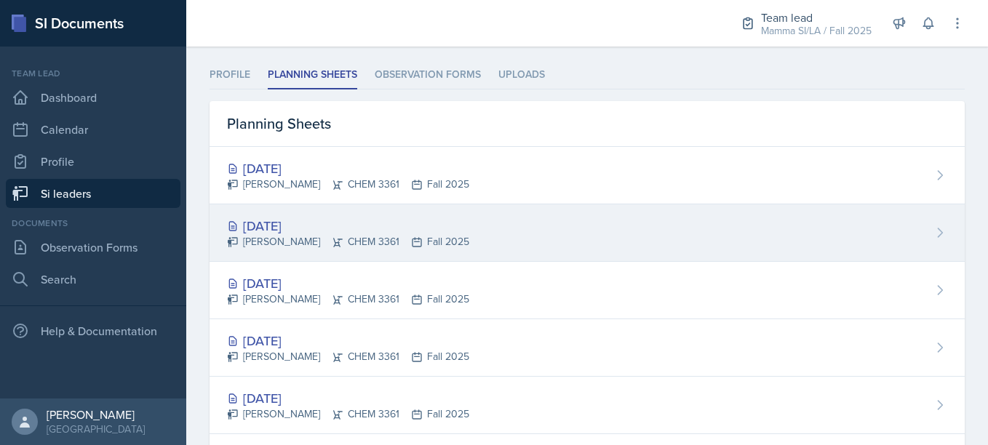
scroll to position [73, 0]
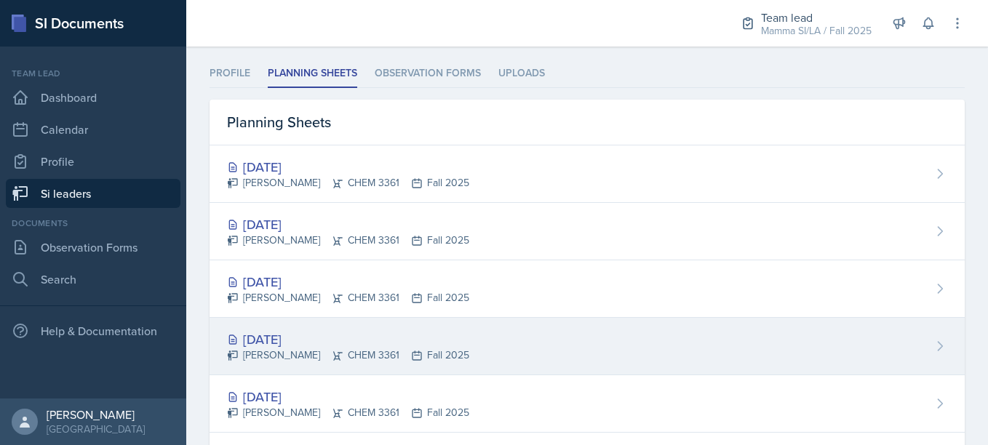
click at [371, 339] on div "[DATE]" at bounding box center [348, 340] width 242 height 20
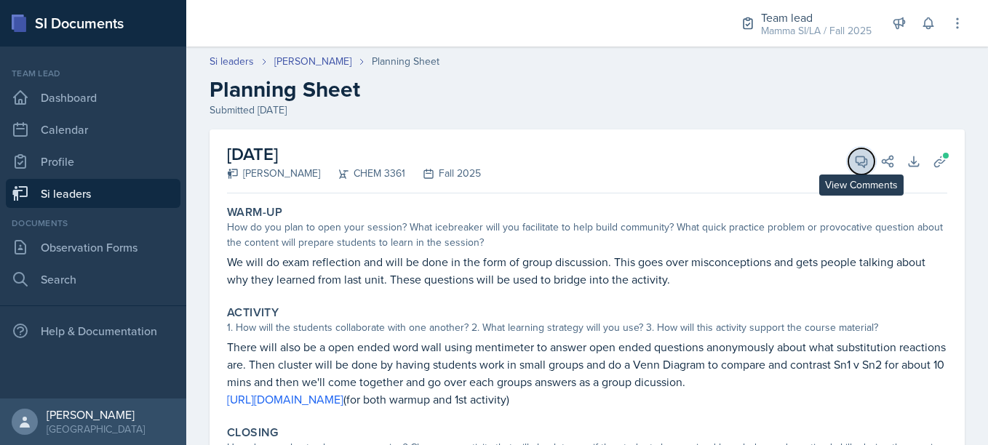
click at [856, 161] on icon at bounding box center [861, 161] width 11 height 11
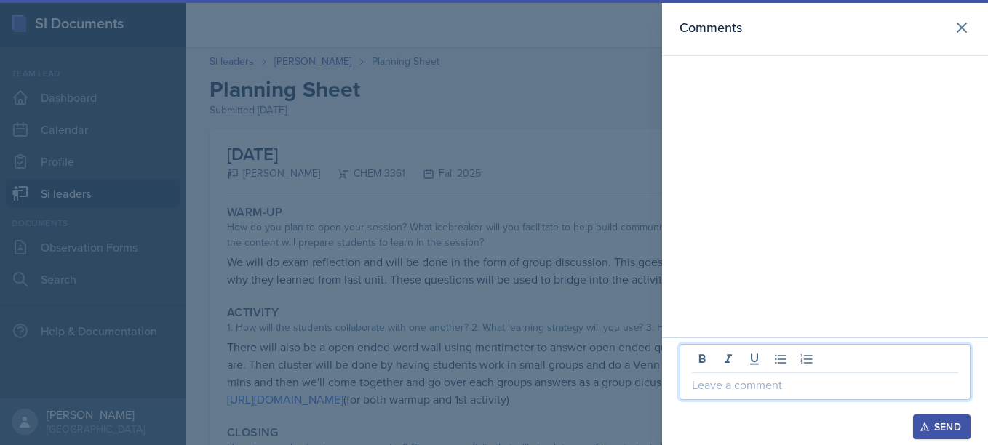
click at [781, 378] on p at bounding box center [825, 384] width 266 height 17
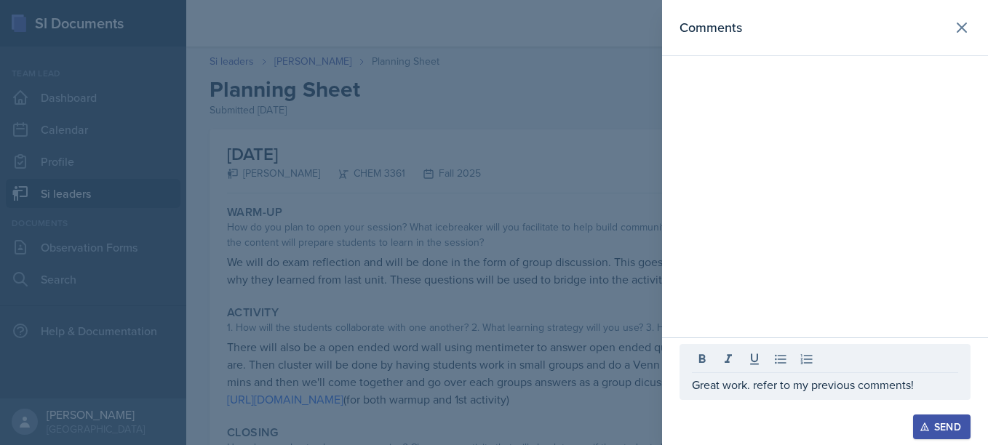
click at [941, 436] on button "Send" at bounding box center [941, 427] width 57 height 25
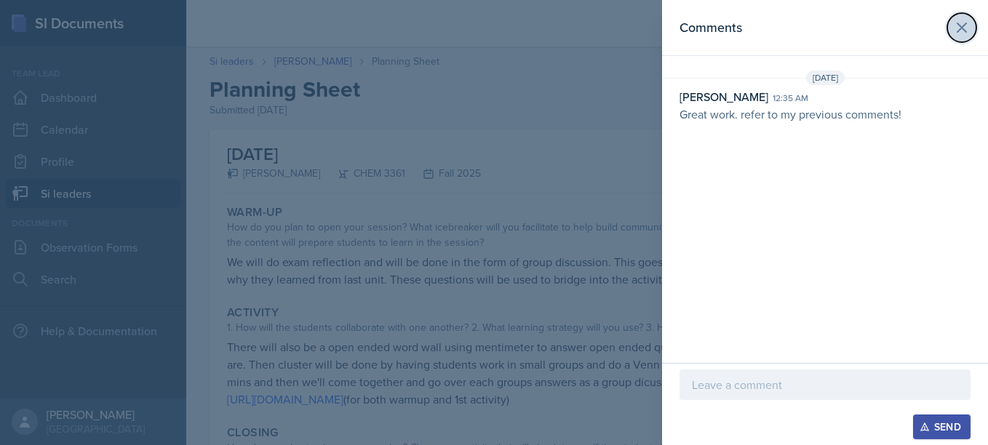
click at [963, 31] on icon at bounding box center [961, 27] width 17 height 17
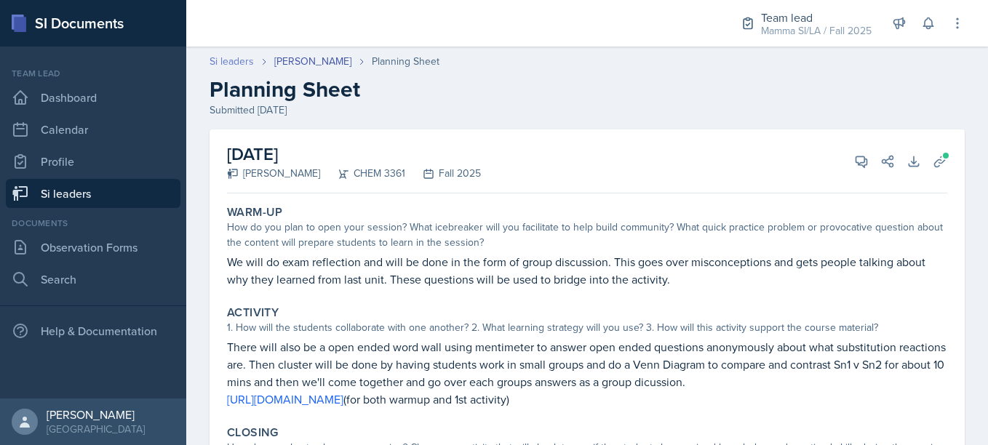
click at [253, 58] on link "Si leaders" at bounding box center [232, 61] width 44 height 15
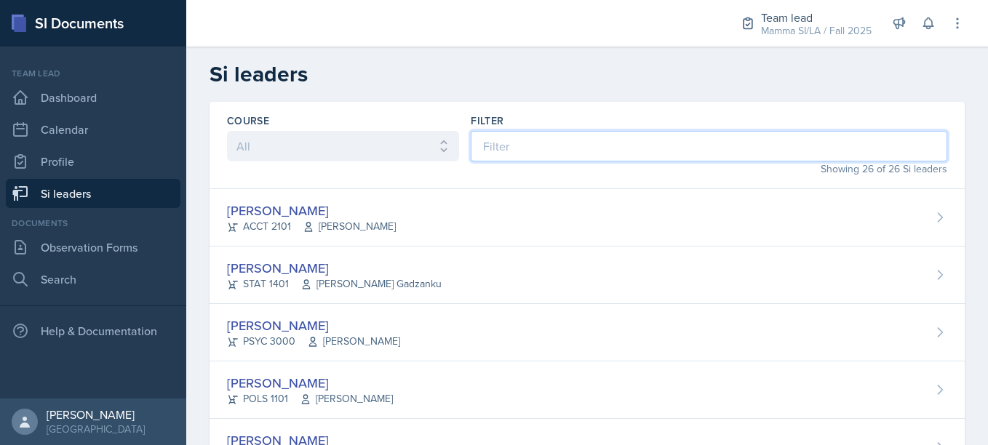
click at [506, 146] on input at bounding box center [709, 146] width 477 height 31
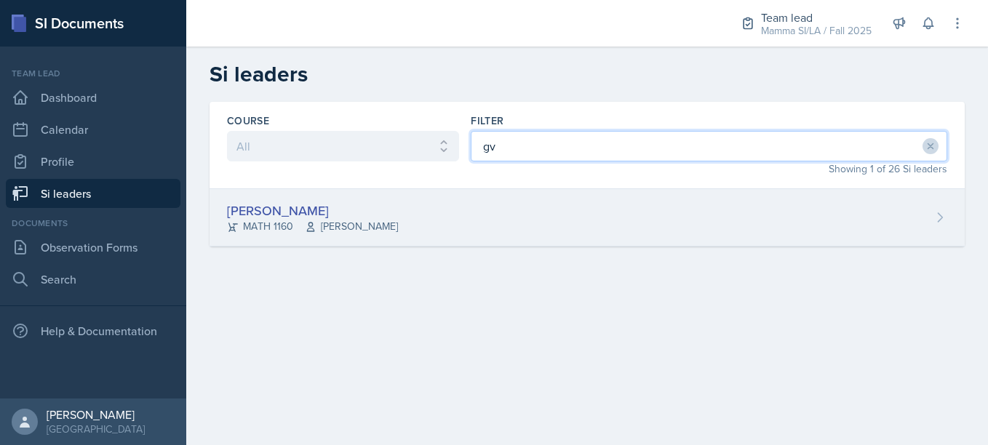
type input "gv"
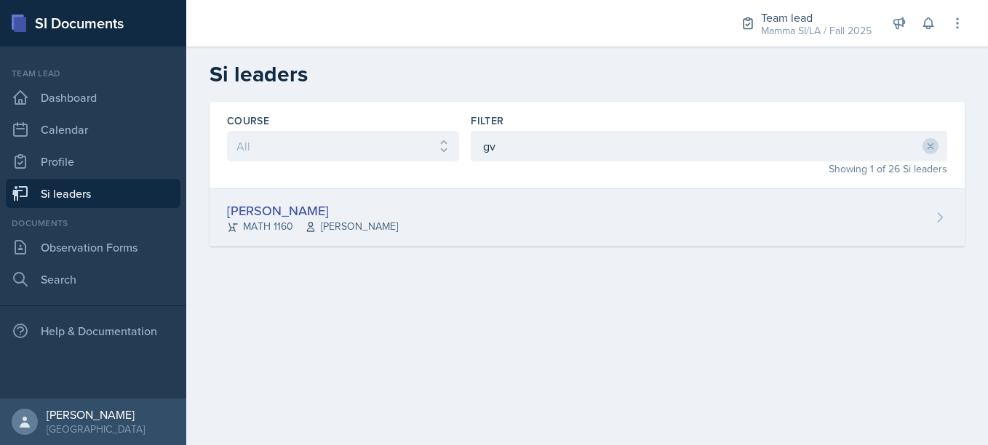
click at [476, 196] on div "[PERSON_NAME] MATH 1160 [PERSON_NAME]" at bounding box center [587, 217] width 755 height 57
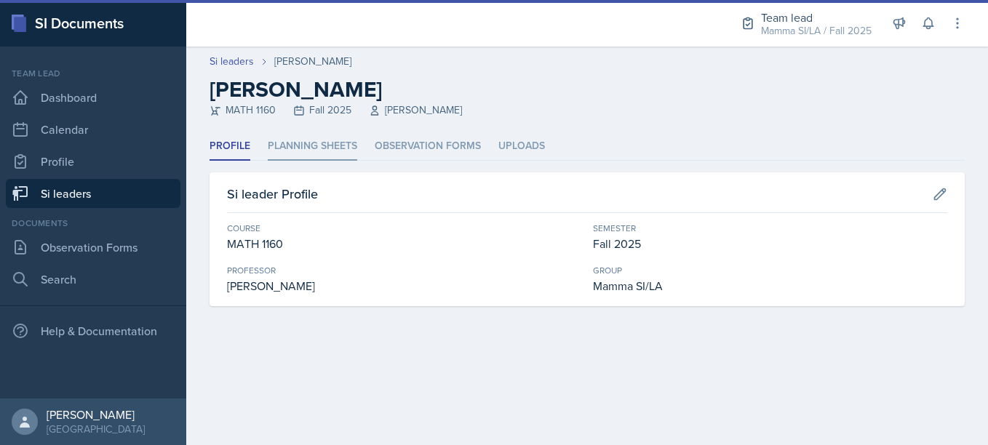
click at [317, 146] on li "Planning Sheets" at bounding box center [313, 146] width 90 height 28
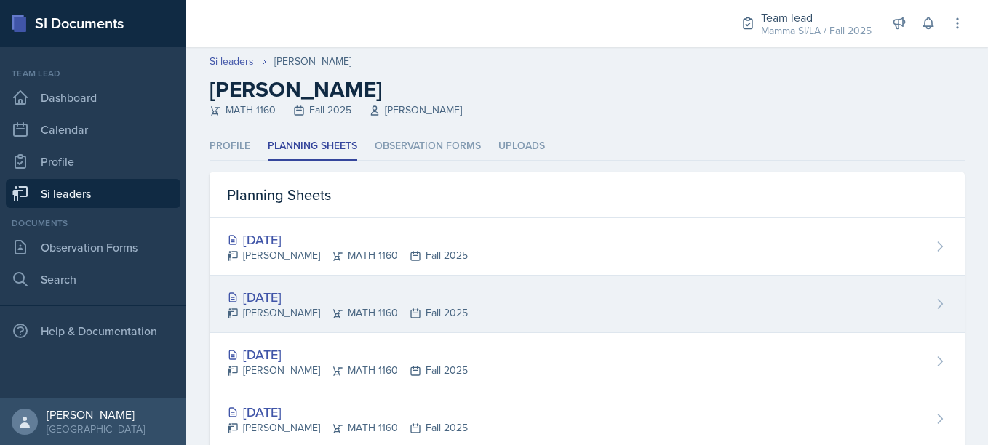
click at [378, 309] on div "[PERSON_NAME] MATH 1160 Fall 2025" at bounding box center [347, 313] width 241 height 15
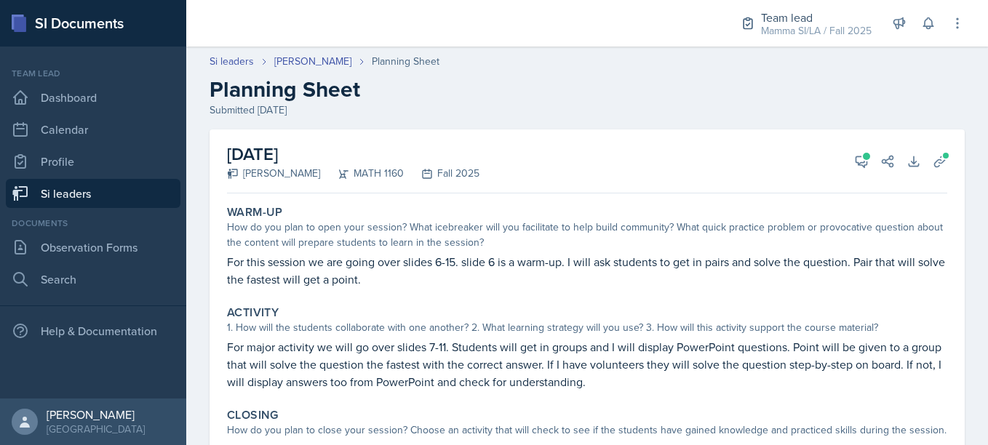
click at [847, 147] on div "[DATE] [PERSON_NAME] MATH 1160 Fall 2025 View Comments Comments [DATE] [PERSON_…" at bounding box center [587, 162] width 720 height 64
click at [863, 156] on span at bounding box center [866, 156] width 7 height 7
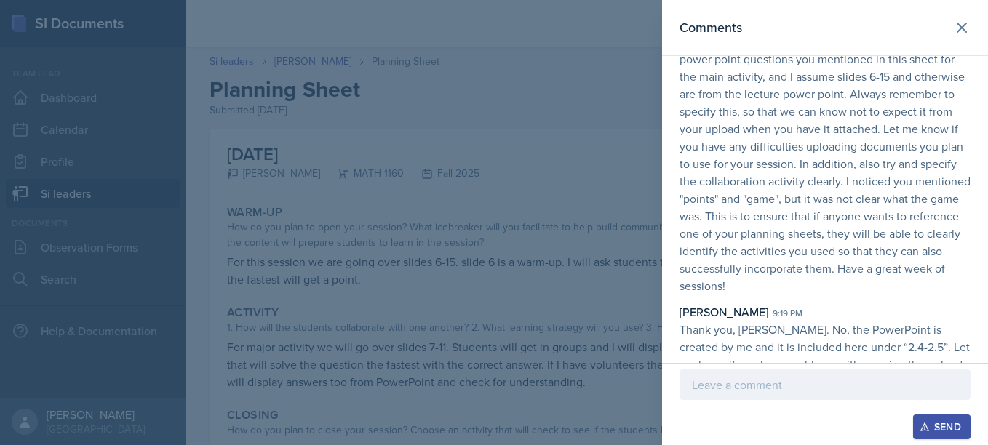
scroll to position [141, 0]
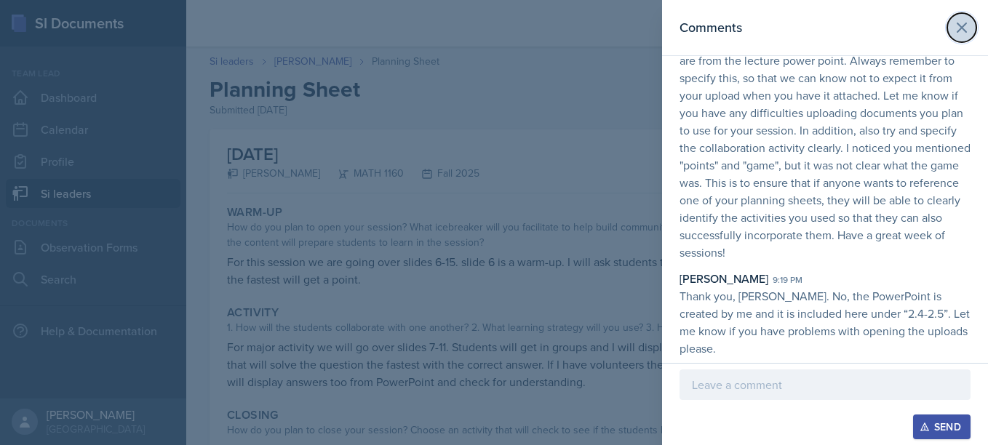
click at [961, 36] on button at bounding box center [961, 27] width 29 height 29
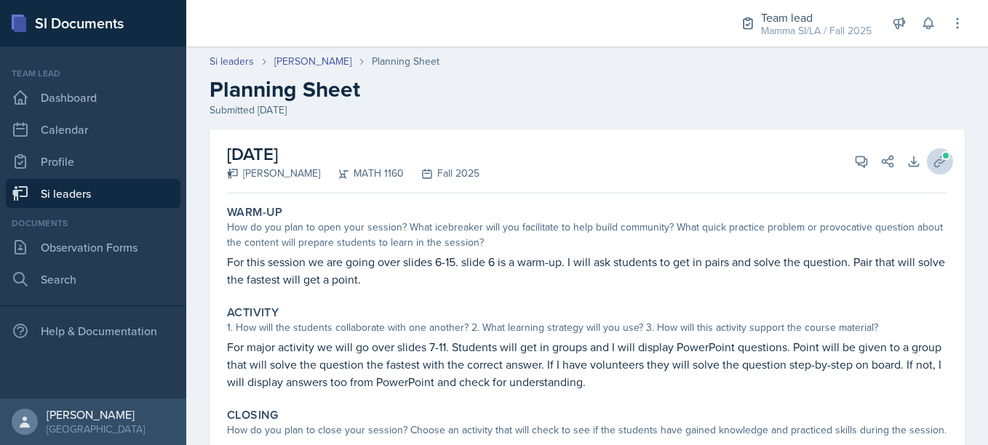
drag, startPoint x: 921, startPoint y: 178, endPoint x: 926, endPoint y: 167, distance: 11.4
click at [926, 167] on div "[DATE] [PERSON_NAME] MATH 1160 Fall 2025 View Comments Comments [DATE] [PERSON_…" at bounding box center [587, 162] width 720 height 64
click at [933, 167] on icon at bounding box center [940, 161] width 15 height 15
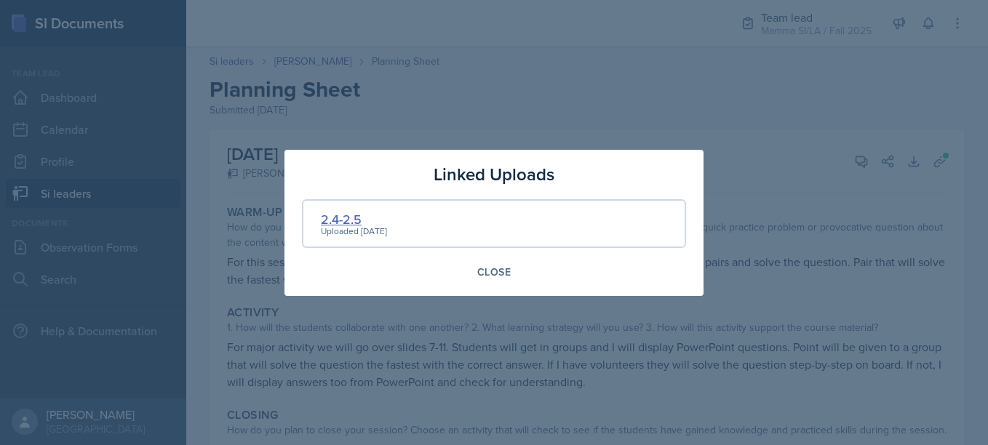
click at [351, 215] on div "2.4-2.5" at bounding box center [354, 220] width 66 height 20
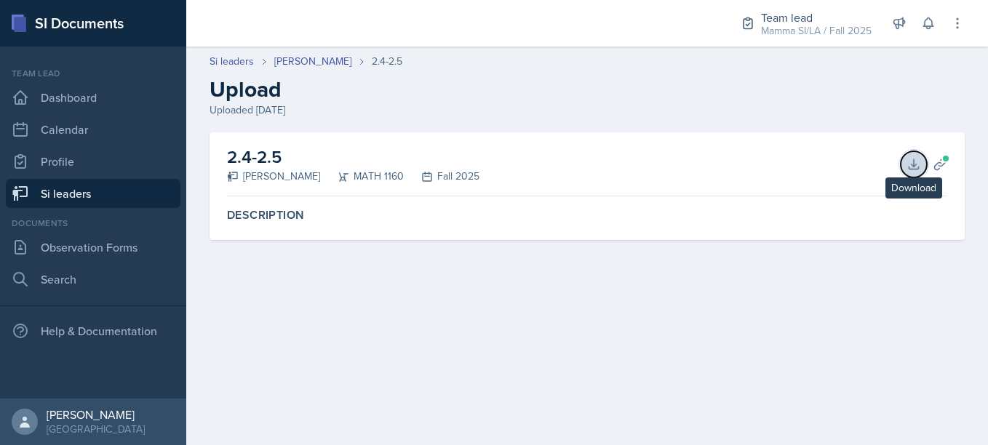
click at [915, 166] on icon at bounding box center [913, 163] width 9 height 9
click at [718, 402] on main "Si leaders [PERSON_NAME] 2.4-2.5 Upload Uploaded [DATE] 2.4-2.5 [PERSON_NAME] M…" at bounding box center [587, 246] width 802 height 399
click at [635, 305] on main "Si leaders [PERSON_NAME] 2.4-2.5 Upload Uploaded [DATE] 2.4-2.5 [PERSON_NAME] M…" at bounding box center [587, 246] width 802 height 399
click at [345, 60] on link "[PERSON_NAME]" at bounding box center [312, 61] width 77 height 15
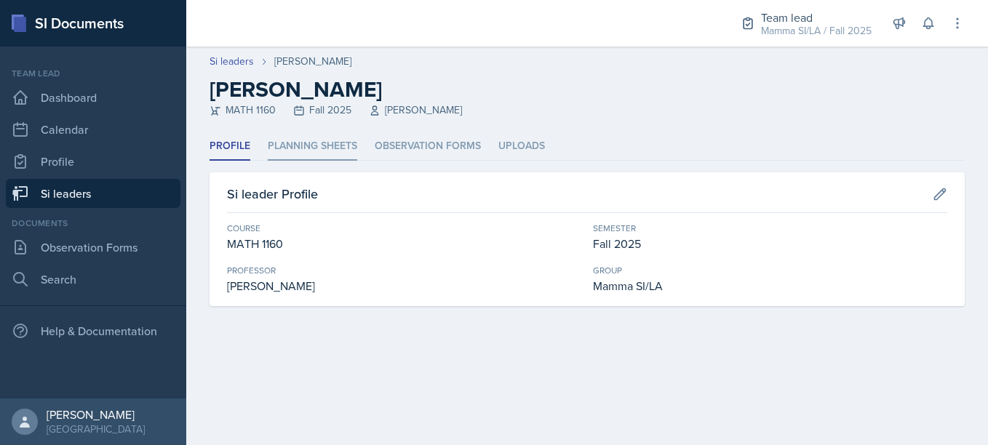
click at [303, 146] on li "Planning Sheets" at bounding box center [313, 146] width 90 height 28
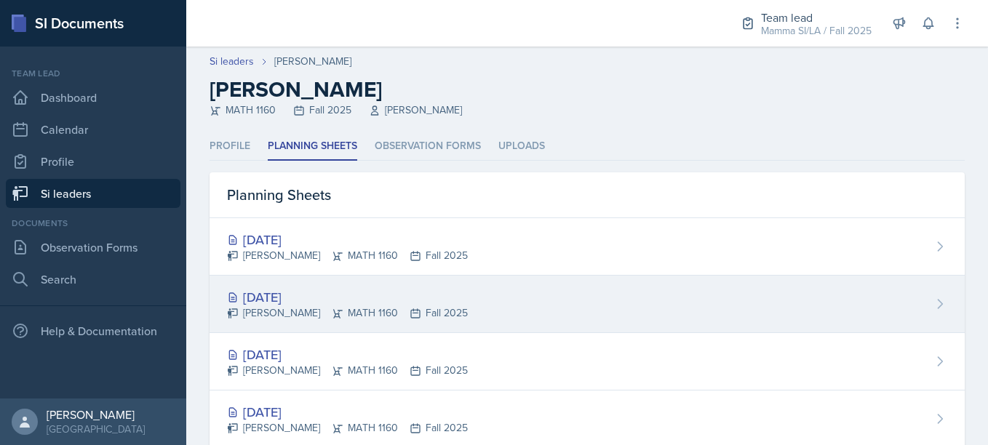
click at [392, 289] on div "[DATE]" at bounding box center [347, 297] width 241 height 20
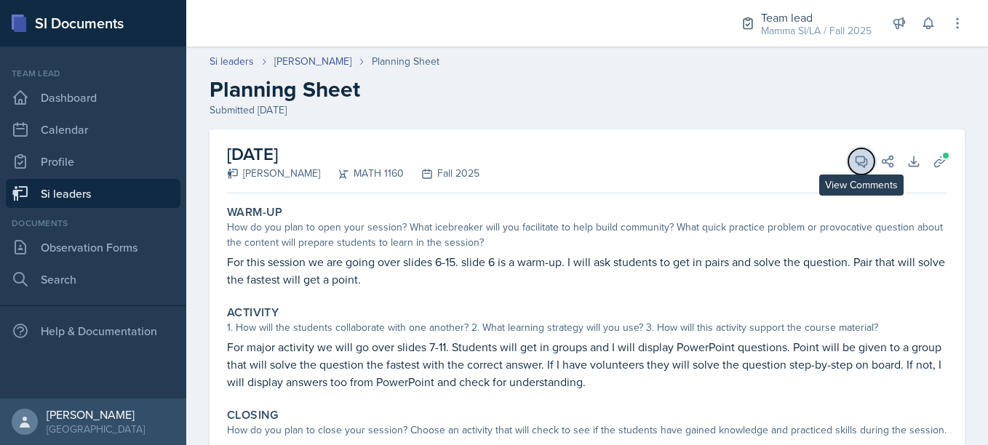
click at [855, 163] on icon at bounding box center [861, 161] width 15 height 15
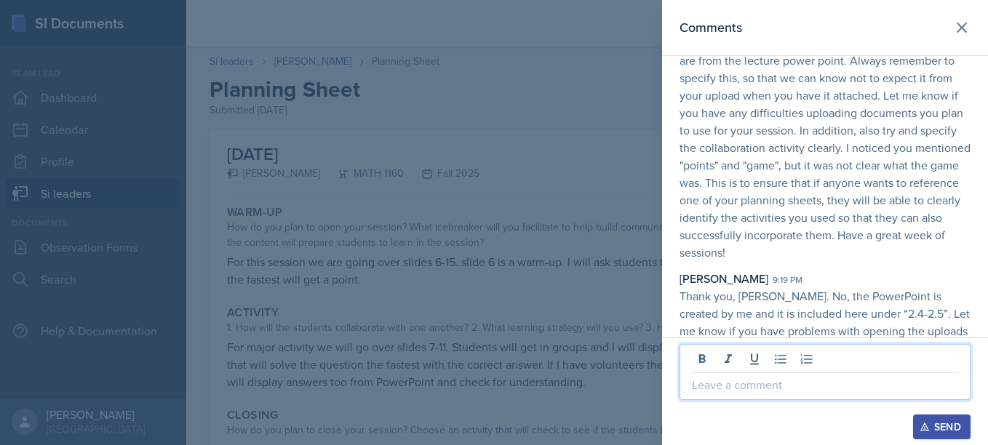
scroll to position [167, 0]
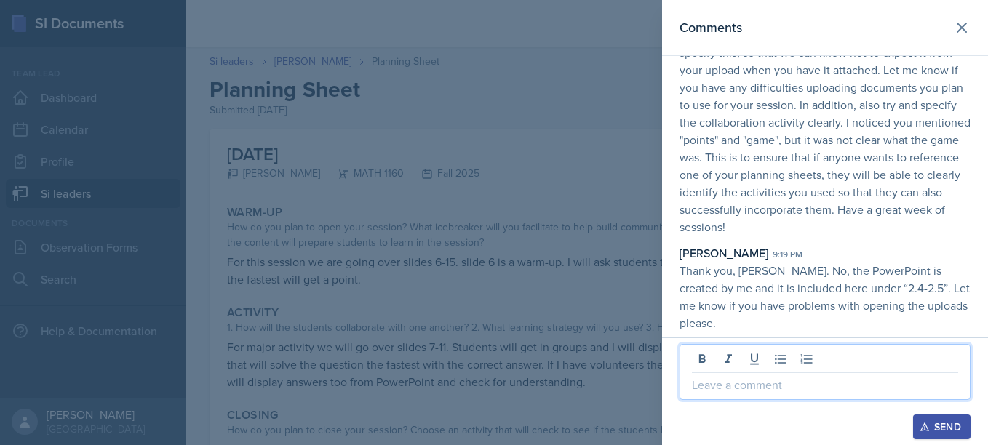
click at [755, 392] on p at bounding box center [825, 384] width 266 height 17
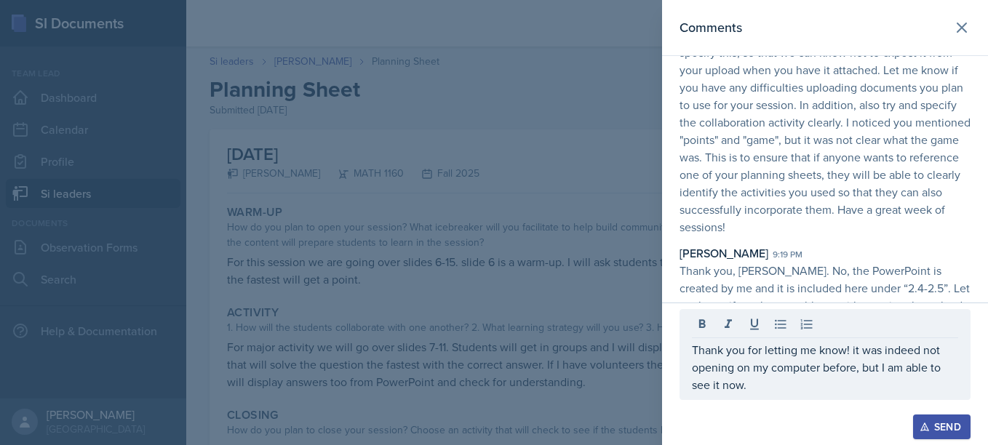
click at [961, 419] on button "Send" at bounding box center [941, 427] width 57 height 25
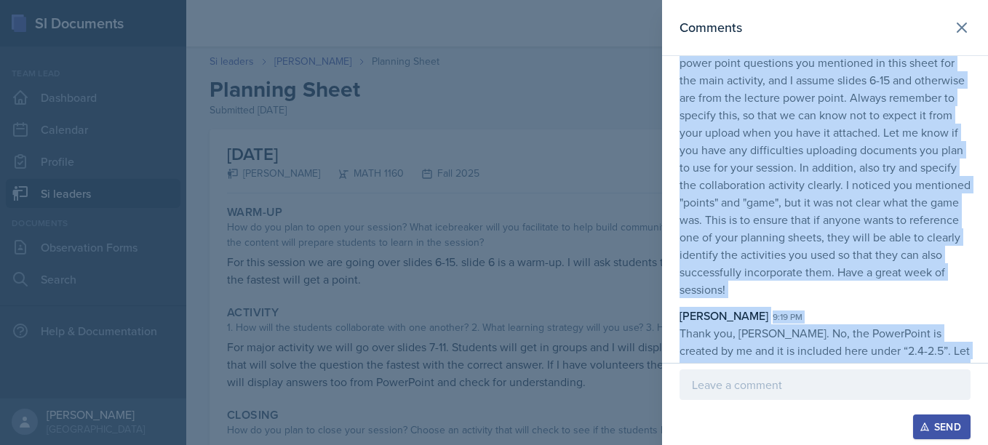
scroll to position [231, 0]
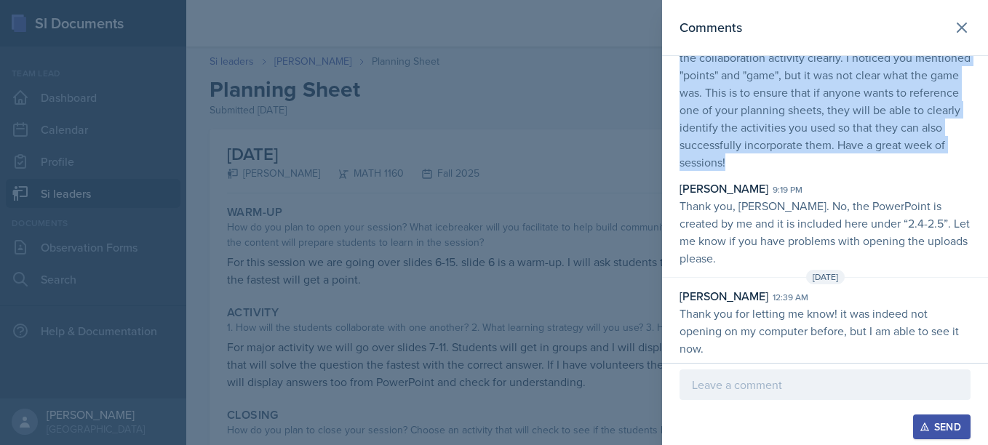
drag, startPoint x: 679, startPoint y: 117, endPoint x: 947, endPoint y: 162, distance: 272.3
click at [947, 162] on div "[PERSON_NAME] 10:54 am Hello Gvantsa, amazing work for this week. I love how fo…" at bounding box center [825, 62] width 326 height 410
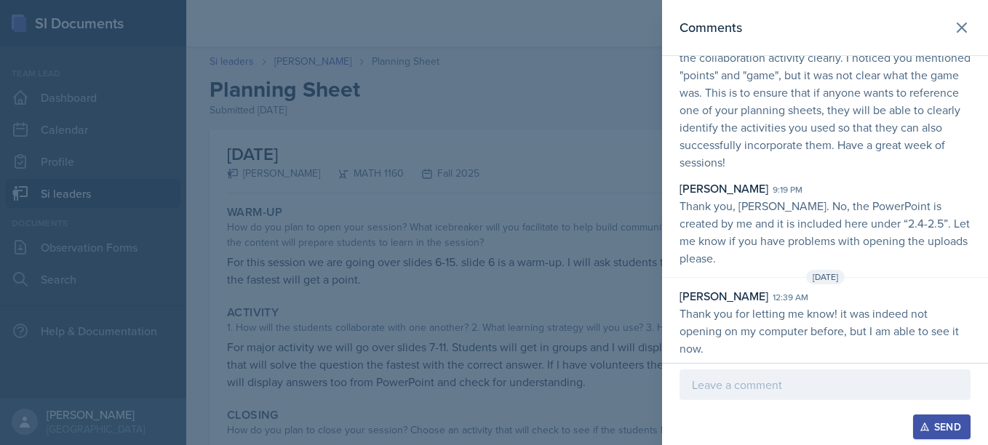
click at [629, 113] on div at bounding box center [494, 222] width 988 height 445
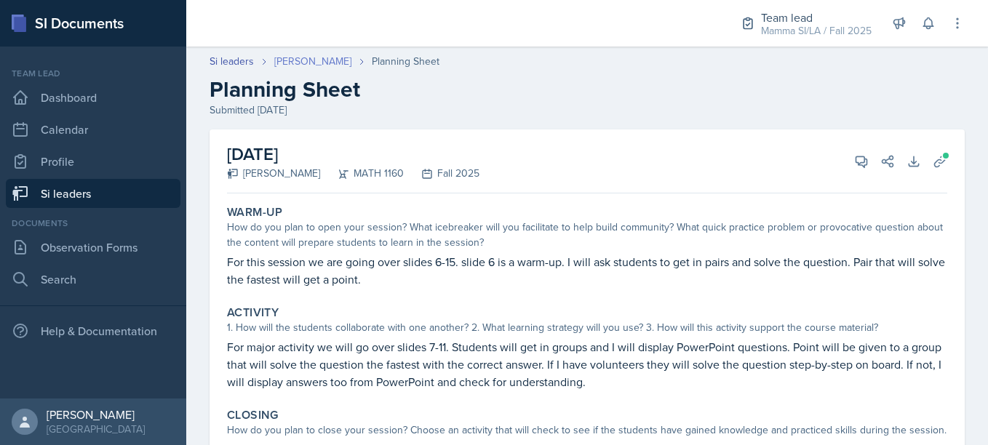
click at [338, 59] on link "[PERSON_NAME]" at bounding box center [312, 61] width 77 height 15
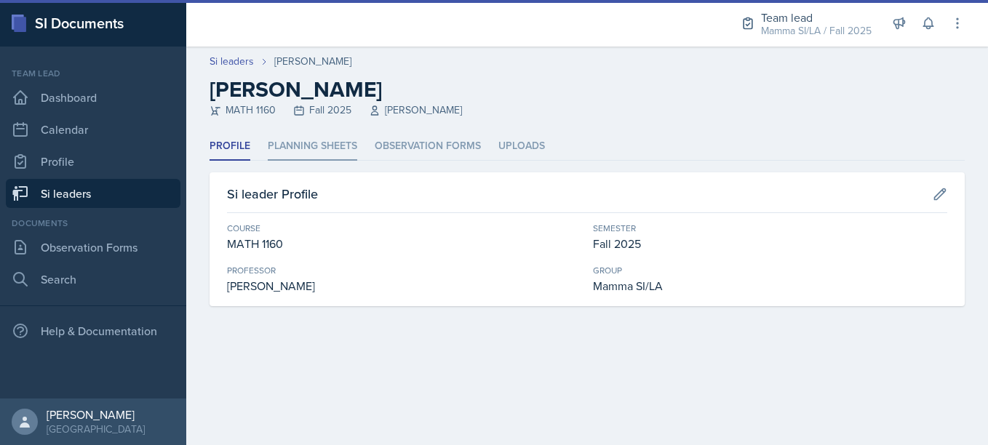
click at [315, 149] on li "Planning Sheets" at bounding box center [313, 146] width 90 height 28
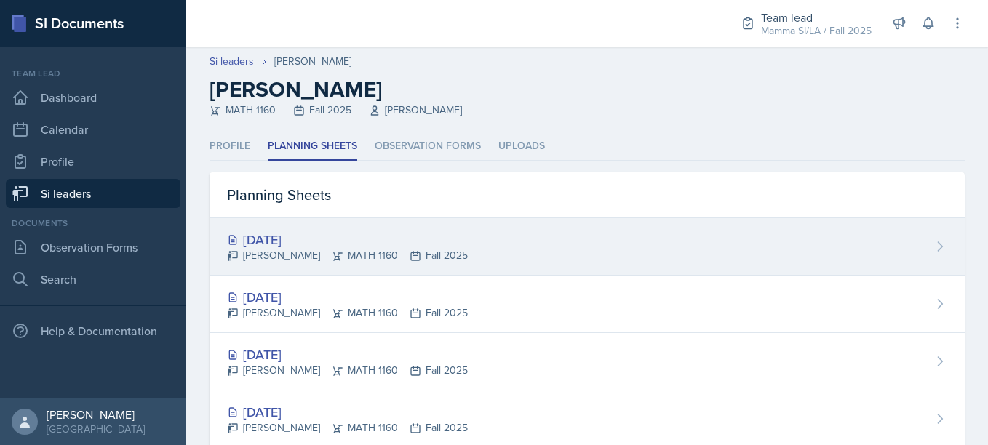
click at [383, 235] on div "[DATE]" at bounding box center [347, 240] width 241 height 20
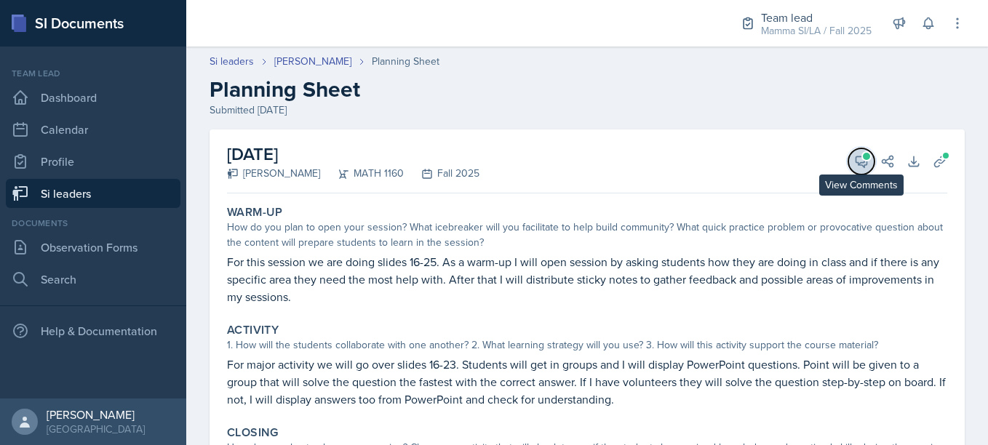
click at [856, 165] on icon at bounding box center [861, 161] width 11 height 11
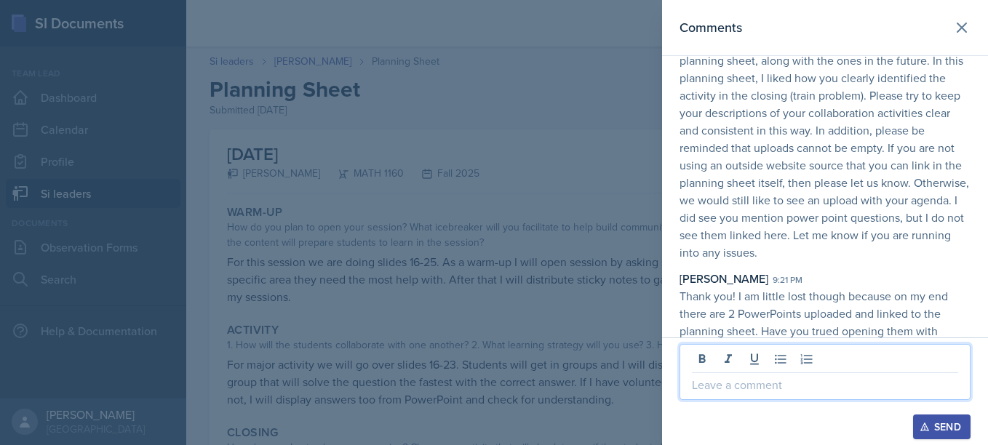
scroll to position [114, 0]
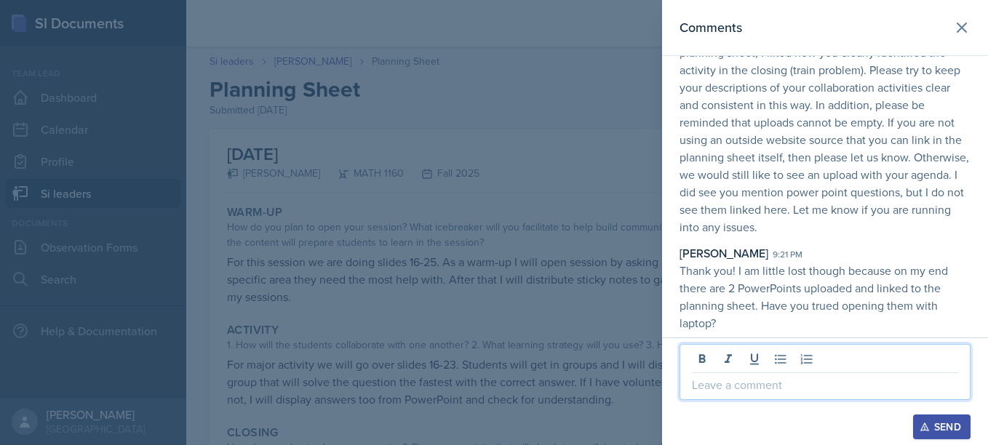
click at [771, 379] on p at bounding box center [825, 384] width 266 height 17
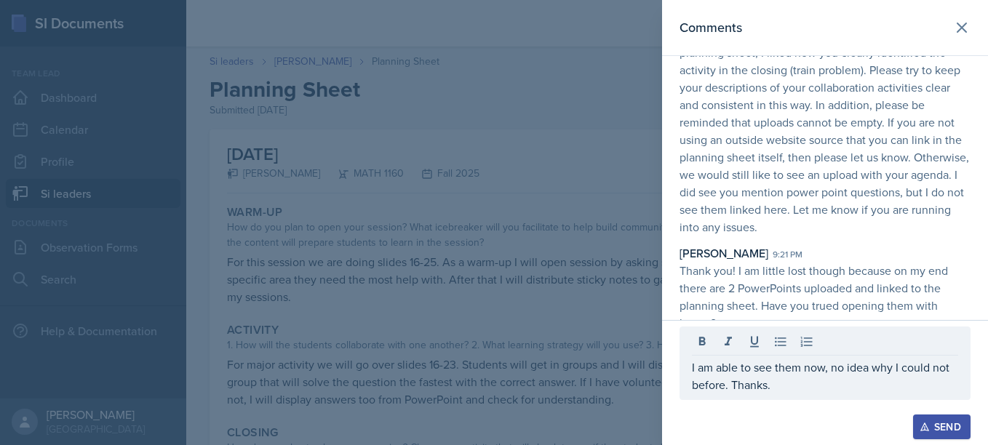
click at [937, 432] on div "Send" at bounding box center [942, 427] width 39 height 12
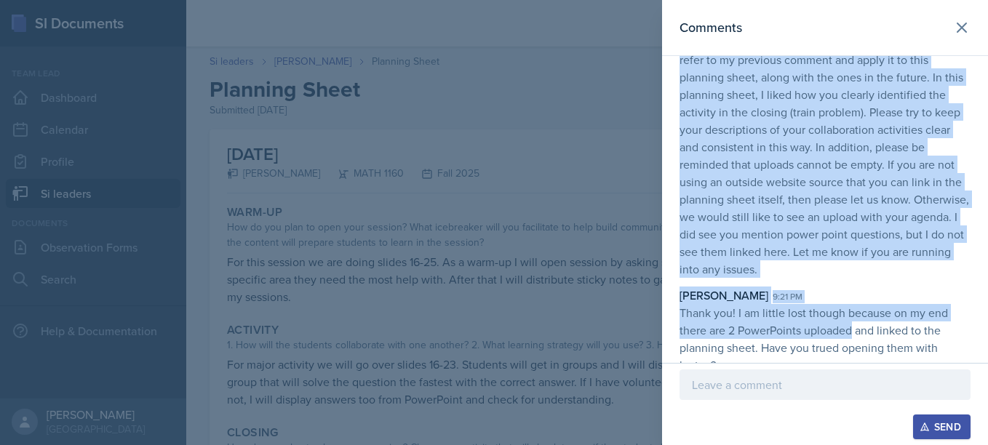
scroll to position [73, 0]
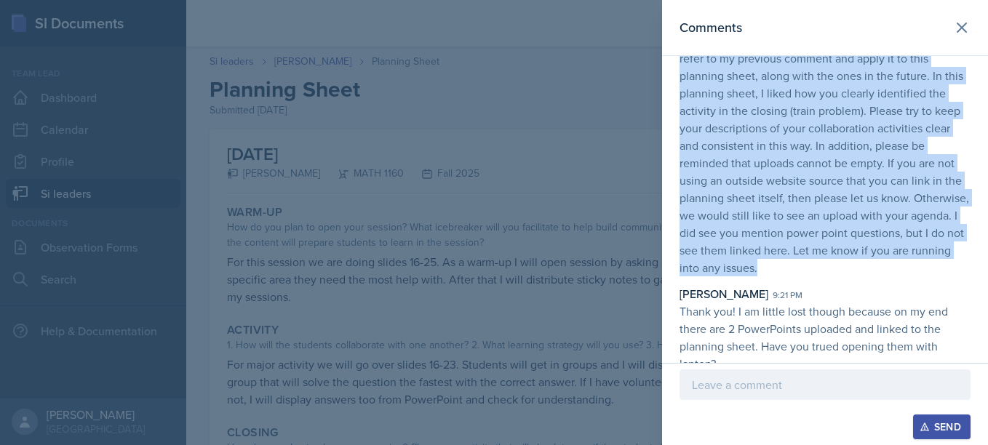
drag, startPoint x: 680, startPoint y: 111, endPoint x: 889, endPoint y: 266, distance: 260.7
click at [889, 266] on p "Hello, great work on your second planning sheet. Please refer to my previous co…" at bounding box center [825, 154] width 291 height 245
click at [835, 238] on p "Hello, great work on your second planning sheet. Please refer to my previous co…" at bounding box center [825, 154] width 291 height 245
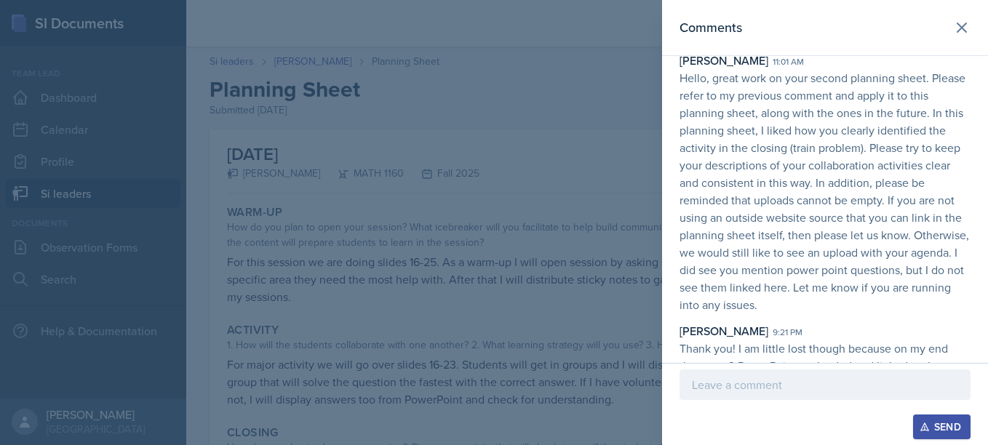
scroll to position [34, 0]
click at [474, 166] on div at bounding box center [494, 222] width 988 height 445
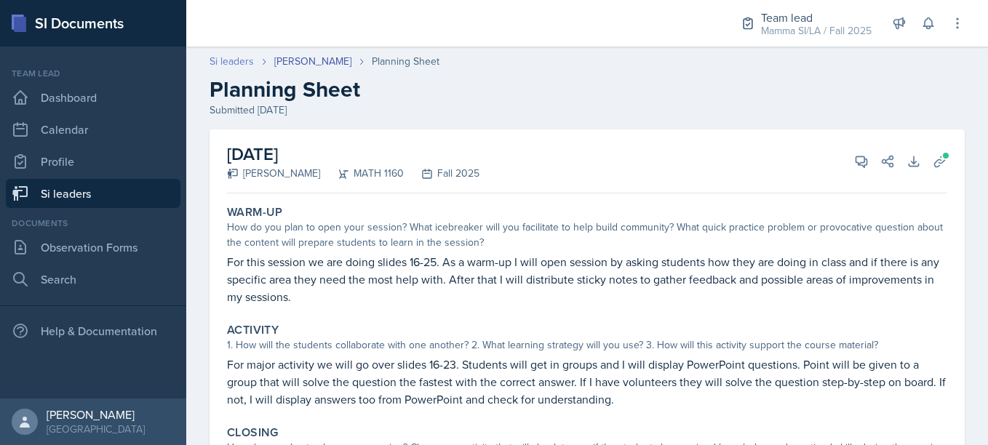
click at [241, 56] on link "Si leaders" at bounding box center [232, 61] width 44 height 15
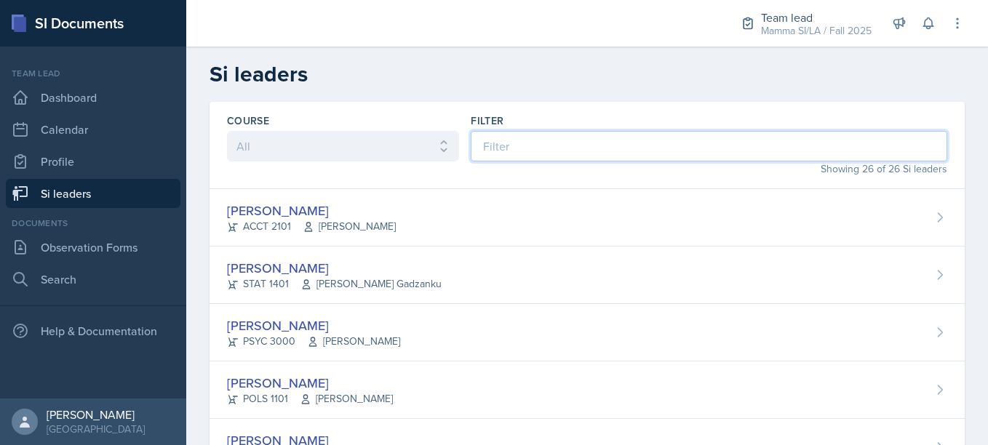
click at [522, 143] on input at bounding box center [709, 146] width 477 height 31
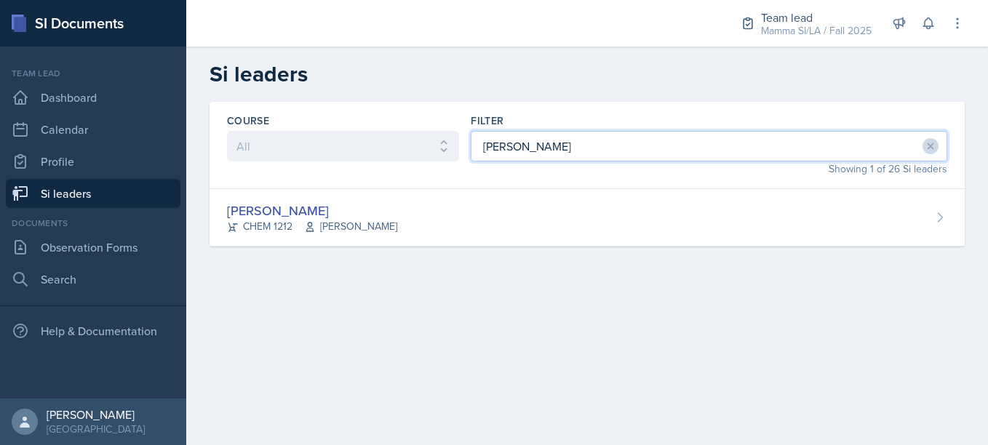
type input "[PERSON_NAME]"
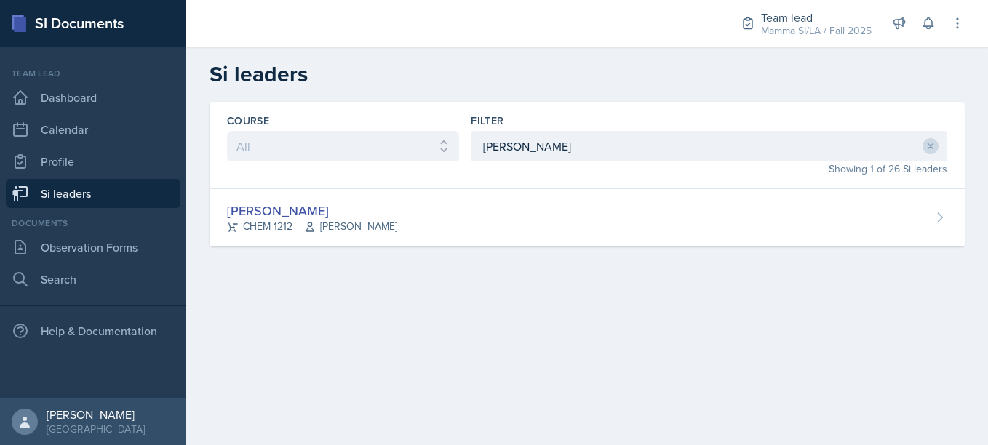
click at [413, 248] on div "Course All ACCT 2101 ACCT 2102 ACCT 4050 ANTH 1102 ANTH 3301 ARCH 1000 ARCH 100…" at bounding box center [587, 192] width 802 height 180
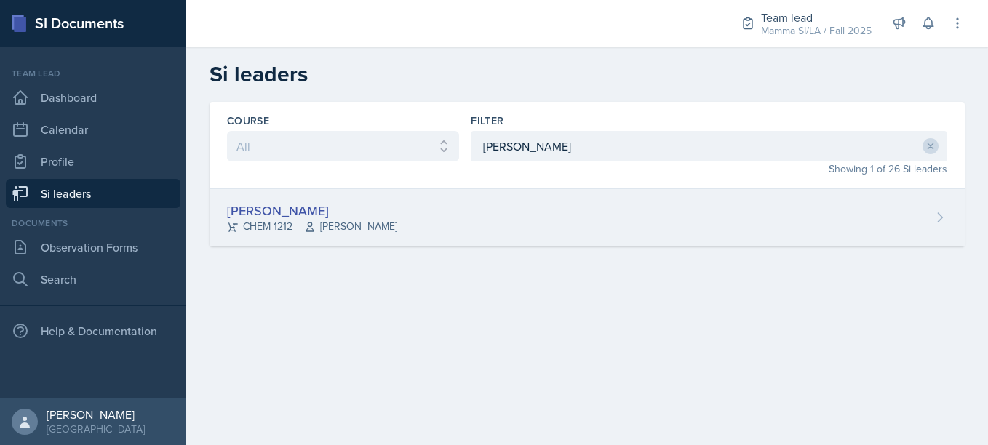
click at [425, 213] on div "[PERSON_NAME] CHEM 1212 [PERSON_NAME]" at bounding box center [587, 217] width 755 height 57
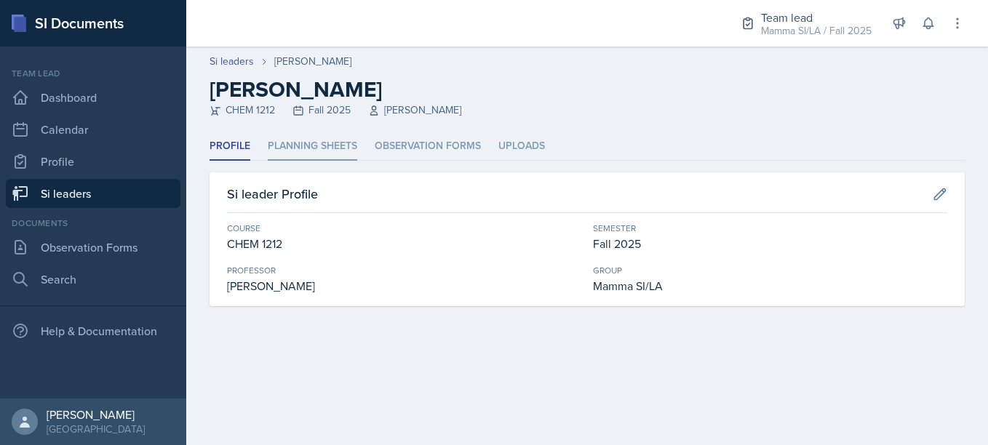
click at [333, 152] on li "Planning Sheets" at bounding box center [313, 146] width 90 height 28
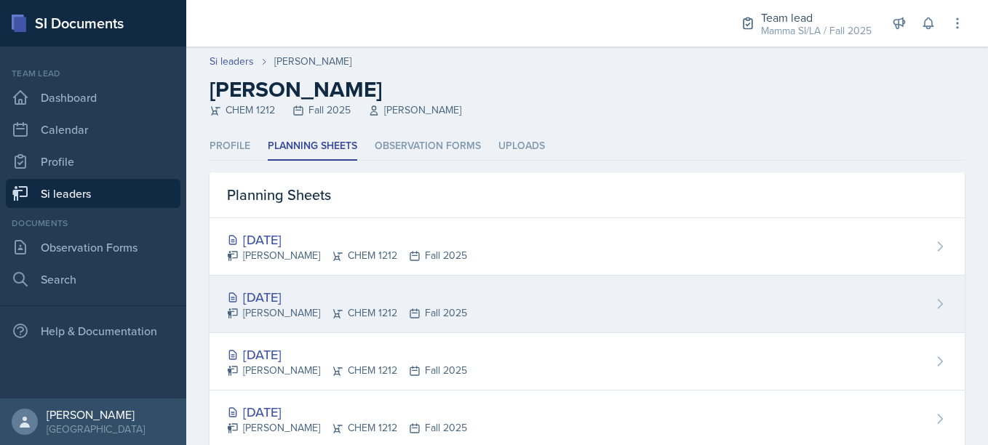
click at [433, 285] on div "[DATE] [PERSON_NAME] CHEM 1212 Fall 2025" at bounding box center [587, 304] width 755 height 57
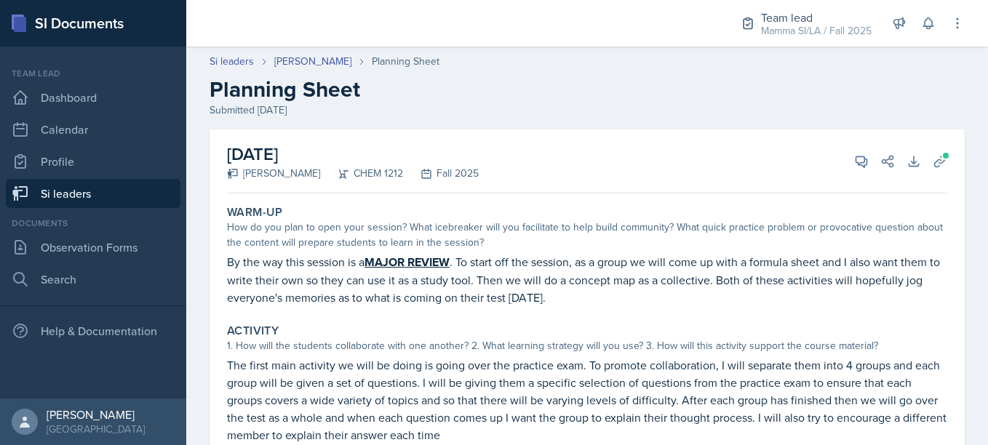
scroll to position [5, 0]
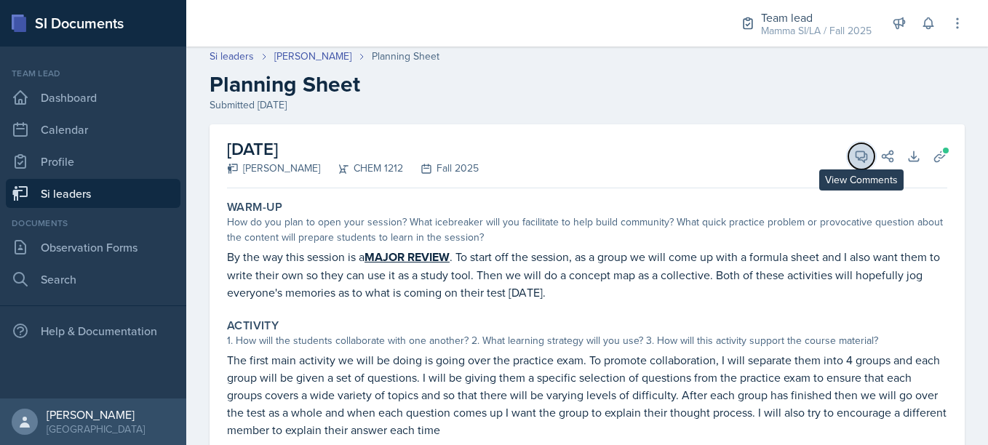
click at [848, 159] on button "View Comments" at bounding box center [861, 156] width 26 height 26
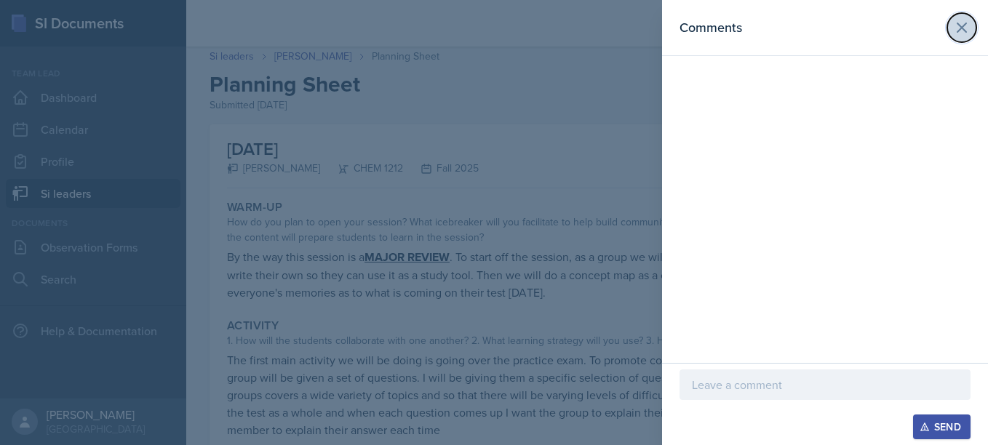
click at [960, 29] on icon at bounding box center [962, 27] width 9 height 9
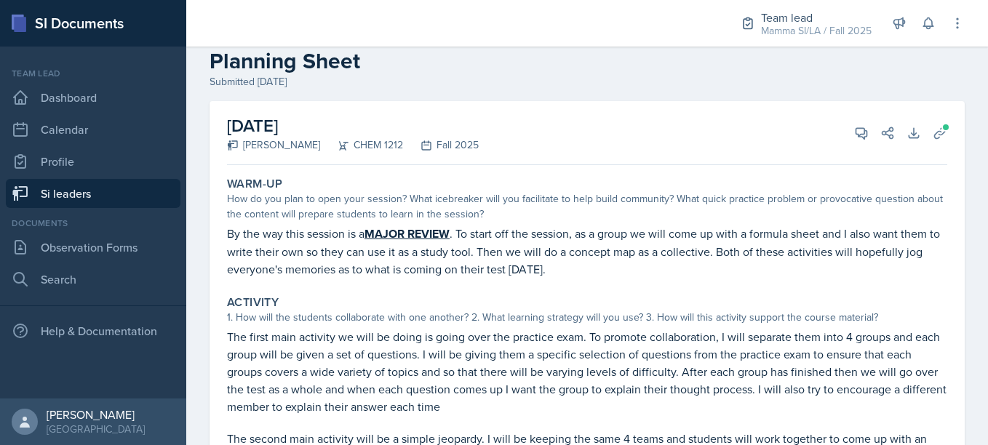
scroll to position [67, 0]
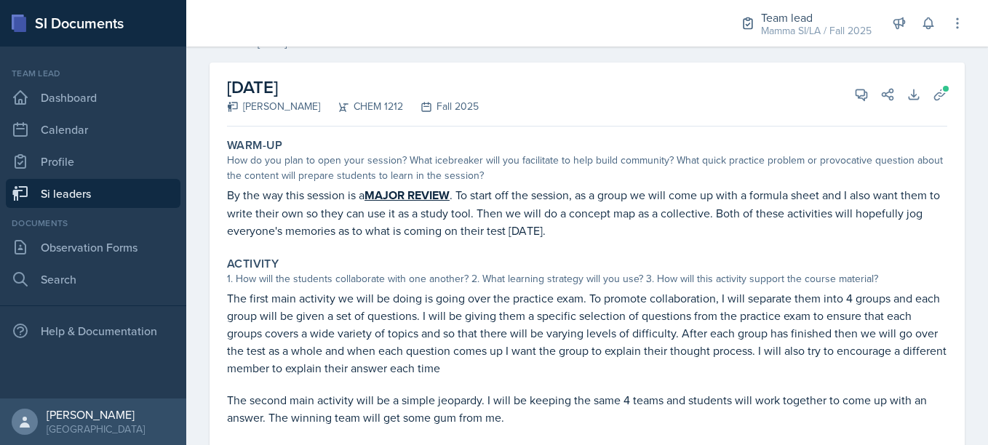
click at [678, 314] on p "The first main activity we will be doing is going over the practice exam. To pr…" at bounding box center [587, 333] width 720 height 87
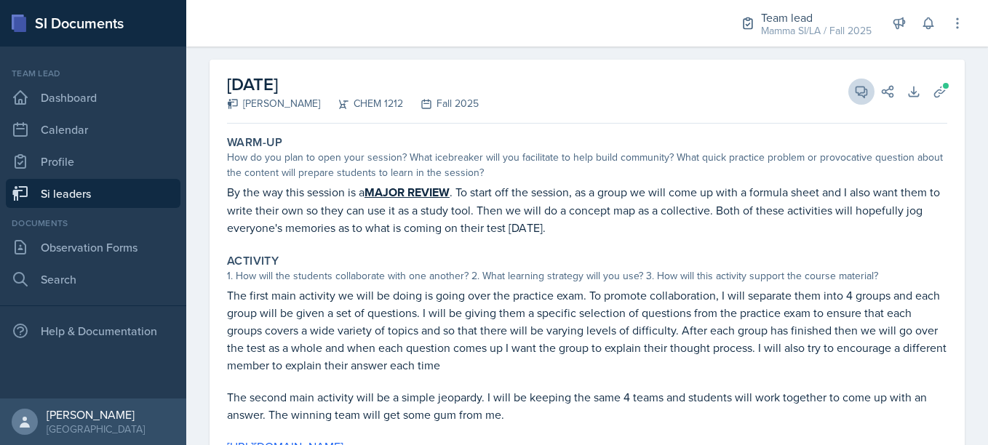
scroll to position [57, 0]
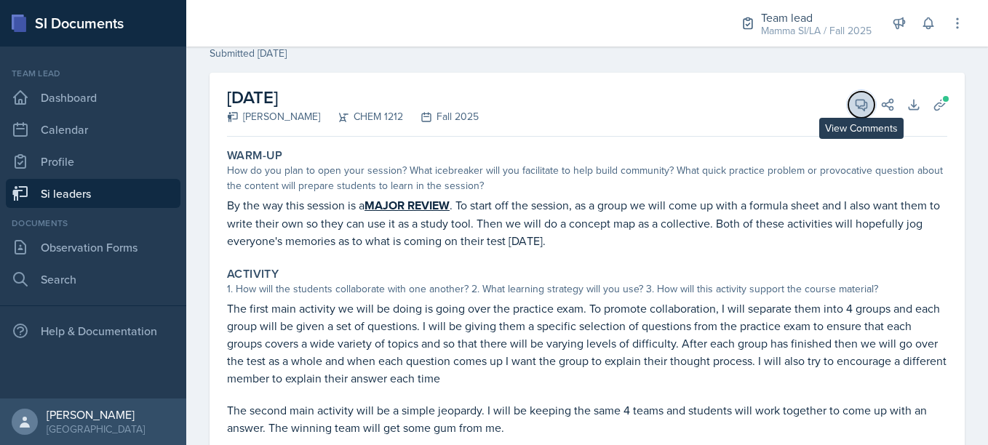
click at [854, 110] on icon at bounding box center [861, 105] width 15 height 15
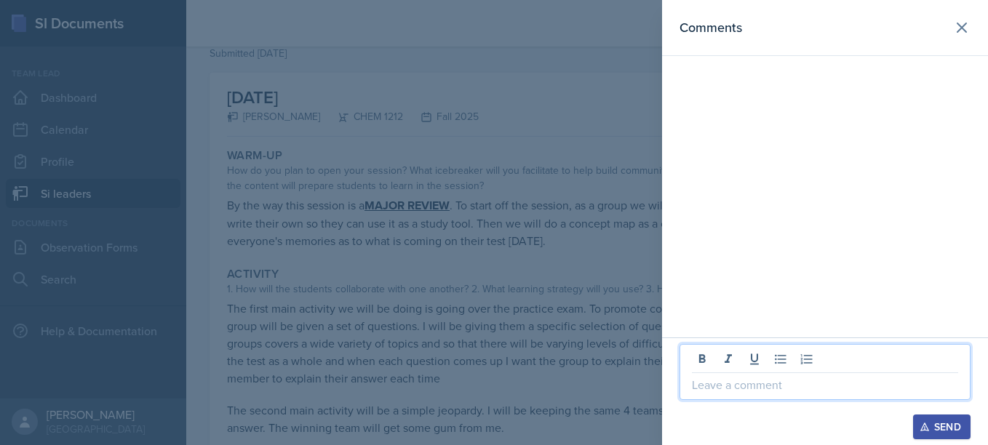
click at [760, 391] on p at bounding box center [825, 384] width 266 height 17
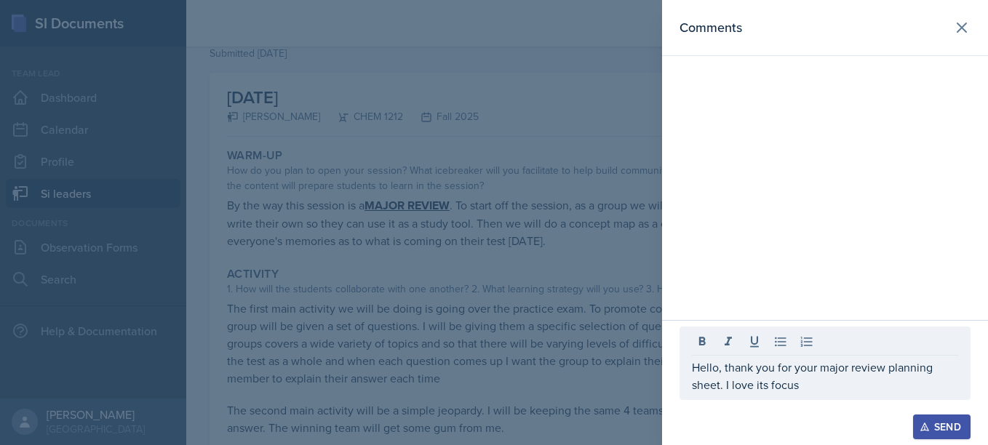
click at [828, 394] on div "Hello, thank you for your major review planning sheet. I love its focus" at bounding box center [825, 363] width 291 height 73
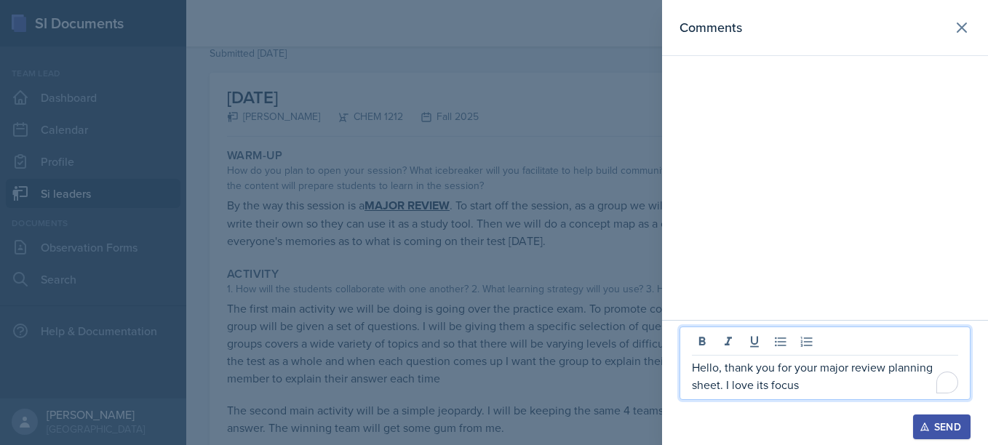
click at [820, 389] on p "Hello, thank you for your major review planning sheet. I love its focus" at bounding box center [825, 376] width 266 height 35
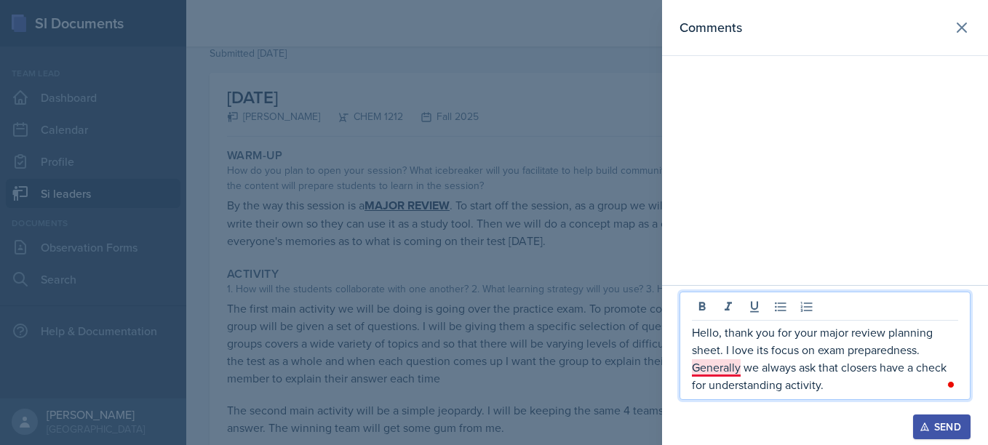
click at [728, 373] on p "Hello, thank you for your major review planning sheet. I love its focus on exam…" at bounding box center [825, 359] width 266 height 70
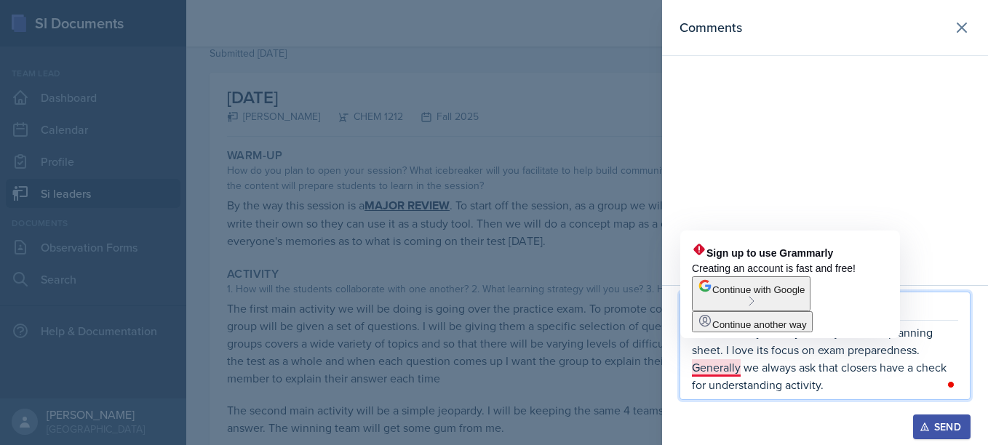
click at [744, 370] on p "Hello, thank you for your major review planning sheet. I love its focus on exam…" at bounding box center [825, 359] width 266 height 70
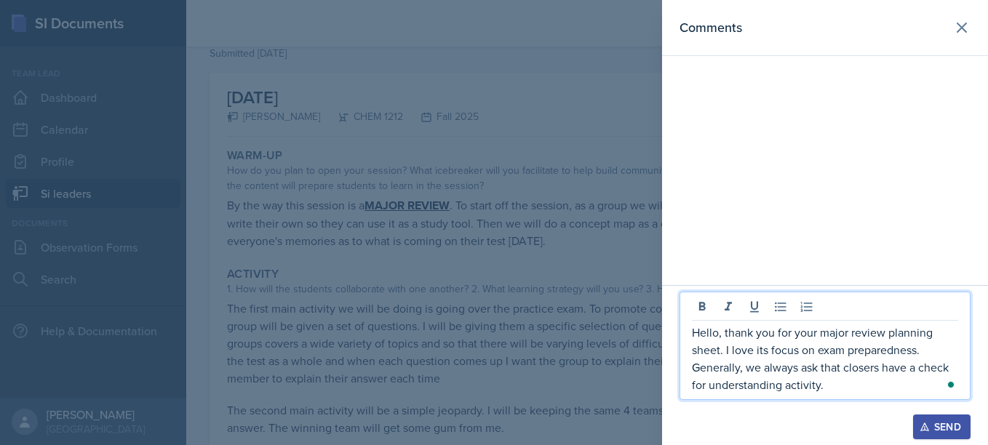
click at [840, 390] on p "Hello, thank you for your major review planning sheet. I love its focus on exam…" at bounding box center [825, 359] width 266 height 70
click at [842, 384] on p "Hello, thank you for your major review planning sheet. I love its focus on exam…" at bounding box center [825, 359] width 266 height 70
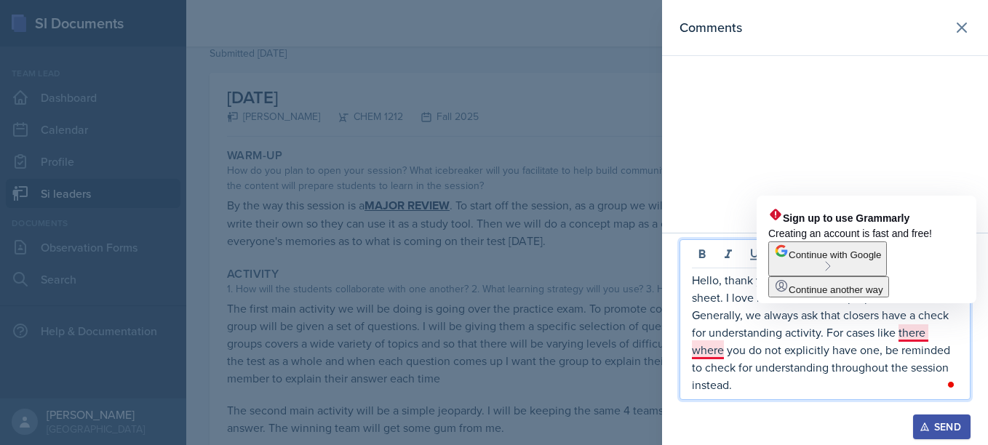
click at [928, 337] on p "Hello, thank you for your major review planning sheet. I love its focus on exam…" at bounding box center [825, 332] width 266 height 122
click at [924, 334] on p "Hello, thank you for your major review planning sheet. I love its focus on exam…" at bounding box center [825, 332] width 266 height 122
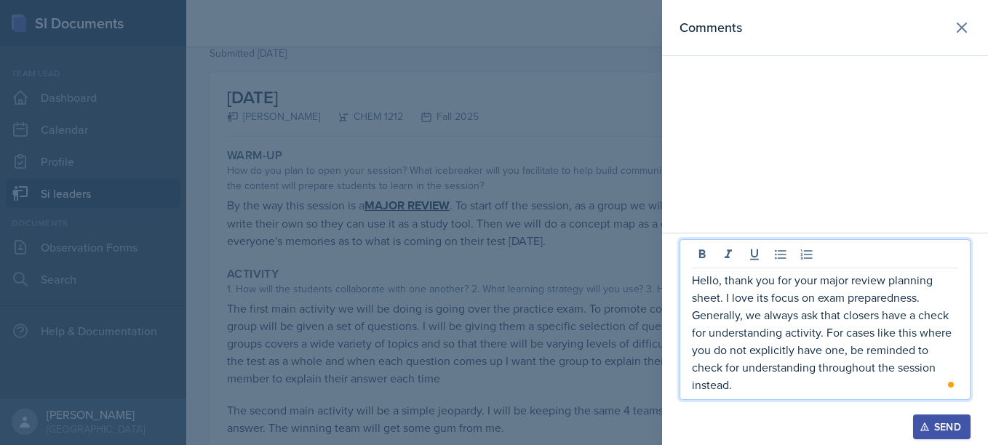
click at [858, 369] on p "Hello, thank you for your major review planning sheet. I love its focus on exam…" at bounding box center [825, 332] width 266 height 122
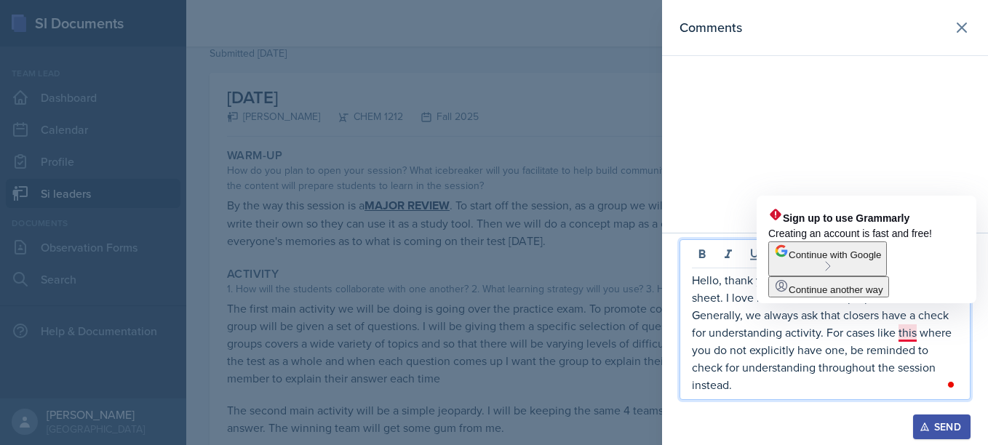
click at [919, 332] on p "Hello, thank you for your major review planning sheet. I love its focus on exam…" at bounding box center [825, 332] width 266 height 122
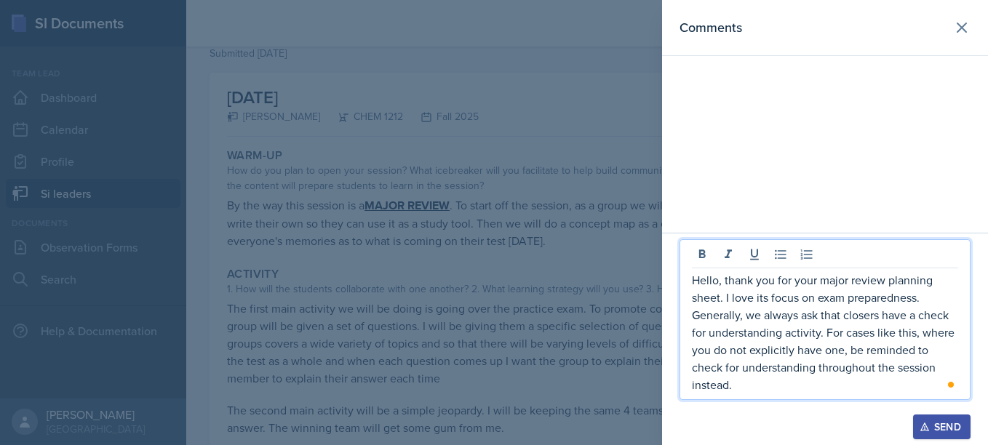
click at [867, 370] on p "Hello, thank you for your major review planning sheet. I love its focus on exam…" at bounding box center [825, 332] width 266 height 122
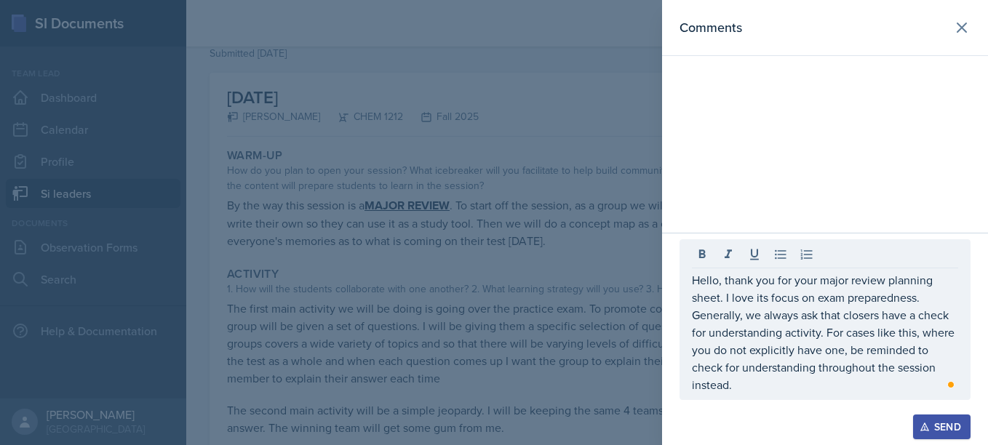
click at [633, 347] on div at bounding box center [494, 222] width 988 height 445
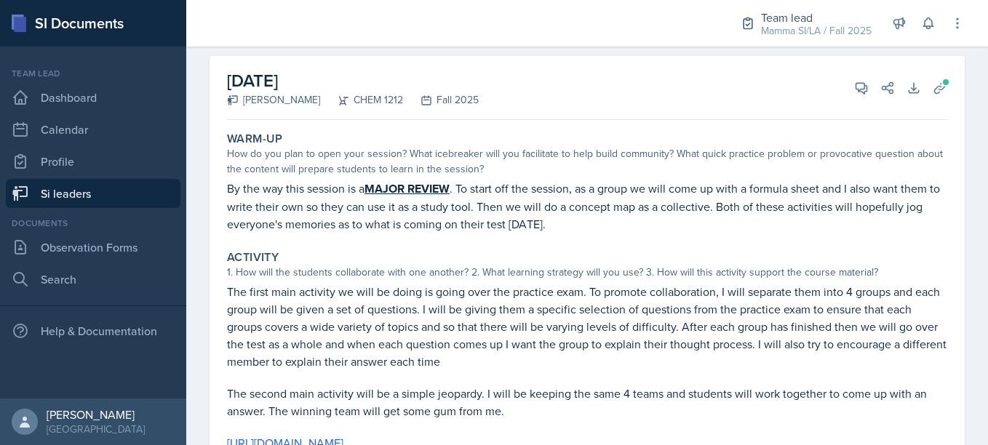
scroll to position [72, 0]
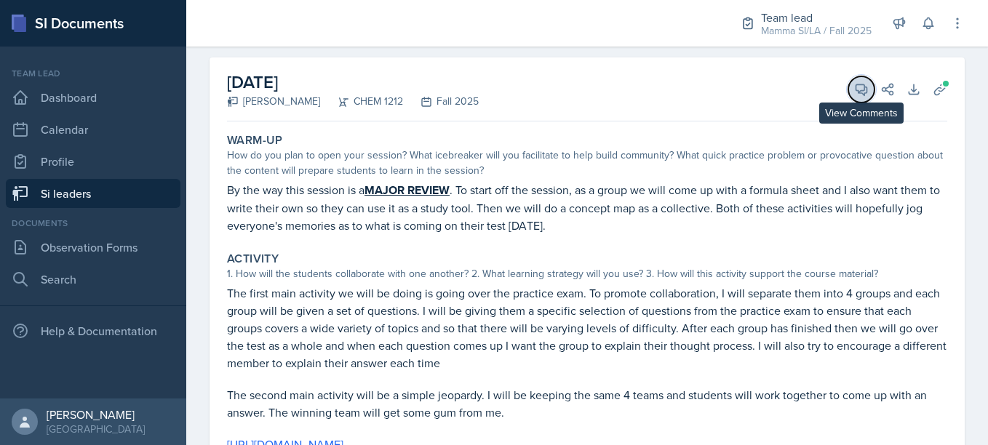
click at [854, 84] on icon at bounding box center [861, 89] width 15 height 15
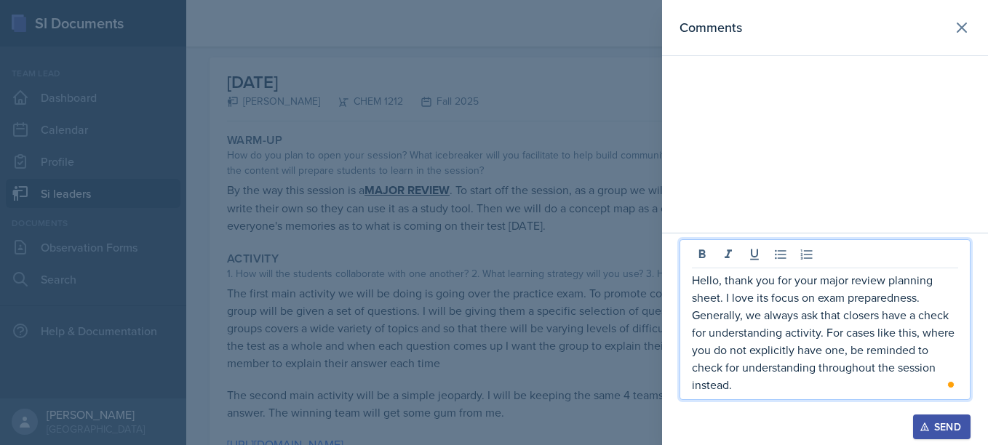
click at [774, 388] on p "Hello, thank you for your major review planning sheet. I love its focus on exam…" at bounding box center [825, 332] width 266 height 122
click at [941, 367] on p "Hello, thank you for your major review planning sheet. I love its focus on exam…" at bounding box center [825, 332] width 266 height 122
click at [848, 380] on p "Hello, thank you for your major review planning sheet. I love its focus on exam…" at bounding box center [825, 332] width 266 height 122
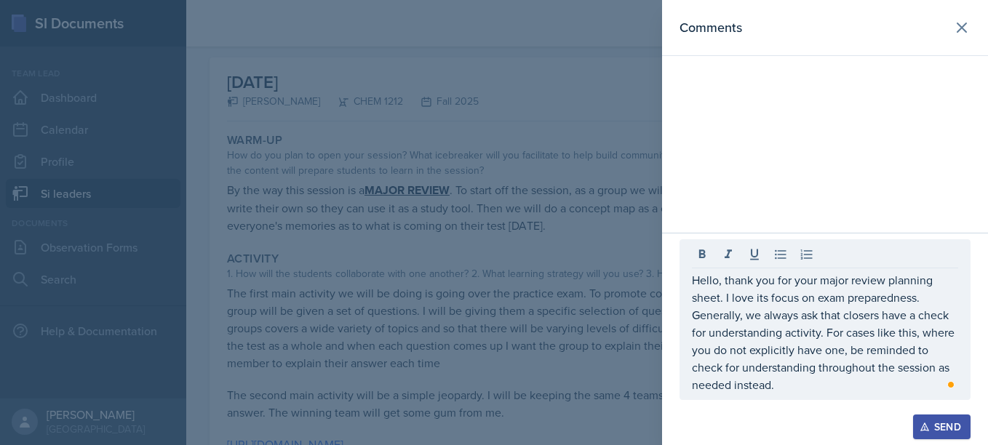
click at [939, 416] on button "Send" at bounding box center [941, 427] width 57 height 25
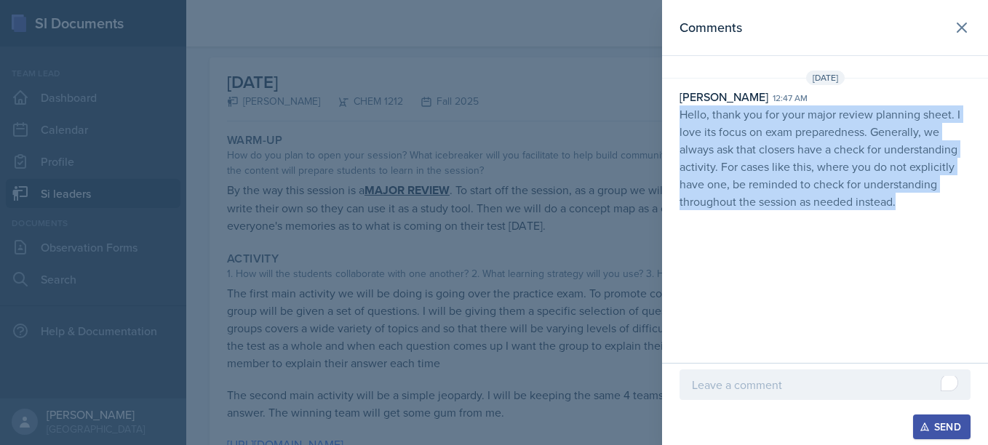
drag, startPoint x: 678, startPoint y: 111, endPoint x: 927, endPoint y: 213, distance: 268.9
click at [927, 213] on div "[DATE] [PERSON_NAME] 12:47 am Hello, thank you for your major review planning s…" at bounding box center [825, 144] width 326 height 146
click at [783, 271] on div "Comments [DATE] [PERSON_NAME] 12:47 am Hello, thank you for your major review p…" at bounding box center [825, 181] width 326 height 363
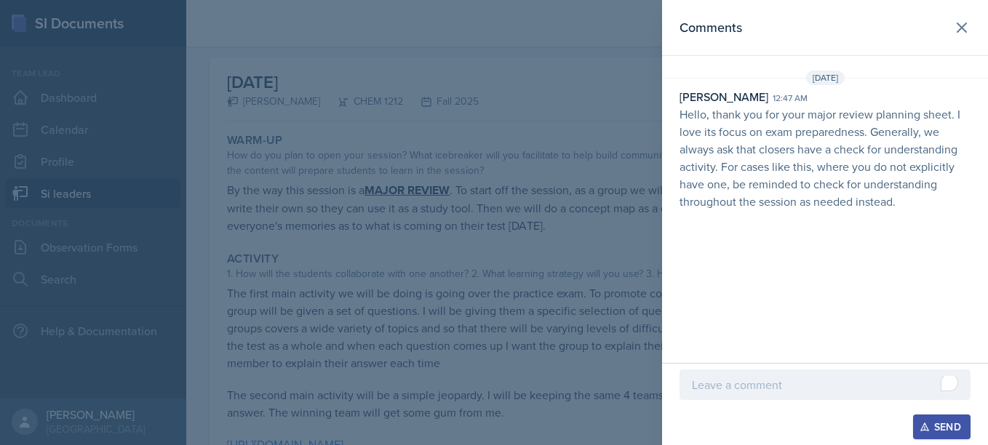
click at [605, 269] on div at bounding box center [494, 222] width 988 height 445
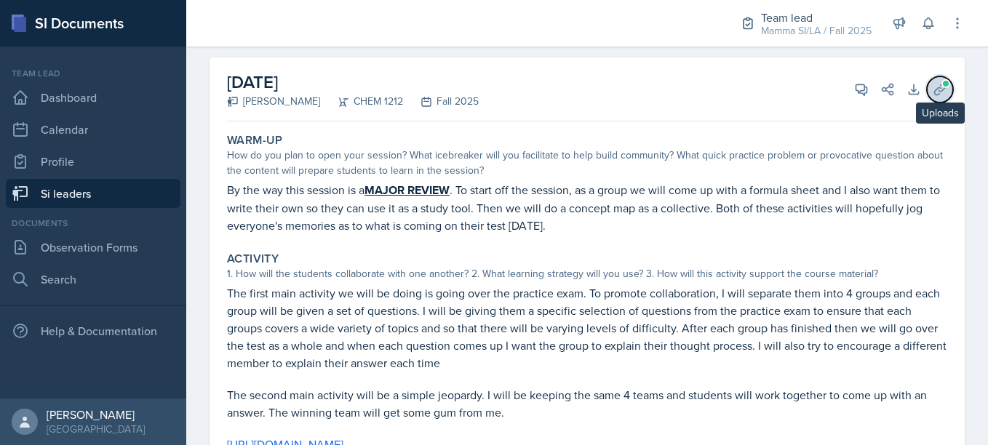
click at [927, 86] on button "Uploads" at bounding box center [940, 89] width 26 height 26
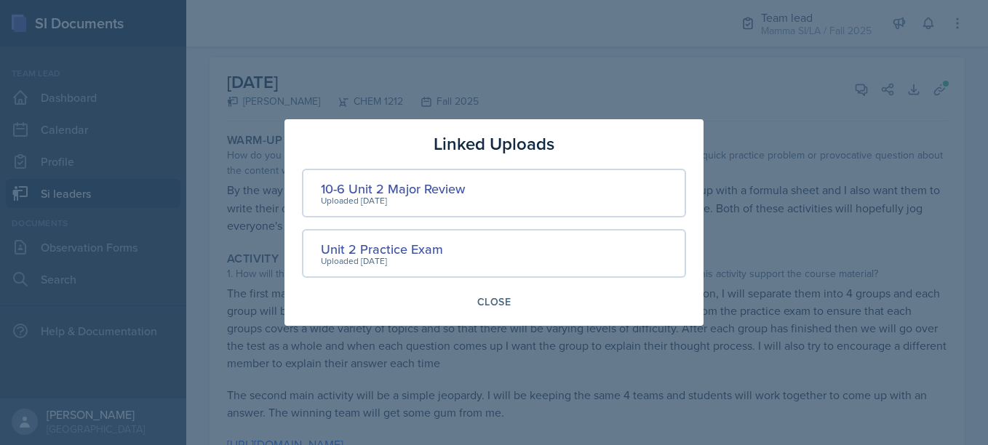
click at [832, 184] on div at bounding box center [494, 222] width 988 height 445
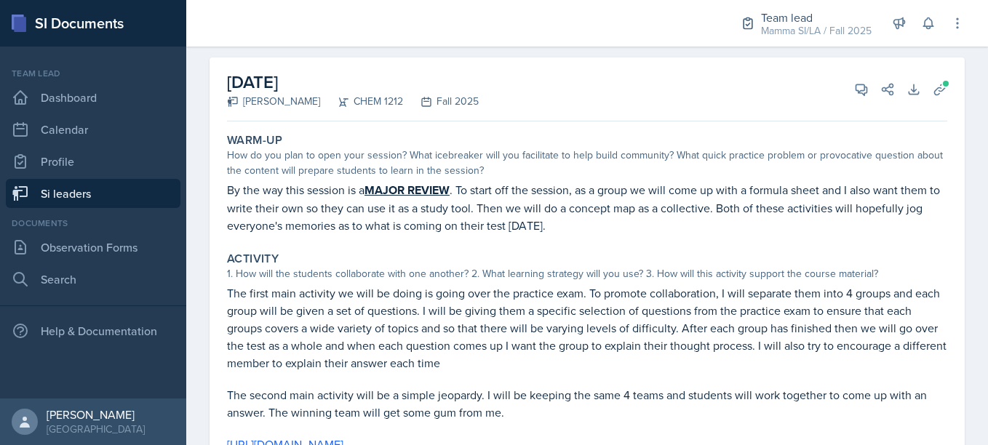
scroll to position [0, 0]
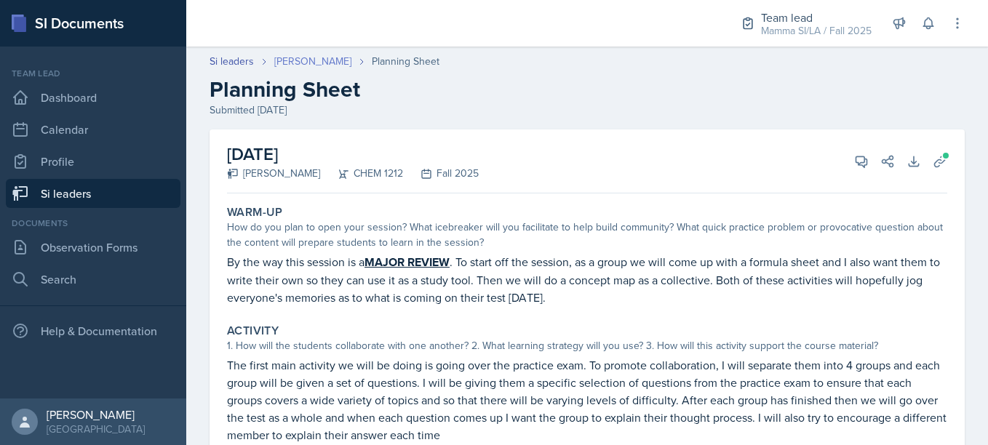
click at [292, 62] on link "[PERSON_NAME]" at bounding box center [312, 61] width 77 height 15
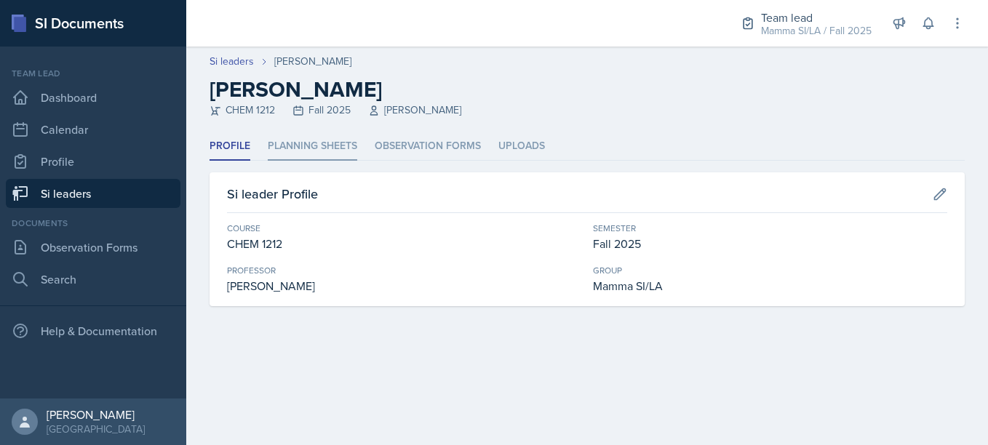
drag, startPoint x: 349, startPoint y: 163, endPoint x: 329, endPoint y: 160, distance: 19.9
click at [329, 160] on div "Profile Planning Sheets Observation Forms Uploads Profile Planning Sheets Obser…" at bounding box center [587, 219] width 755 height 174
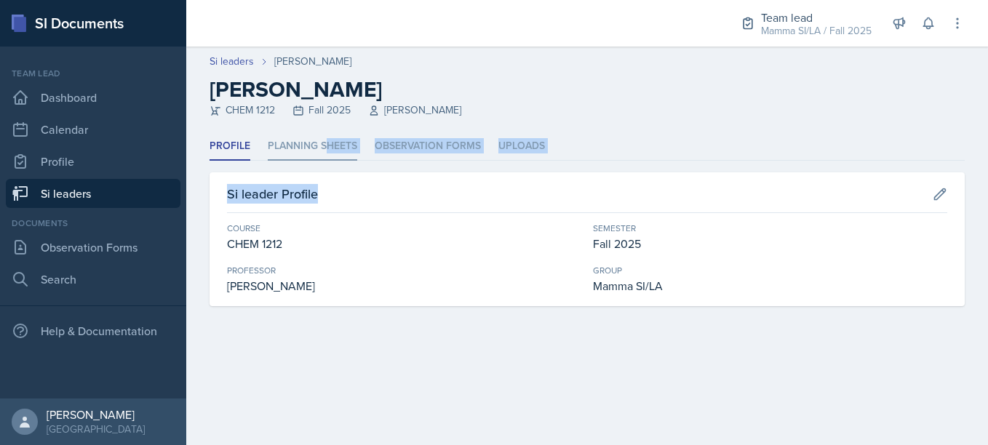
click at [329, 160] on li "Planning Sheets" at bounding box center [313, 146] width 90 height 28
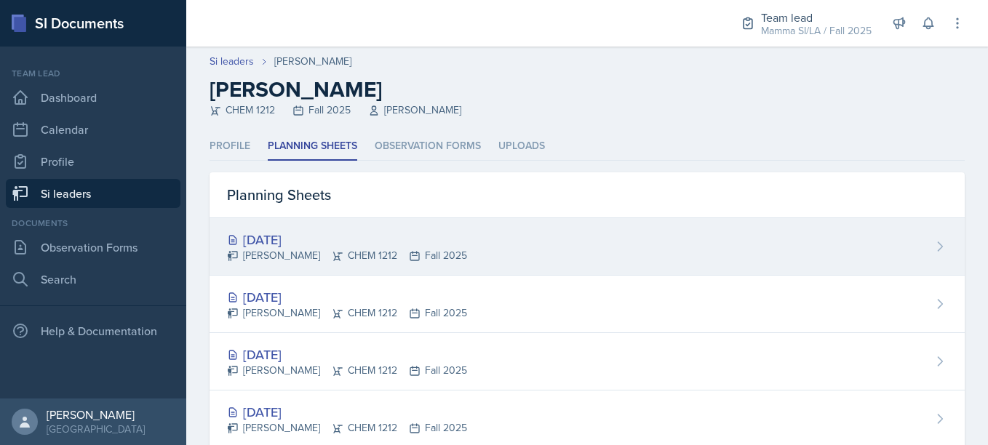
click at [456, 255] on div "[DATE] [PERSON_NAME] CHEM 1212 Fall 2025" at bounding box center [587, 246] width 755 height 57
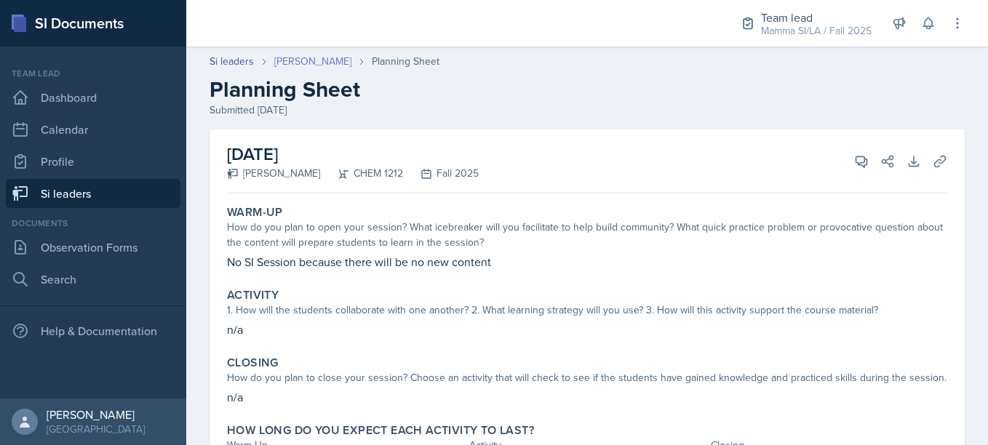
click at [291, 60] on link "[PERSON_NAME]" at bounding box center [312, 61] width 77 height 15
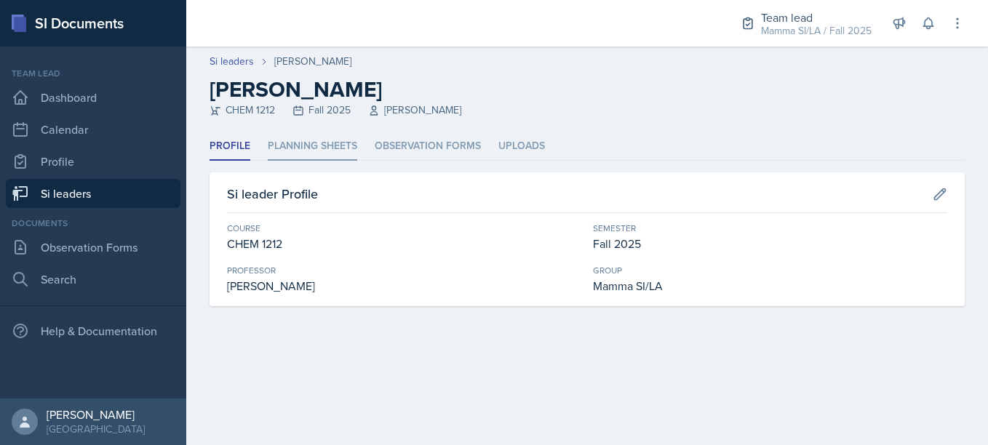
click at [295, 140] on li "Planning Sheets" at bounding box center [313, 146] width 90 height 28
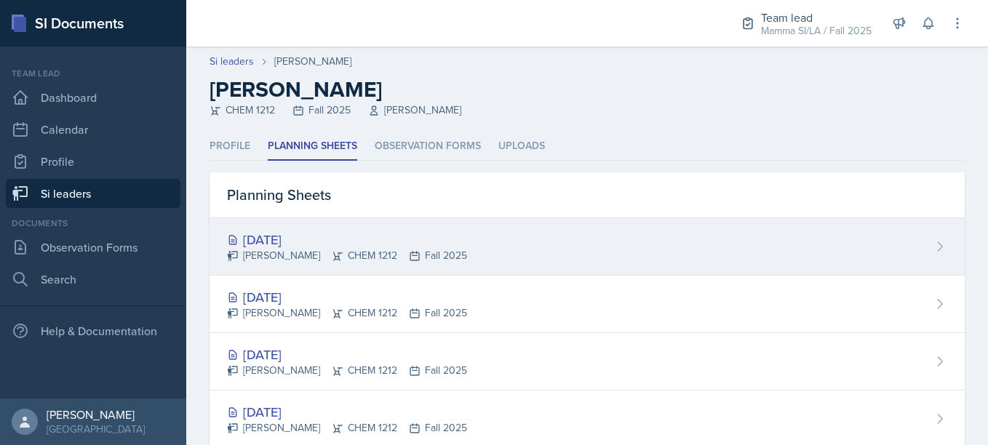
click at [463, 239] on div "[DATE] [PERSON_NAME] CHEM 1212 Fall 2025" at bounding box center [587, 246] width 755 height 57
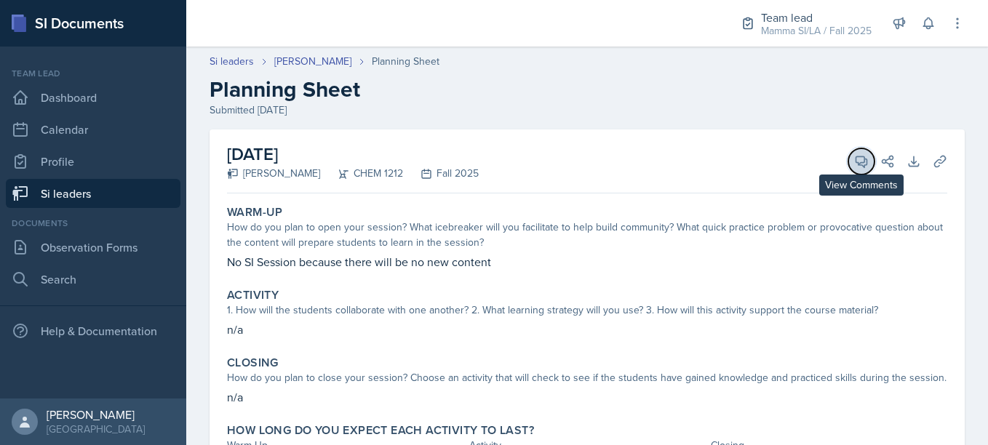
click at [856, 156] on icon at bounding box center [861, 161] width 11 height 11
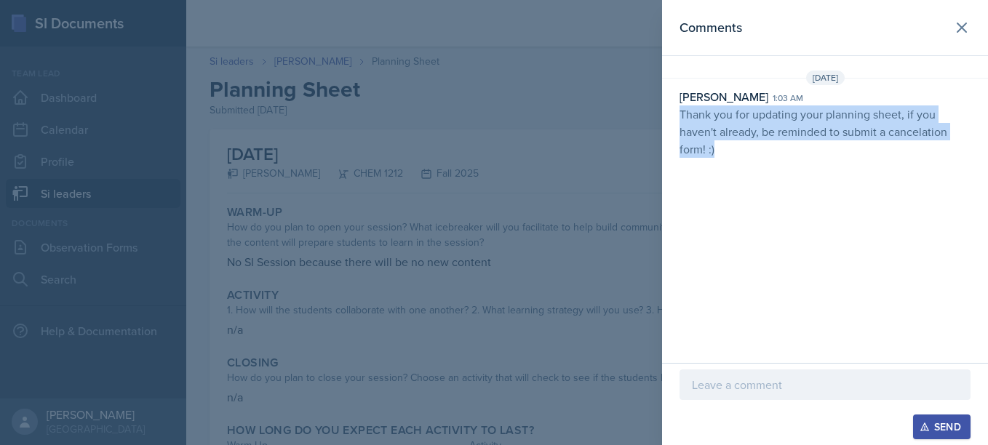
drag, startPoint x: 675, startPoint y: 113, endPoint x: 760, endPoint y: 170, distance: 102.7
click at [760, 170] on div "Comments [DATE] [PERSON_NAME] 1:03 am Thank you for updating your planning shee…" at bounding box center [825, 181] width 326 height 363
click at [767, 266] on div "Comments [DATE] [PERSON_NAME] 1:03 am Thank you for updating your planning shee…" at bounding box center [825, 181] width 326 height 363
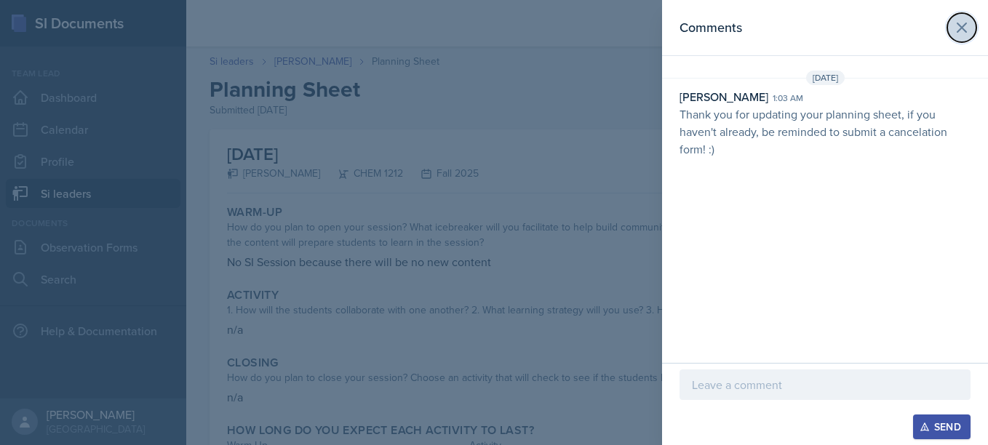
click at [966, 35] on icon at bounding box center [961, 27] width 17 height 17
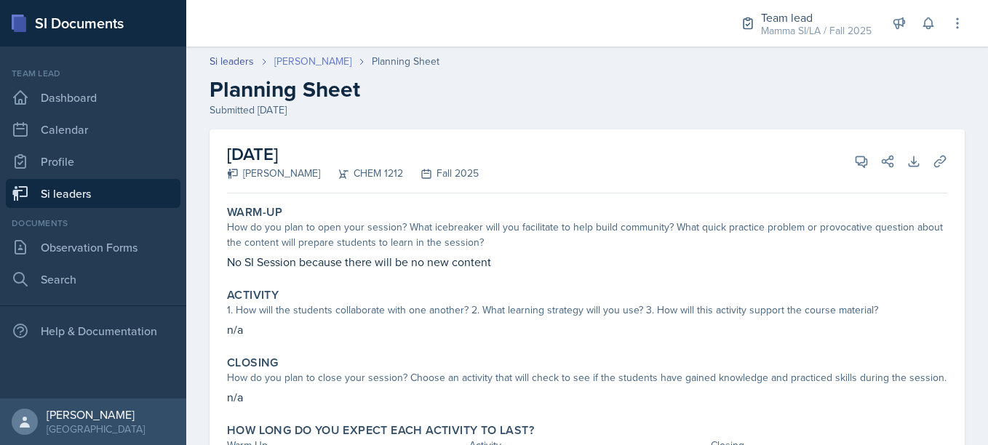
click at [296, 65] on link "[PERSON_NAME]" at bounding box center [312, 61] width 77 height 15
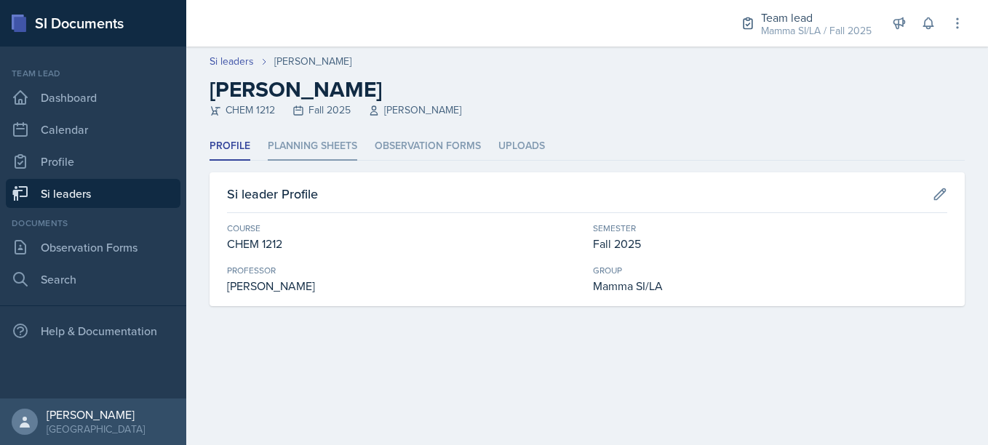
click at [312, 135] on li "Planning Sheets" at bounding box center [313, 146] width 90 height 28
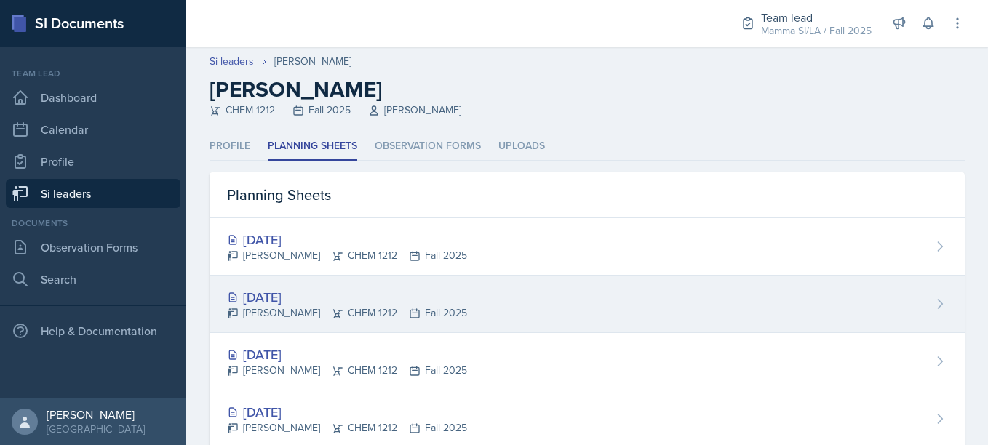
click at [340, 298] on div "[DATE]" at bounding box center [347, 297] width 240 height 20
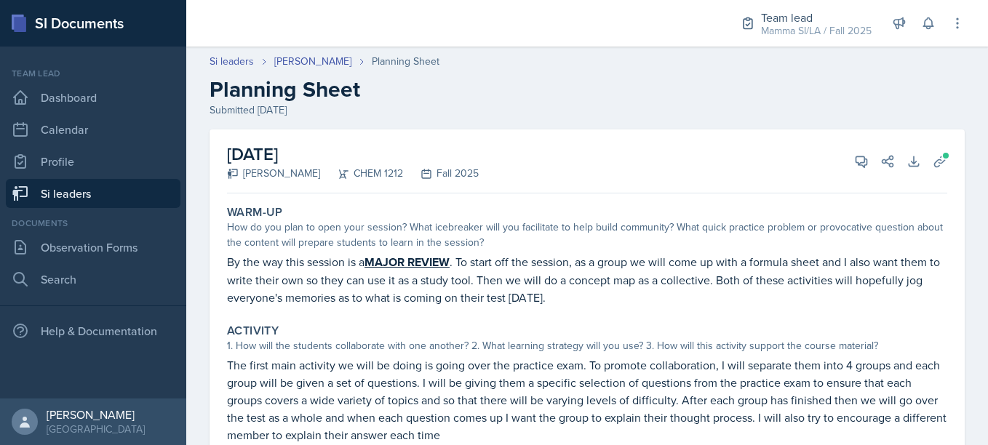
click at [309, 57] on div "[PERSON_NAME]" at bounding box center [323, 61] width 98 height 15
click at [293, 59] on link "[PERSON_NAME]" at bounding box center [312, 61] width 77 height 15
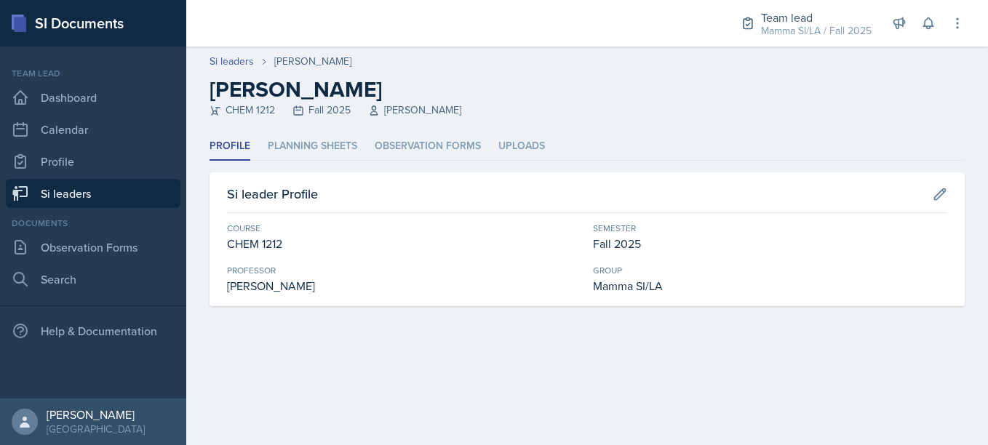
click at [318, 130] on header "Si leaders [PERSON_NAME] [PERSON_NAME] CHEM 1212 Fall 2025 [PERSON_NAME]" at bounding box center [587, 90] width 802 height 86
click at [322, 137] on li "Planning Sheets" at bounding box center [313, 146] width 90 height 28
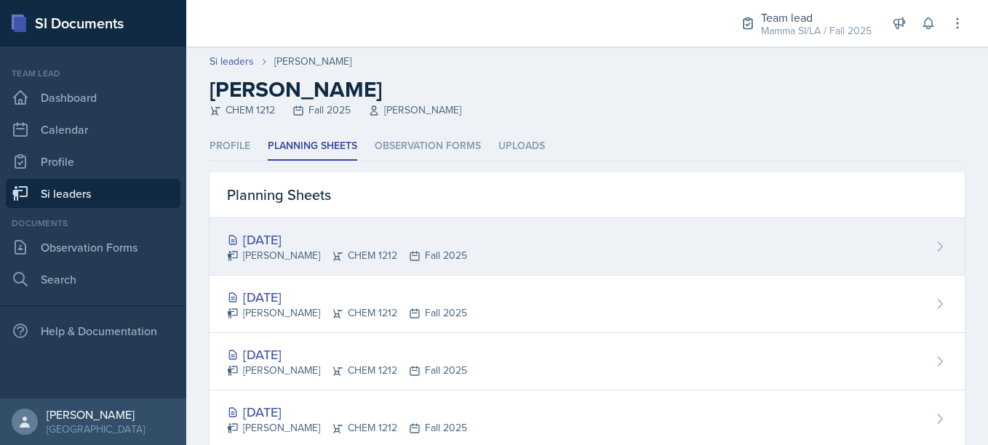
click at [414, 238] on div "[DATE]" at bounding box center [347, 240] width 240 height 20
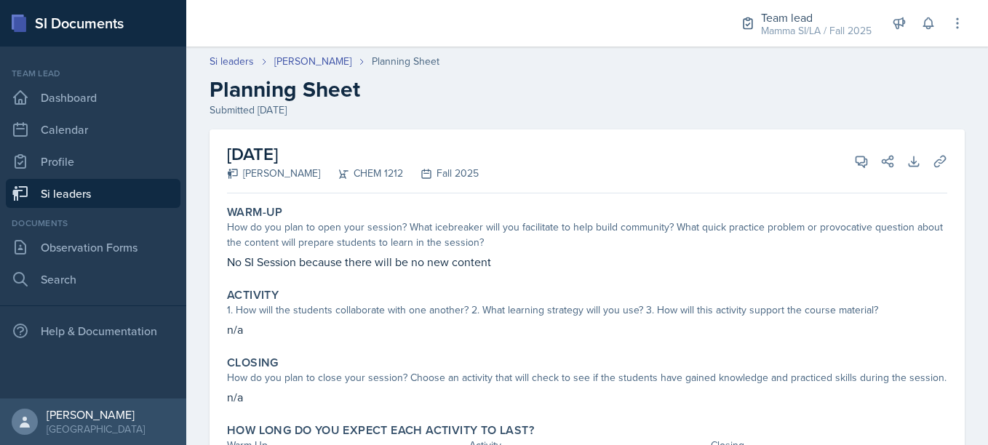
click at [80, 189] on link "Si leaders" at bounding box center [93, 193] width 175 height 29
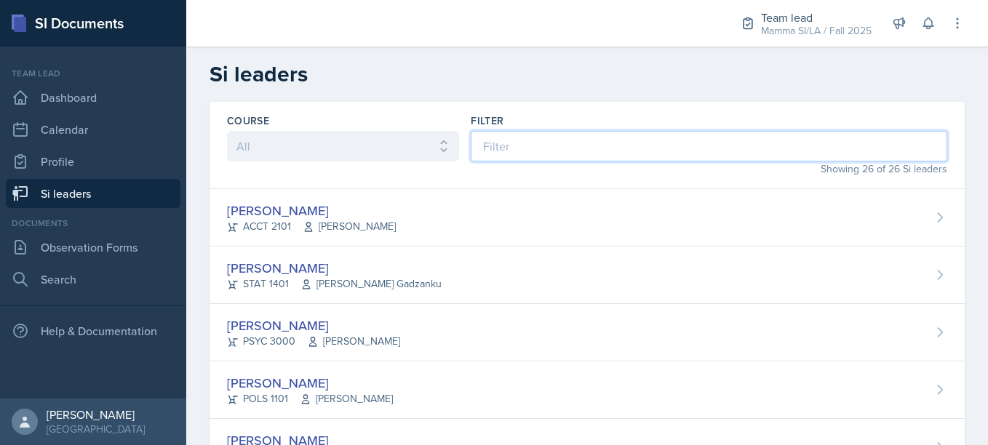
click at [528, 154] on input at bounding box center [709, 146] width 477 height 31
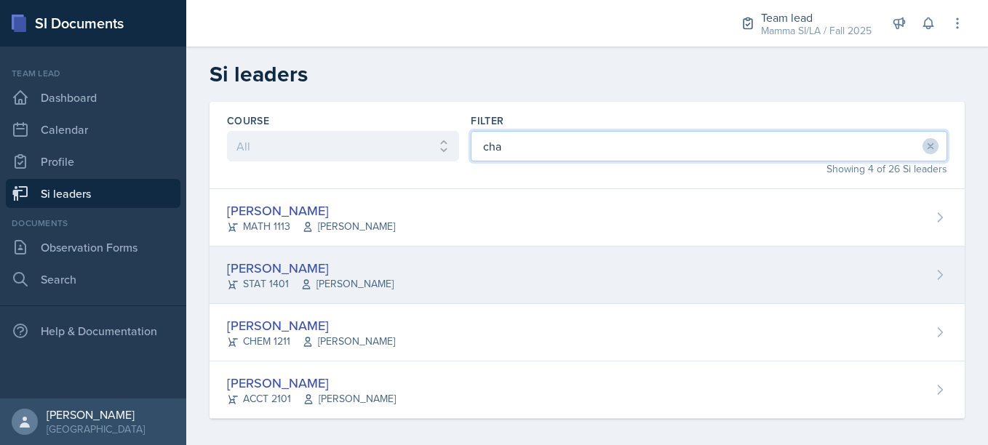
type input "cha"
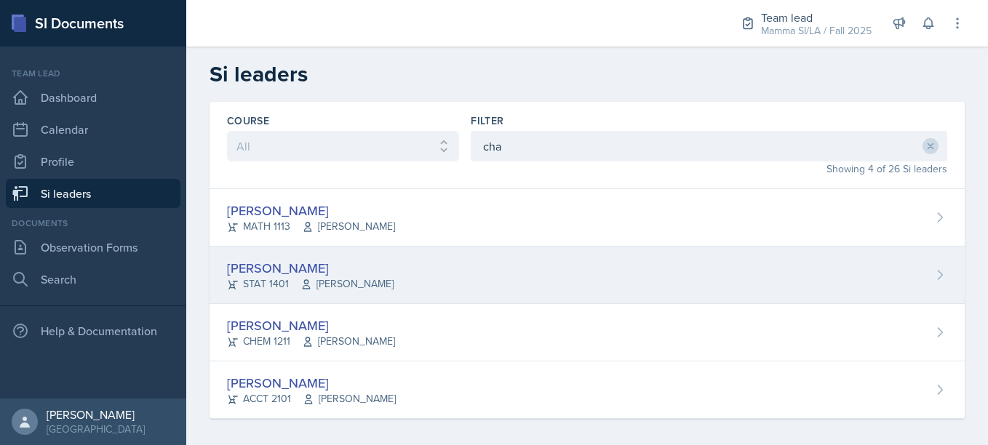
click at [450, 263] on div "[PERSON_NAME] STAT 1401 [PERSON_NAME]" at bounding box center [587, 275] width 755 height 57
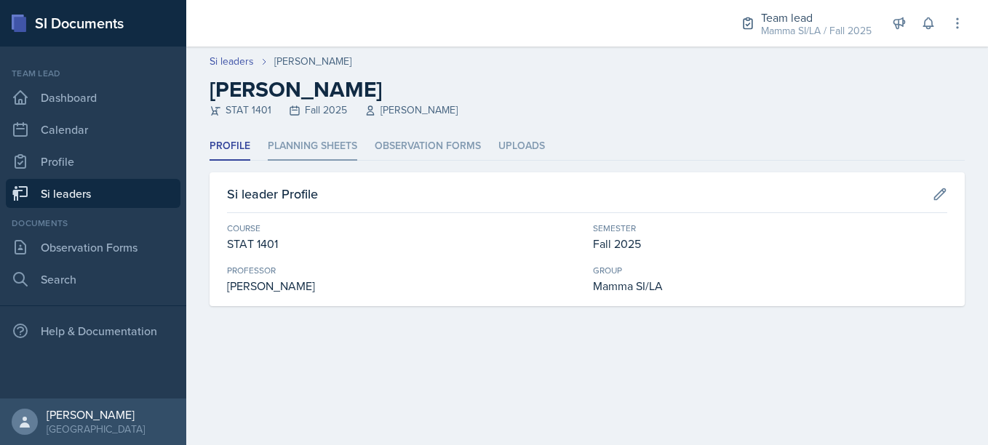
click at [338, 156] on li "Planning Sheets" at bounding box center [313, 146] width 90 height 28
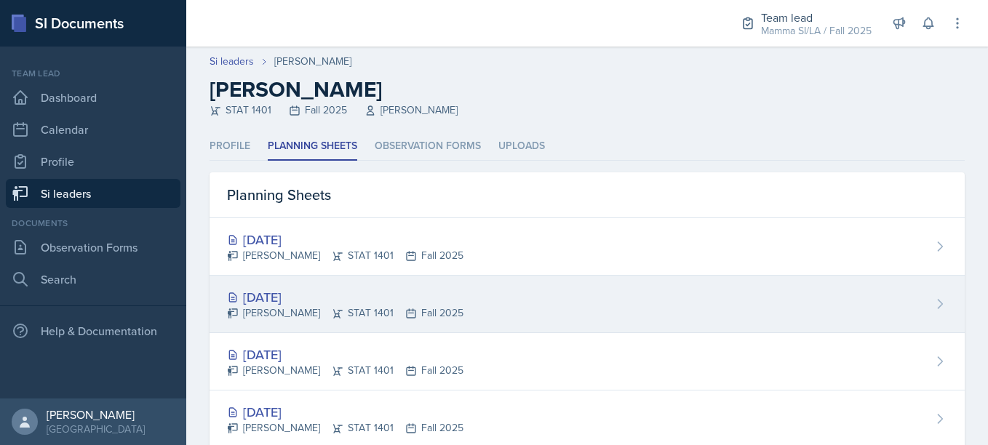
click at [556, 303] on div "[DATE] [PERSON_NAME] STAT 1401 Fall 2025" at bounding box center [587, 304] width 755 height 57
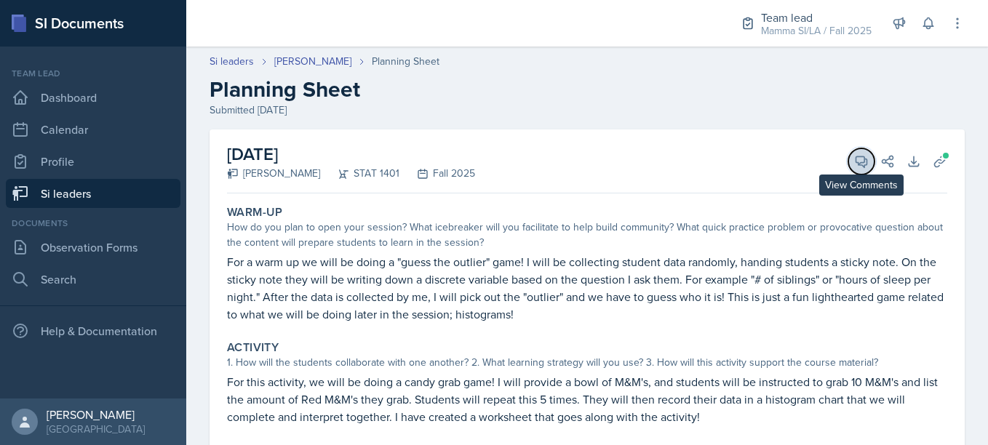
click at [854, 162] on icon at bounding box center [861, 161] width 15 height 15
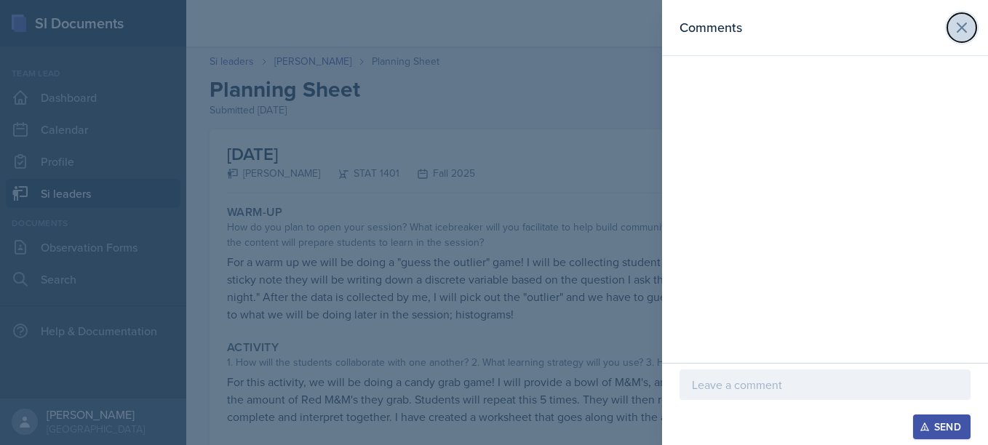
click at [962, 29] on icon at bounding box center [961, 27] width 17 height 17
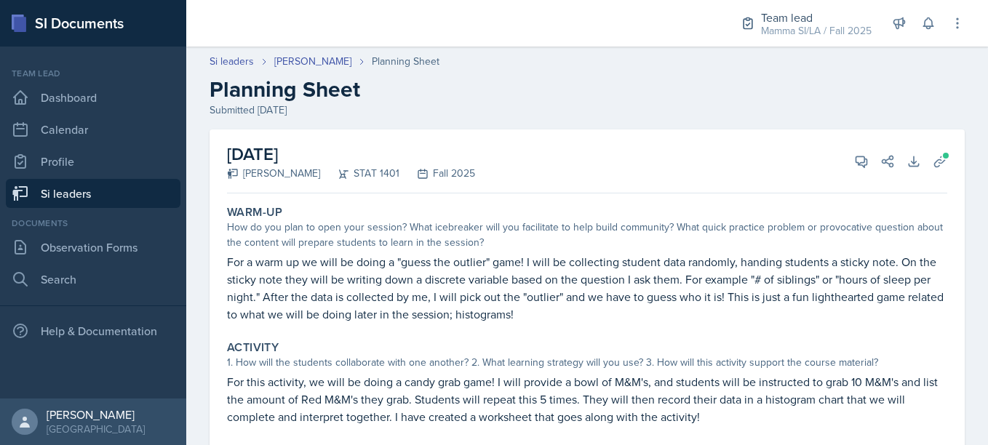
click at [843, 166] on div "View Comments Comments Send Share" at bounding box center [869, 161] width 52 height 15
click at [848, 164] on button "View Comments" at bounding box center [861, 161] width 26 height 26
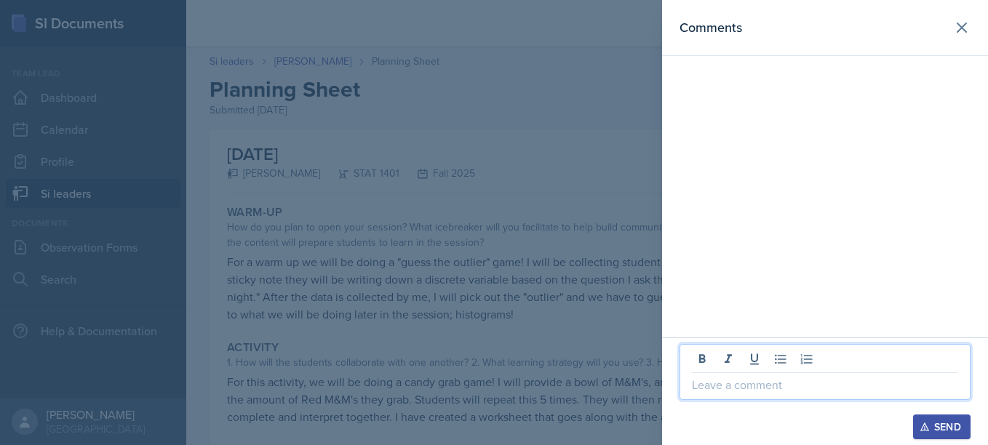
click at [768, 378] on p at bounding box center [825, 384] width 266 height 17
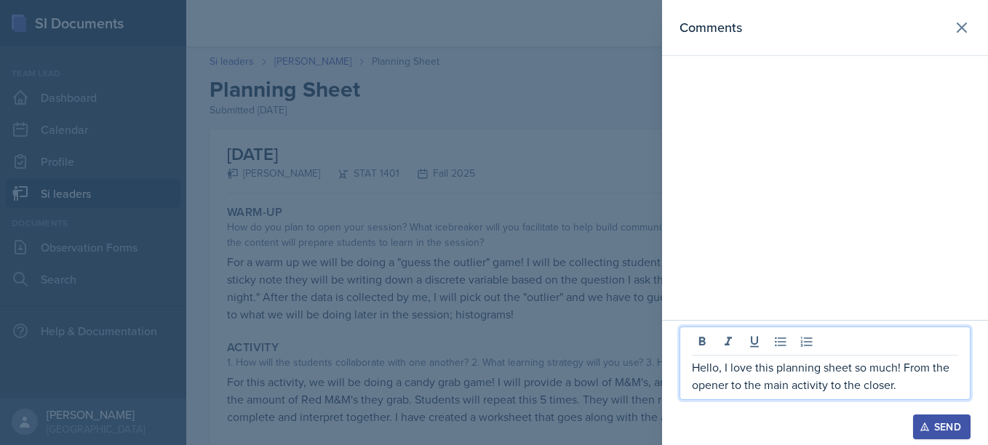
click at [898, 383] on p "Hello, I love this planning sheet so much! From the opener to the main activity…" at bounding box center [825, 376] width 266 height 35
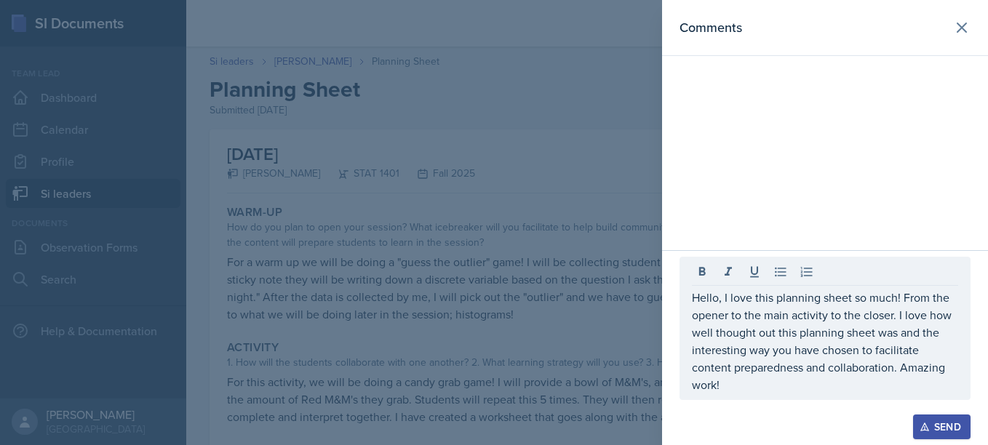
click at [929, 421] on button "Send" at bounding box center [941, 427] width 57 height 25
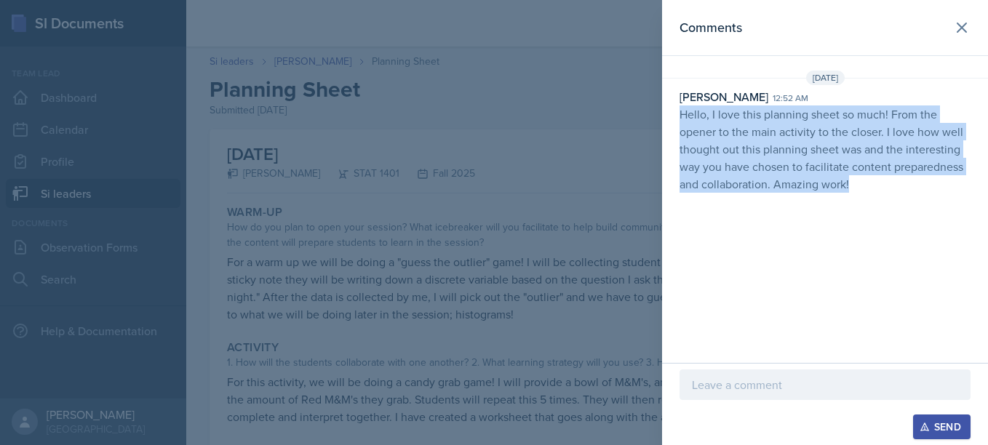
drag, startPoint x: 680, startPoint y: 106, endPoint x: 849, endPoint y: 191, distance: 189.4
click at [849, 191] on p "Hello, I love this planning sheet so much! From the opener to the main activity…" at bounding box center [825, 149] width 291 height 87
click at [850, 237] on div "Comments [DATE] [PERSON_NAME] 12:52 am Hello, I love this planning sheet so muc…" at bounding box center [825, 181] width 326 height 363
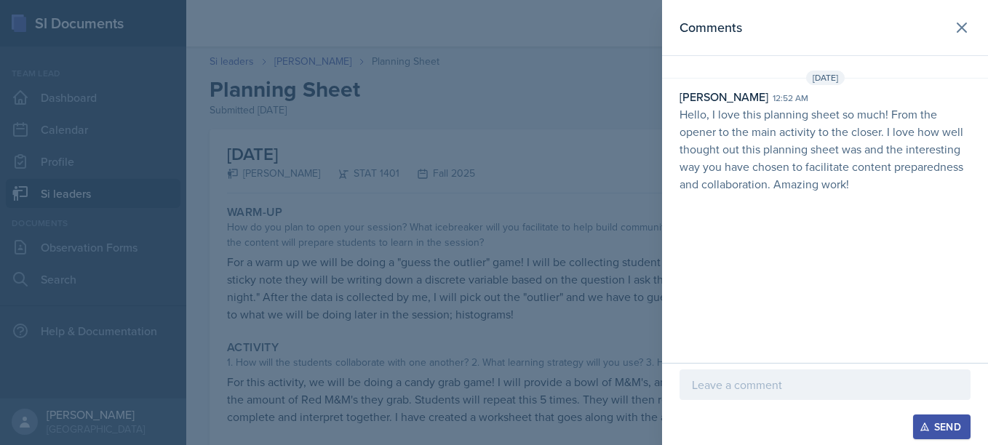
click at [525, 143] on div at bounding box center [494, 222] width 988 height 445
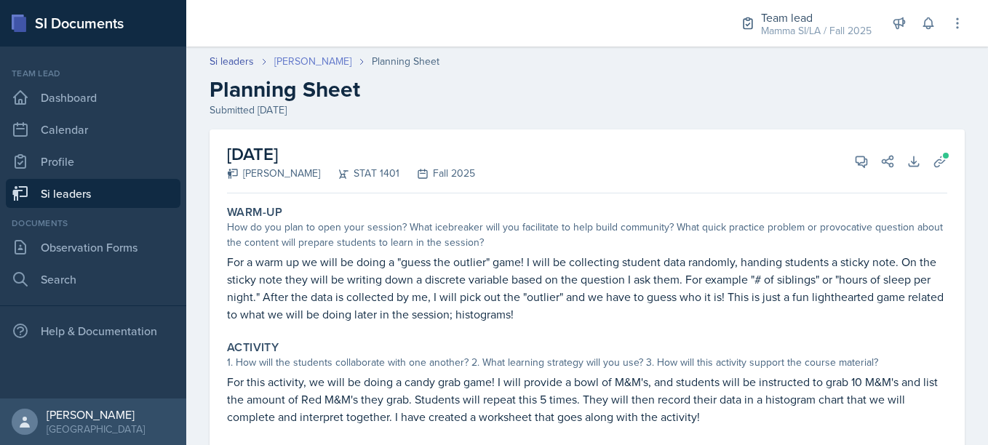
click at [331, 61] on link "[PERSON_NAME]" at bounding box center [312, 61] width 77 height 15
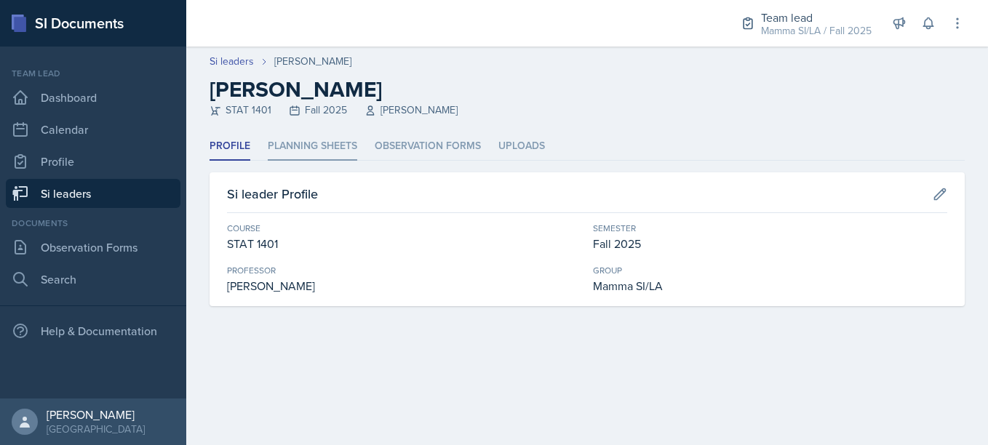
click at [278, 152] on li "Planning Sheets" at bounding box center [313, 146] width 90 height 28
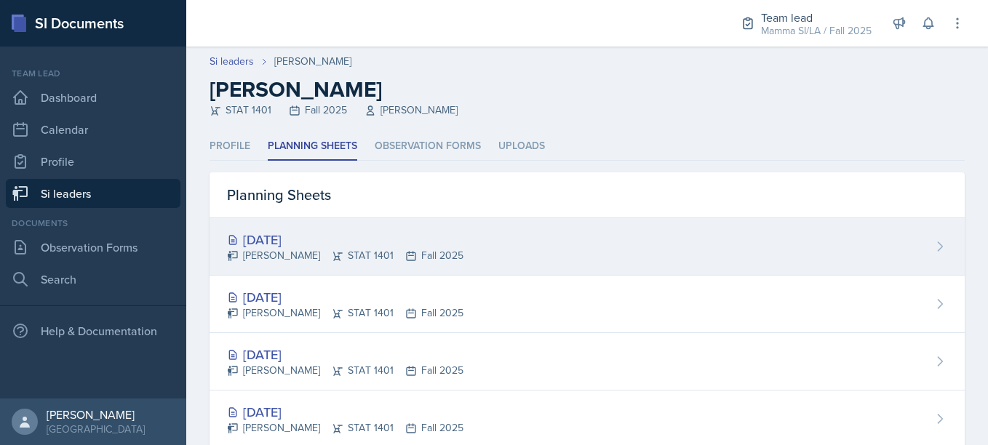
click at [343, 222] on div "[DATE] [PERSON_NAME] STAT 1401 Fall 2025" at bounding box center [587, 246] width 755 height 57
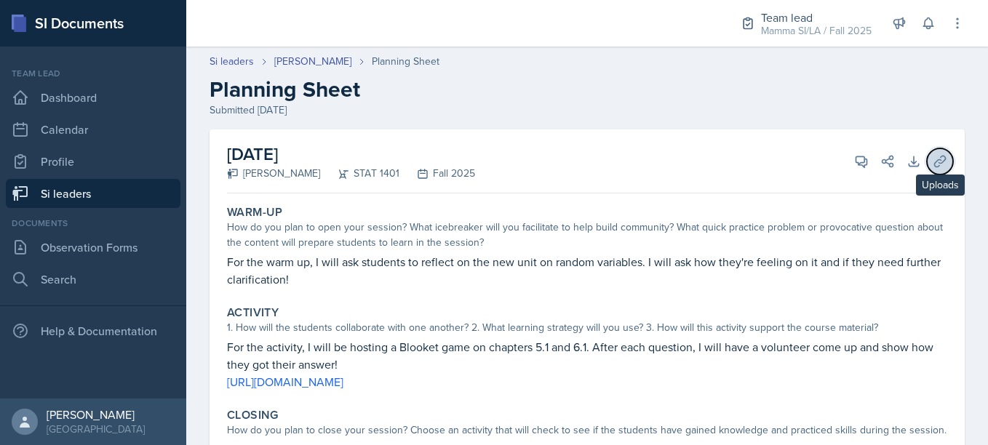
click at [933, 167] on icon at bounding box center [940, 161] width 15 height 15
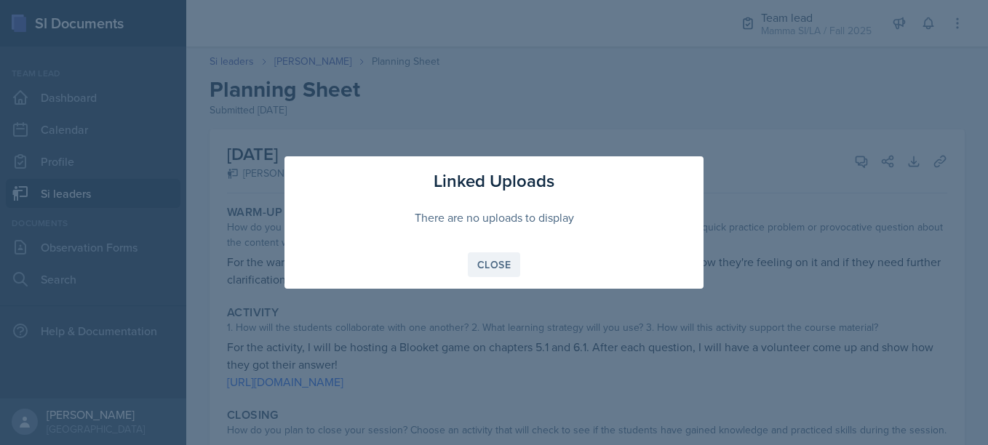
click at [480, 271] on div "Close" at bounding box center [493, 265] width 33 height 12
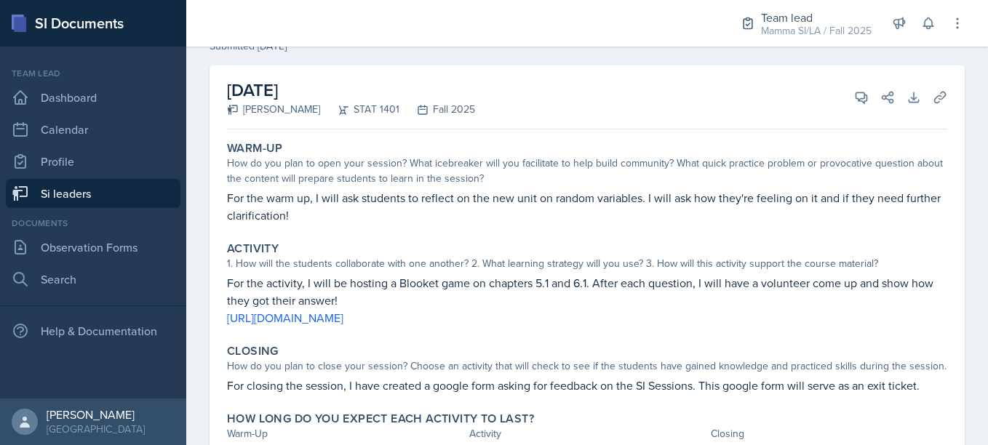
scroll to position [125, 0]
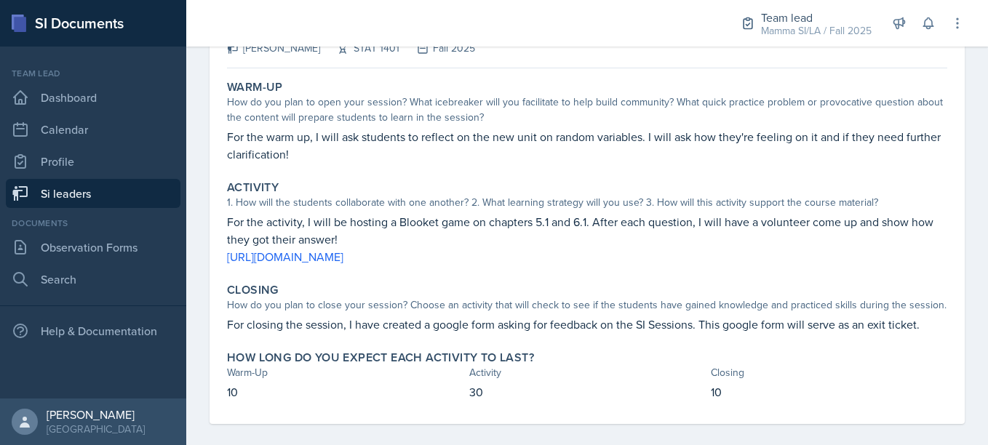
click at [572, 274] on div "Warm-Up How do you plan to open your session? What icebreaker will you facilita…" at bounding box center [587, 249] width 720 height 350
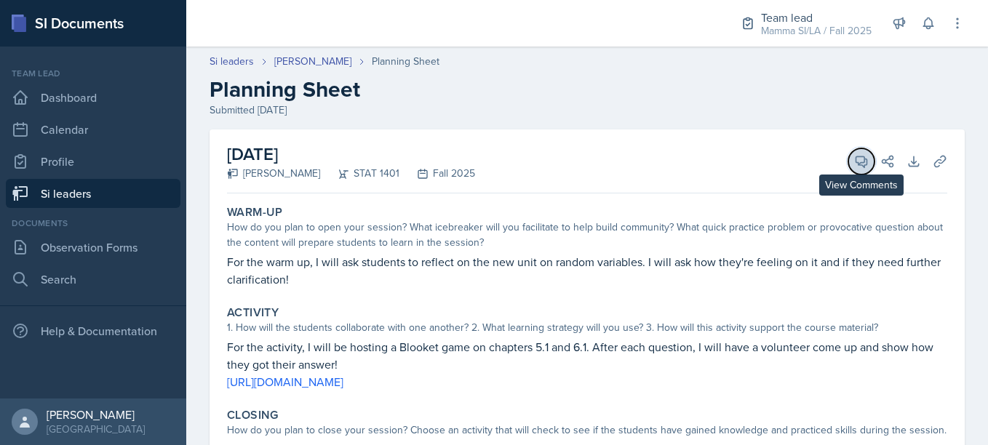
click at [856, 170] on button "View Comments" at bounding box center [861, 161] width 26 height 26
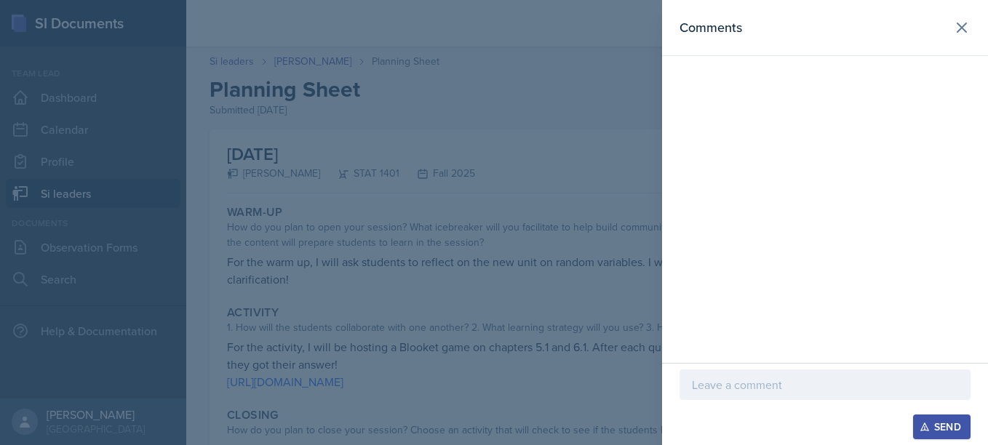
click at [801, 370] on div at bounding box center [825, 385] width 291 height 31
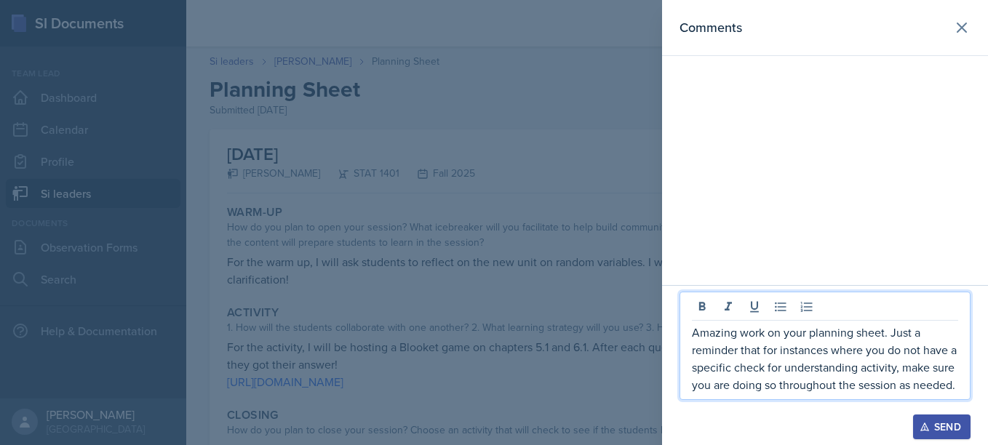
click at [895, 374] on p "Amazing work on your planning sheet. Just a reminder that for instances where y…" at bounding box center [825, 359] width 266 height 70
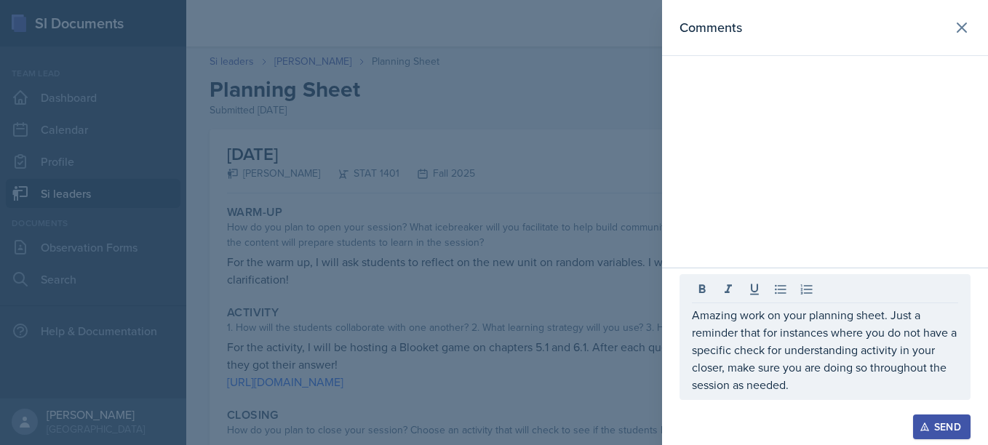
click at [792, 399] on div "Amazing work on your planning sheet. Just a reminder that for instances where y…" at bounding box center [825, 337] width 291 height 126
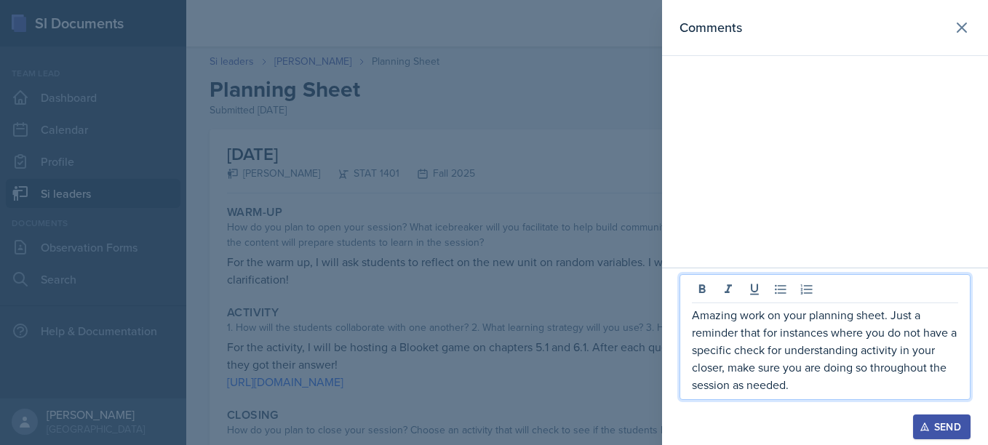
click at [792, 399] on div "Amazing work on your planning sheet. Just a reminder that for instances where y…" at bounding box center [825, 337] width 291 height 126
click at [802, 390] on p "Amazing work on your planning sheet. Just a reminder that for instances where y…" at bounding box center [825, 349] width 266 height 87
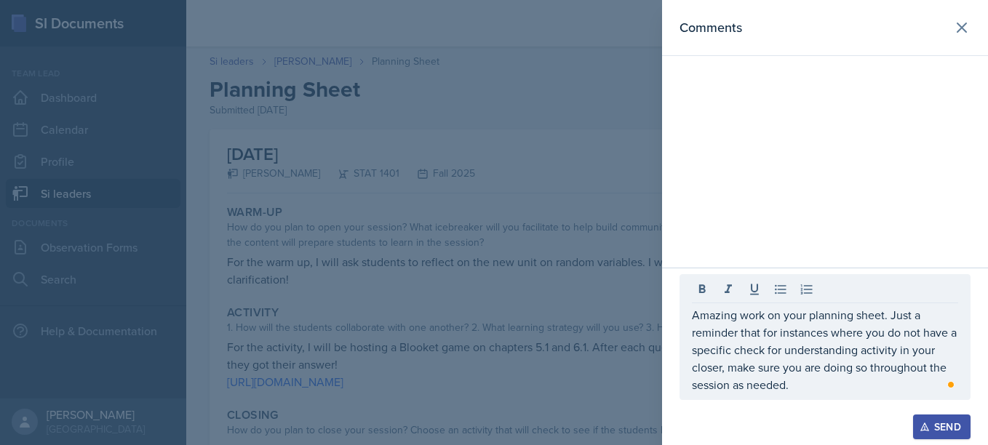
click at [937, 430] on div "Send" at bounding box center [942, 427] width 39 height 12
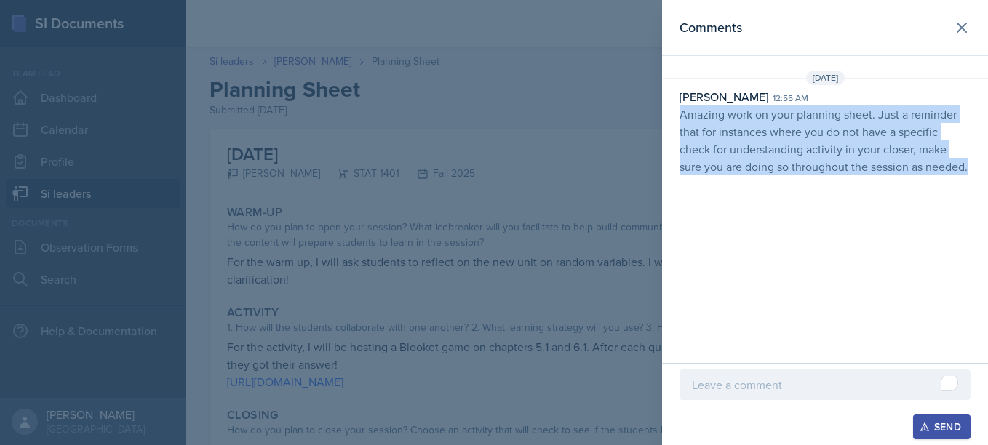
drag, startPoint x: 680, startPoint y: 116, endPoint x: 974, endPoint y: 165, distance: 298.0
click at [974, 165] on div "[PERSON_NAME] 12:55 am Amazing work on your planning sheet. Just a reminder tha…" at bounding box center [825, 131] width 326 height 87
